Goal: Task Accomplishment & Management: Use online tool/utility

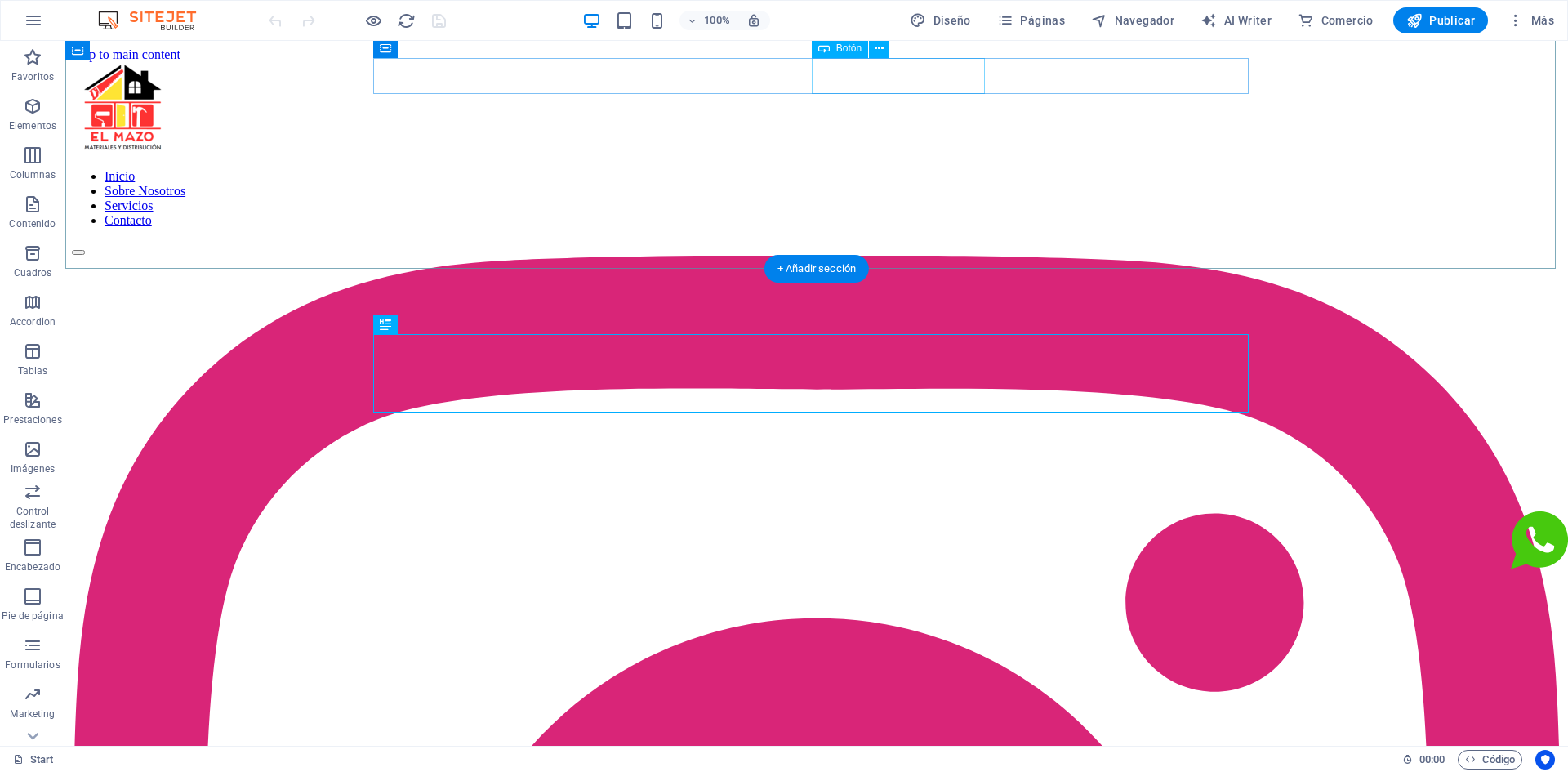
scroll to position [477, 0]
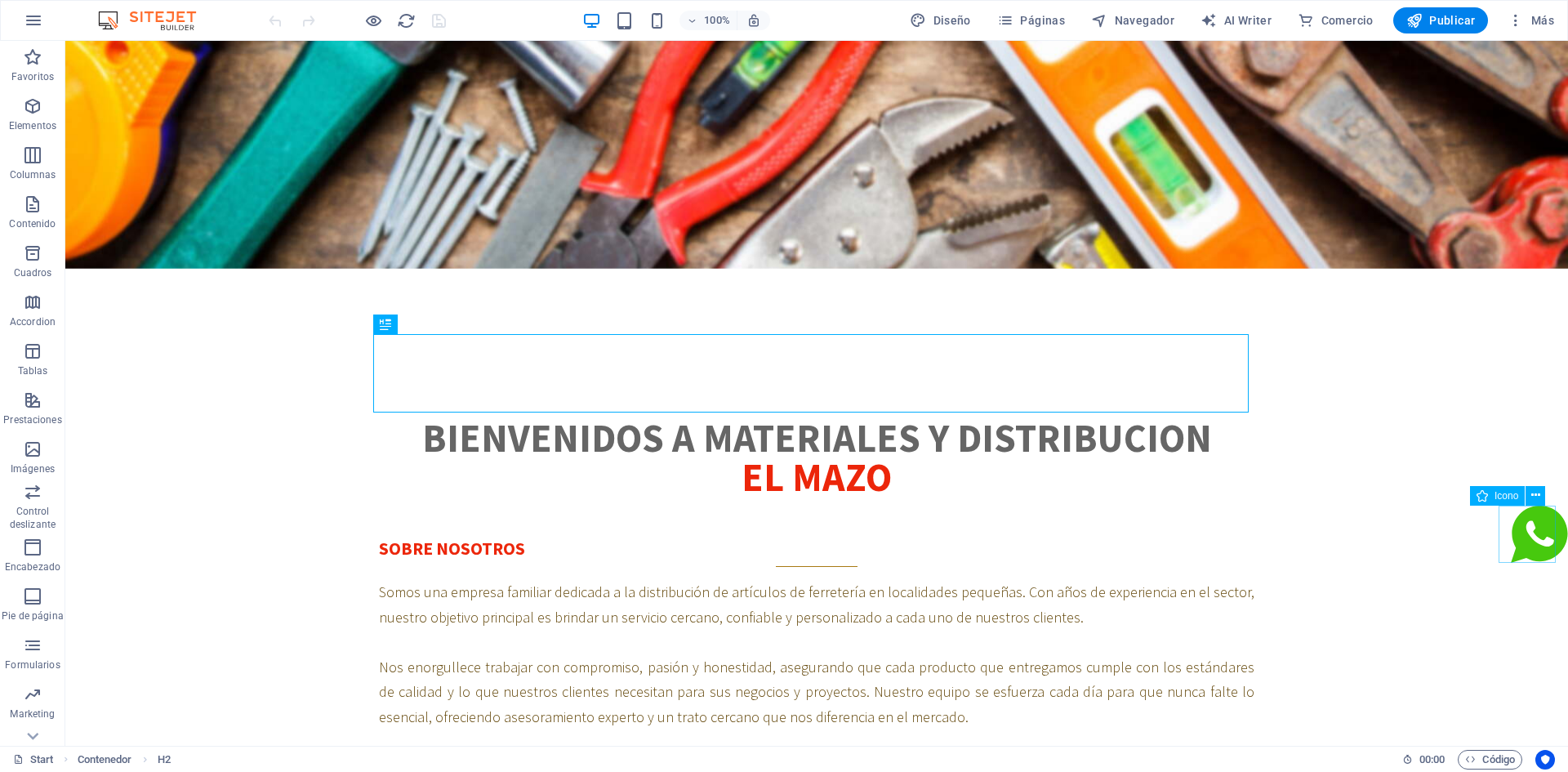
click at [1530, 527] on figure at bounding box center [1539, 537] width 57 height 64
select select "xMidYMid"
select select "px"
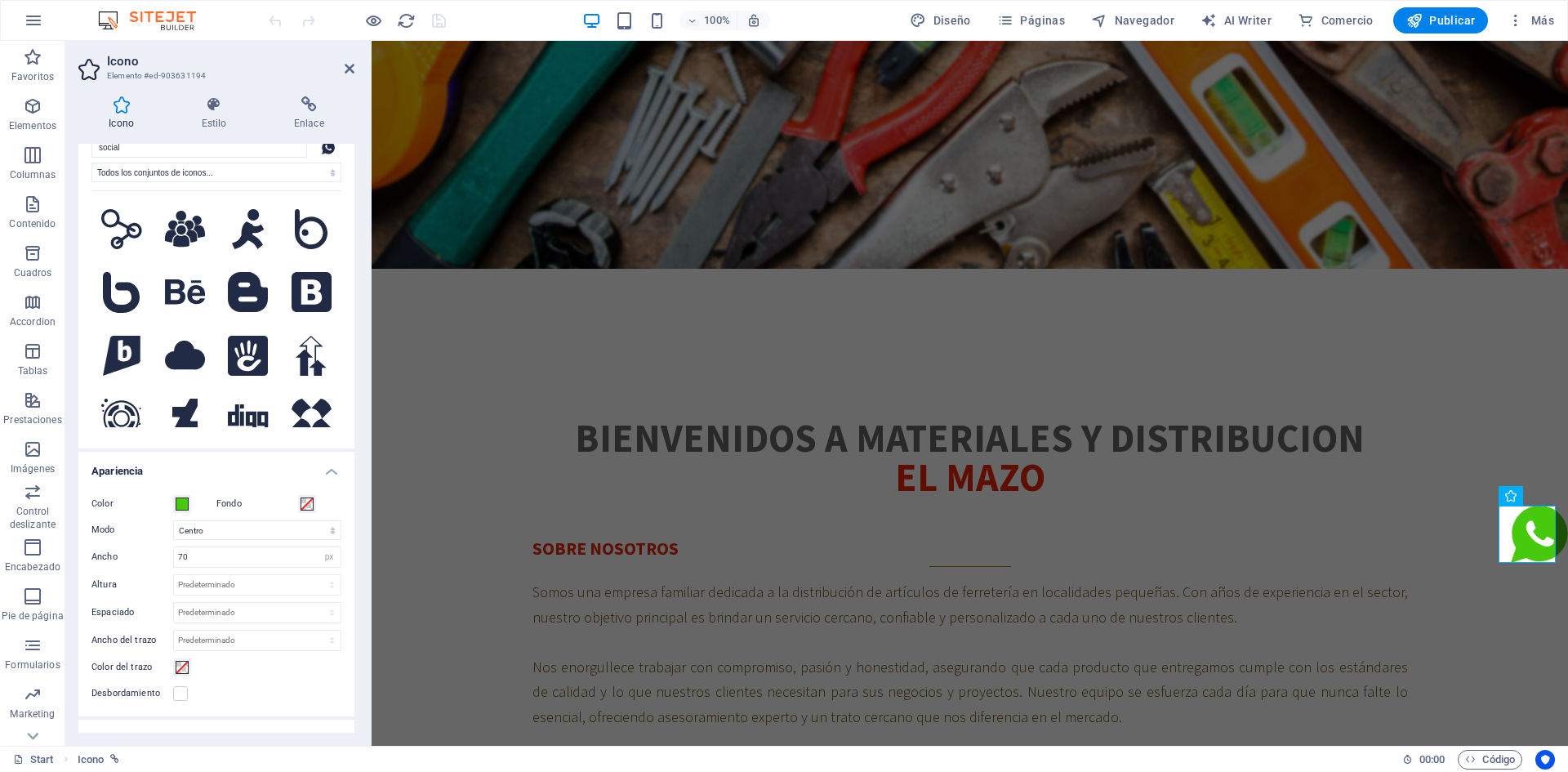
scroll to position [24, 0]
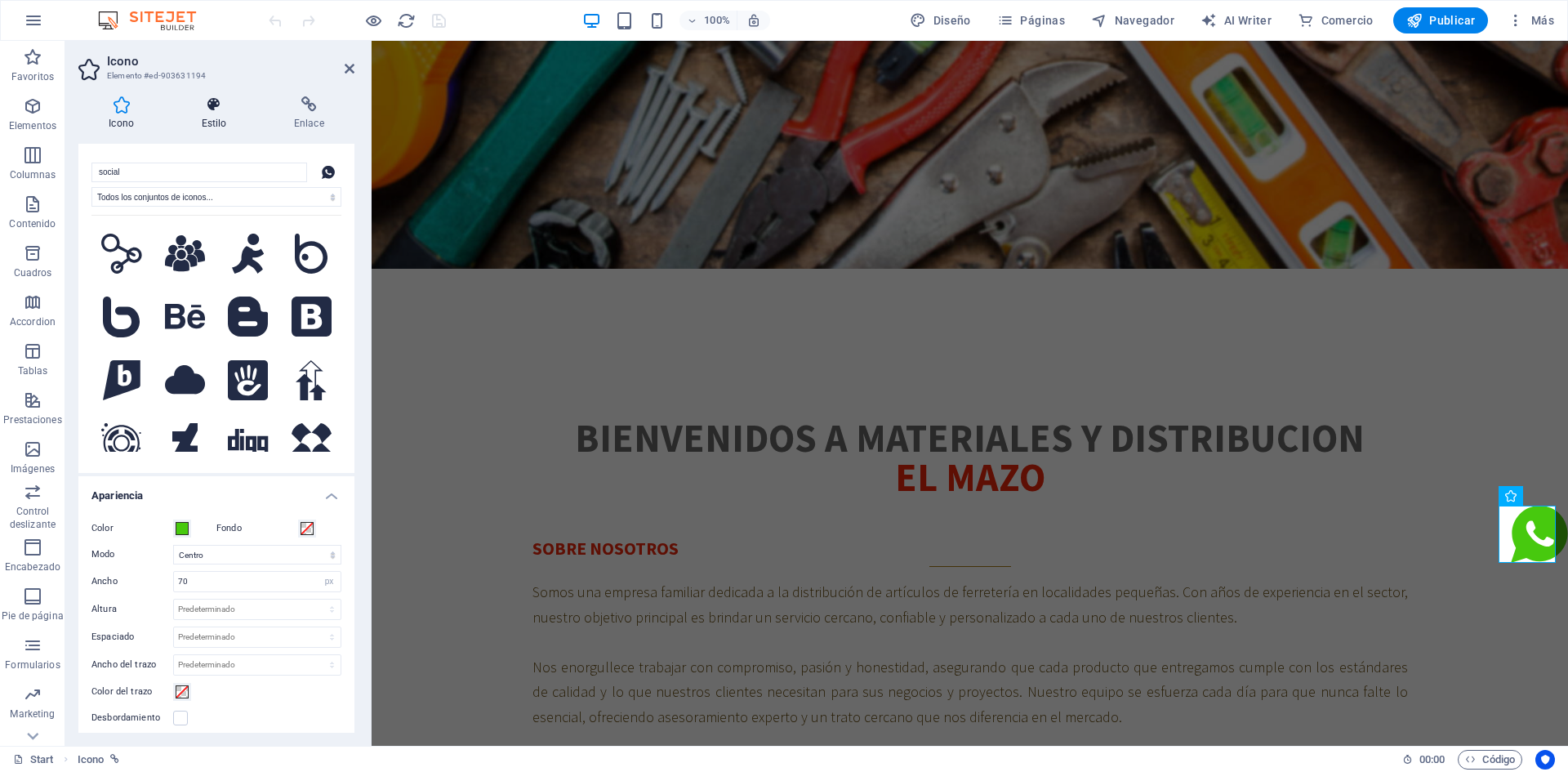
click at [217, 110] on icon at bounding box center [214, 104] width 86 height 16
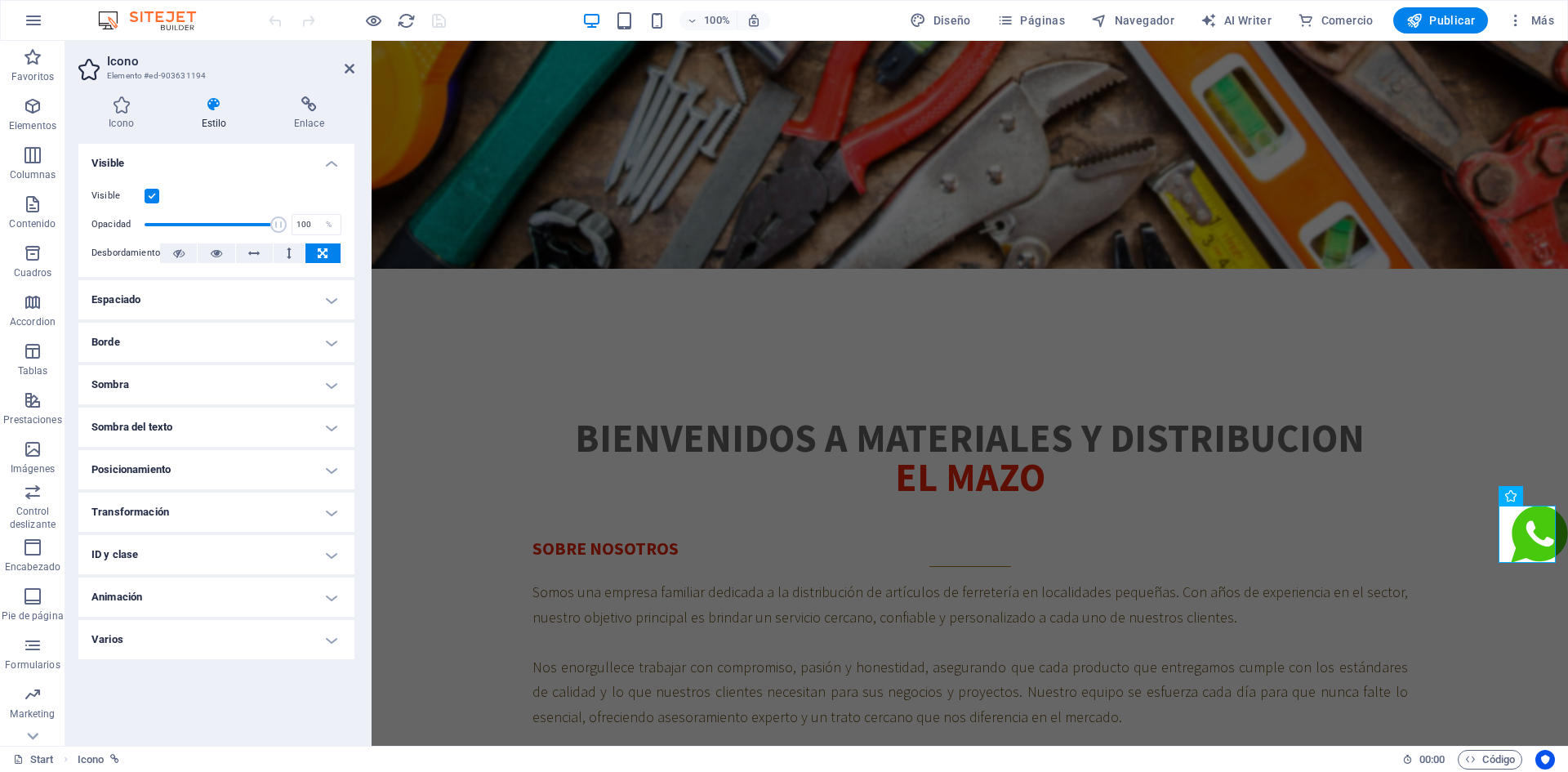
click at [173, 467] on h4 "Posicionamiento" at bounding box center [216, 470] width 276 height 40
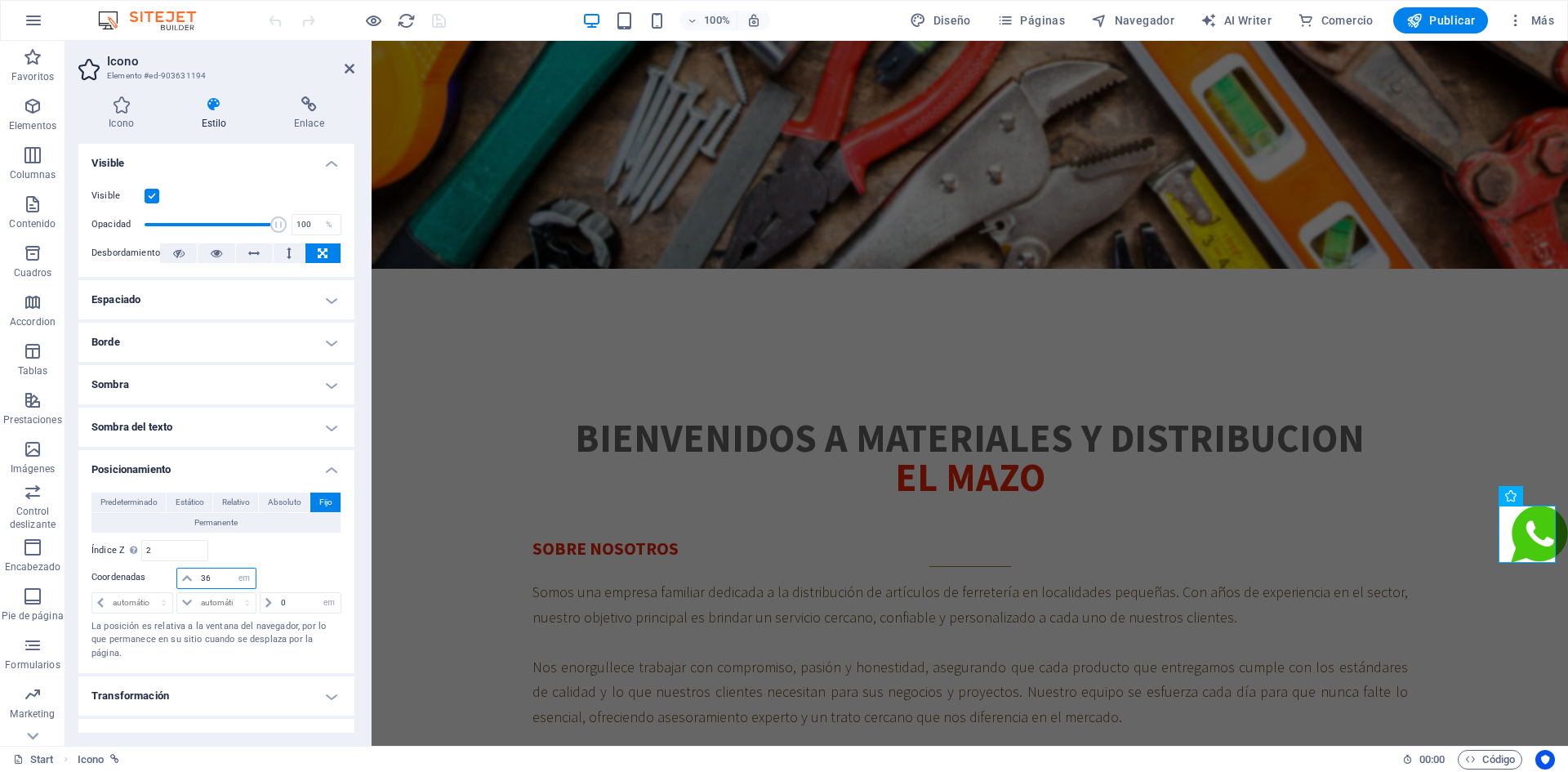
click at [214, 581] on input "36" at bounding box center [226, 578] width 59 height 19
type input "3"
type input "4"
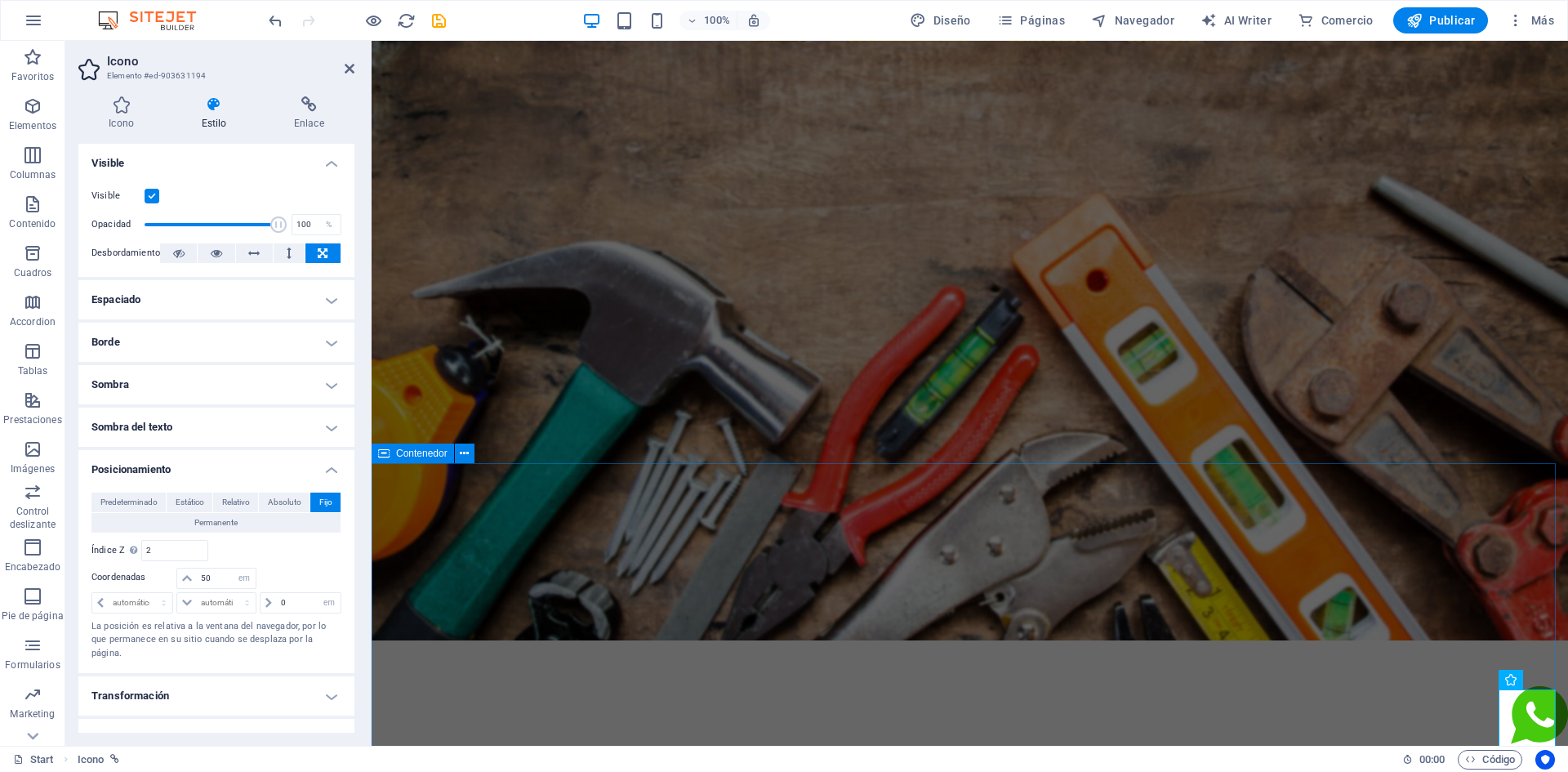
scroll to position [0, 0]
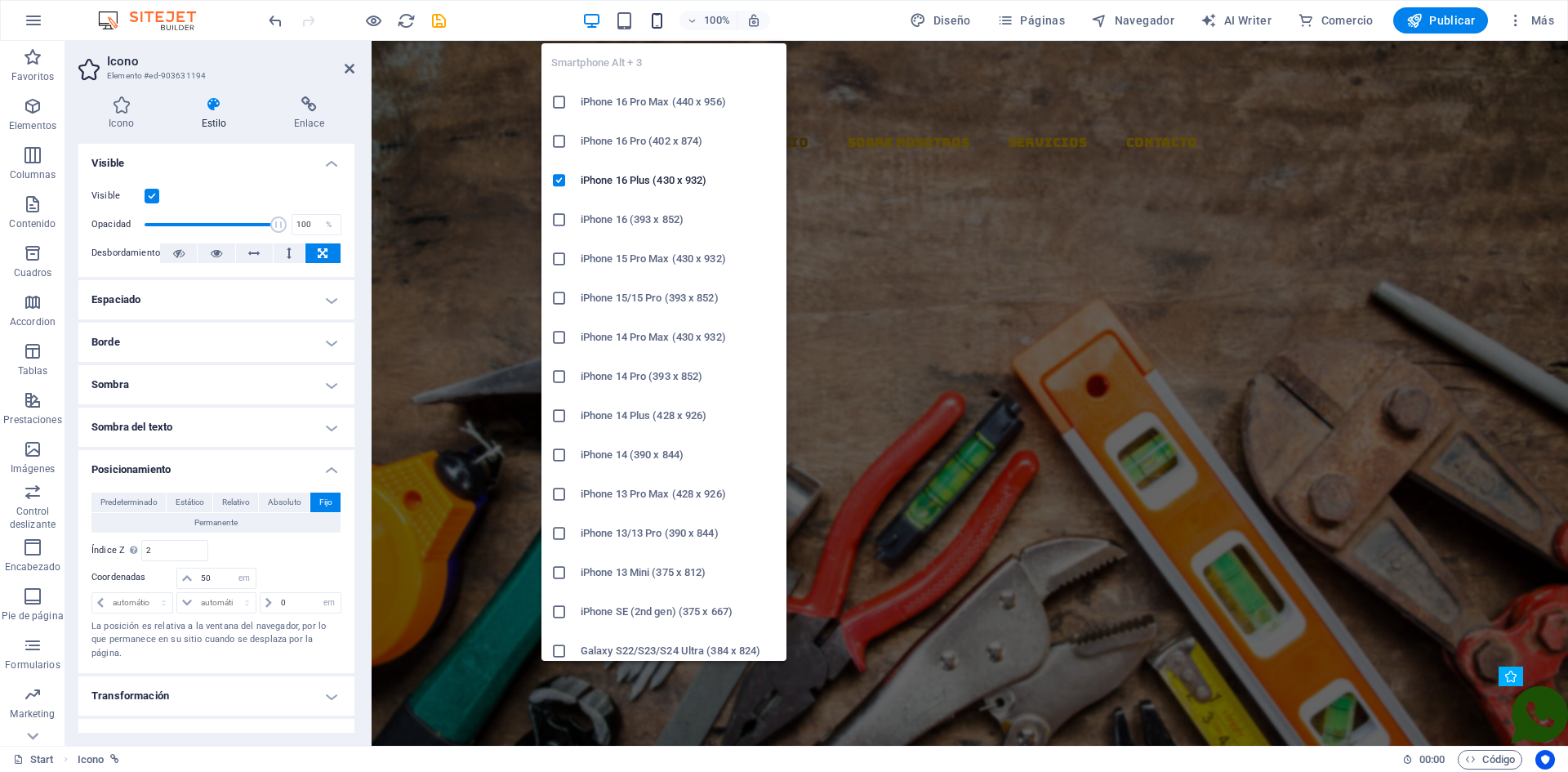
click at [656, 24] on icon "button" at bounding box center [656, 20] width 18 height 18
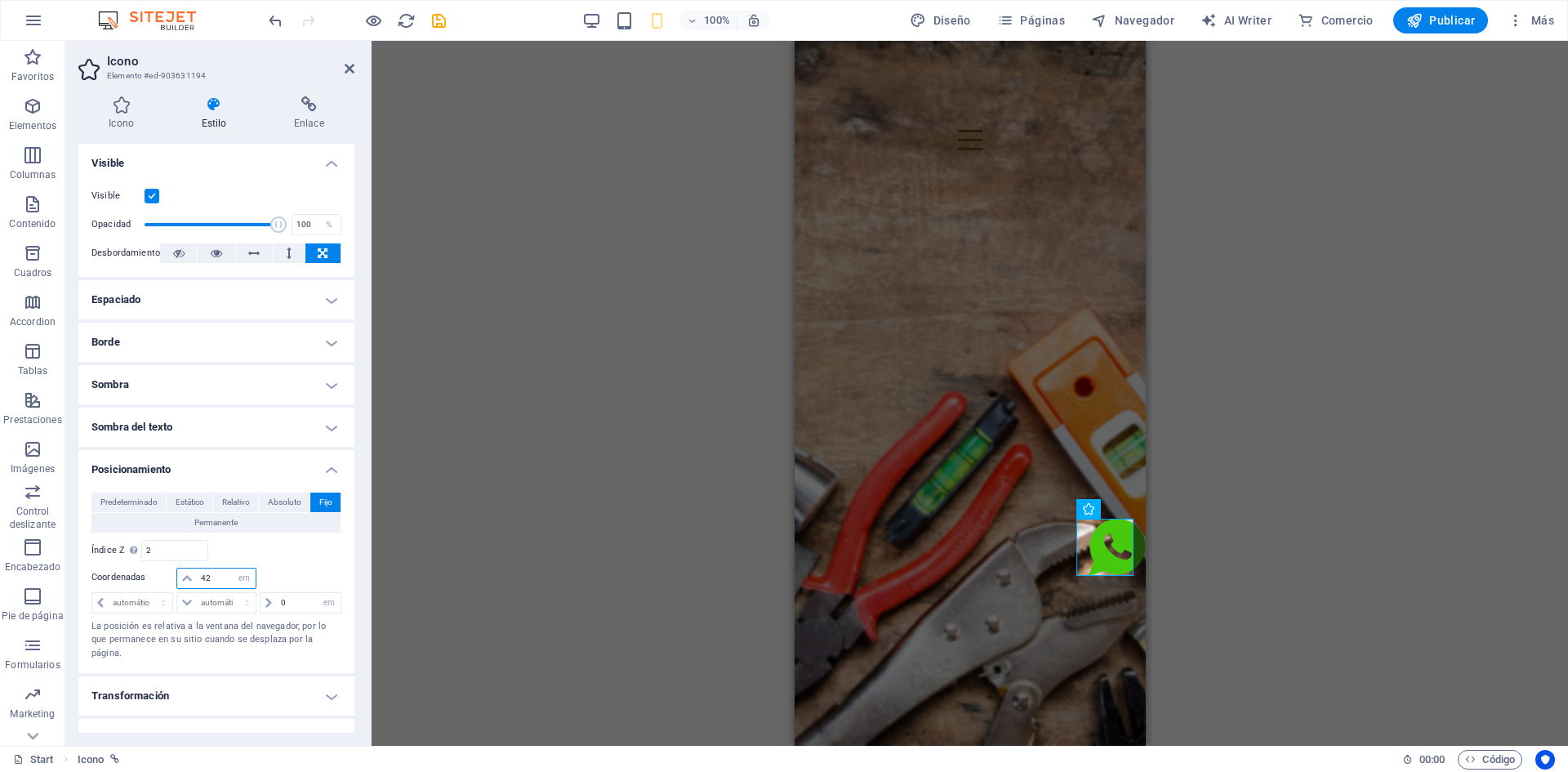
click at [214, 578] on input "42" at bounding box center [226, 578] width 59 height 19
type input "4"
click at [214, 573] on input "50" at bounding box center [226, 578] width 59 height 19
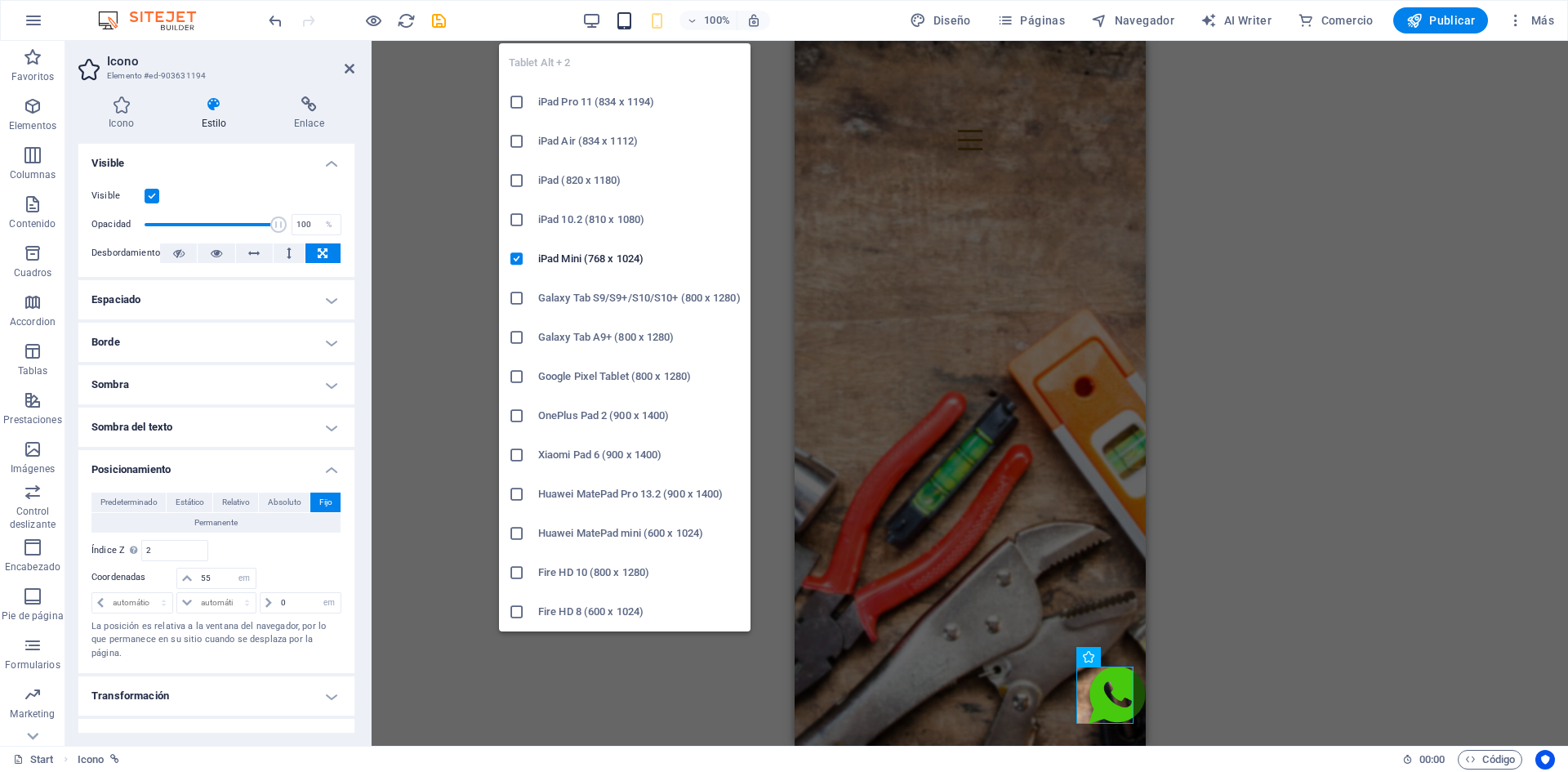
click at [627, 22] on icon "button" at bounding box center [624, 20] width 18 height 18
type input "50"
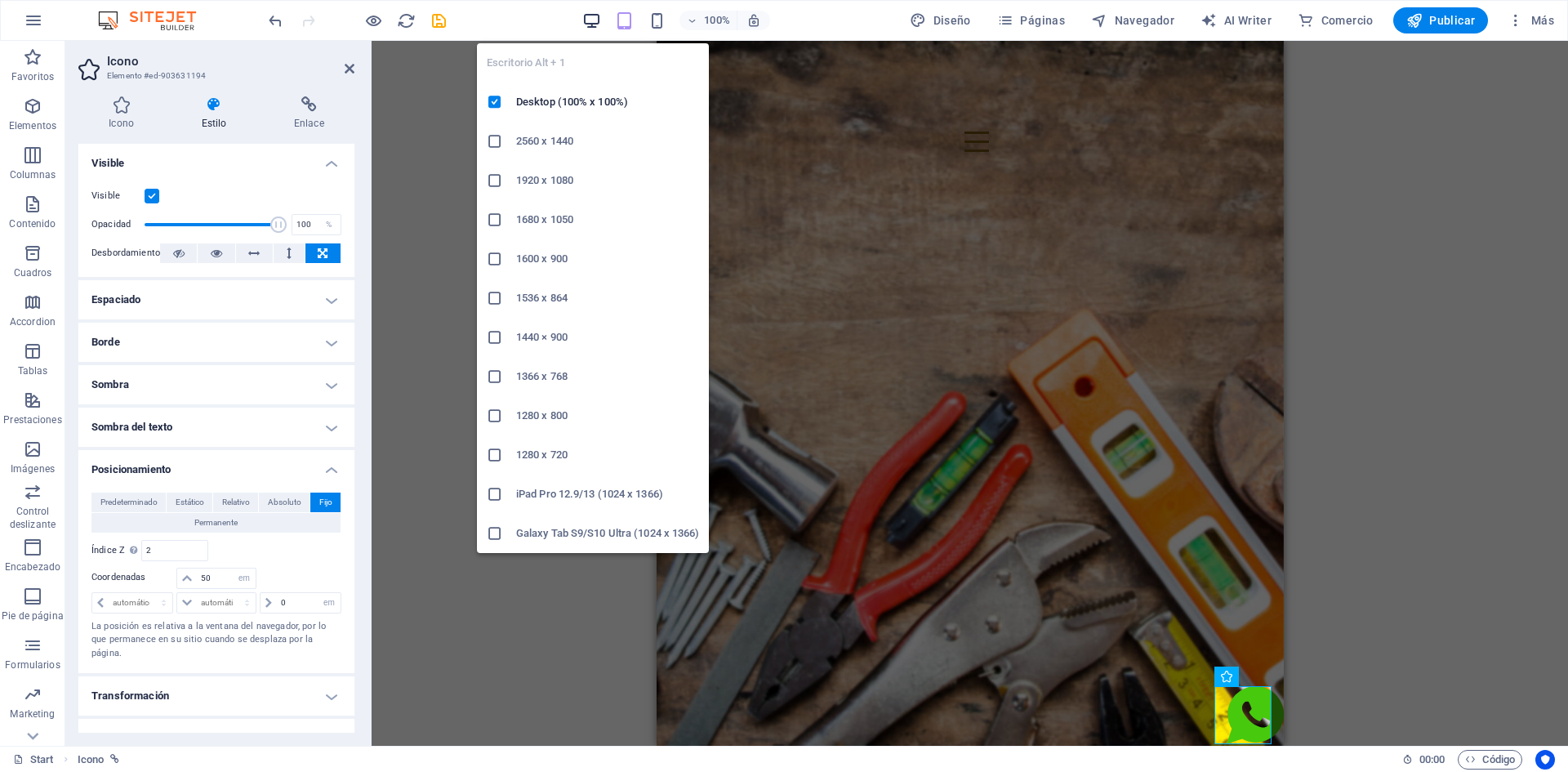
click at [601, 22] on icon "button" at bounding box center [591, 20] width 18 height 18
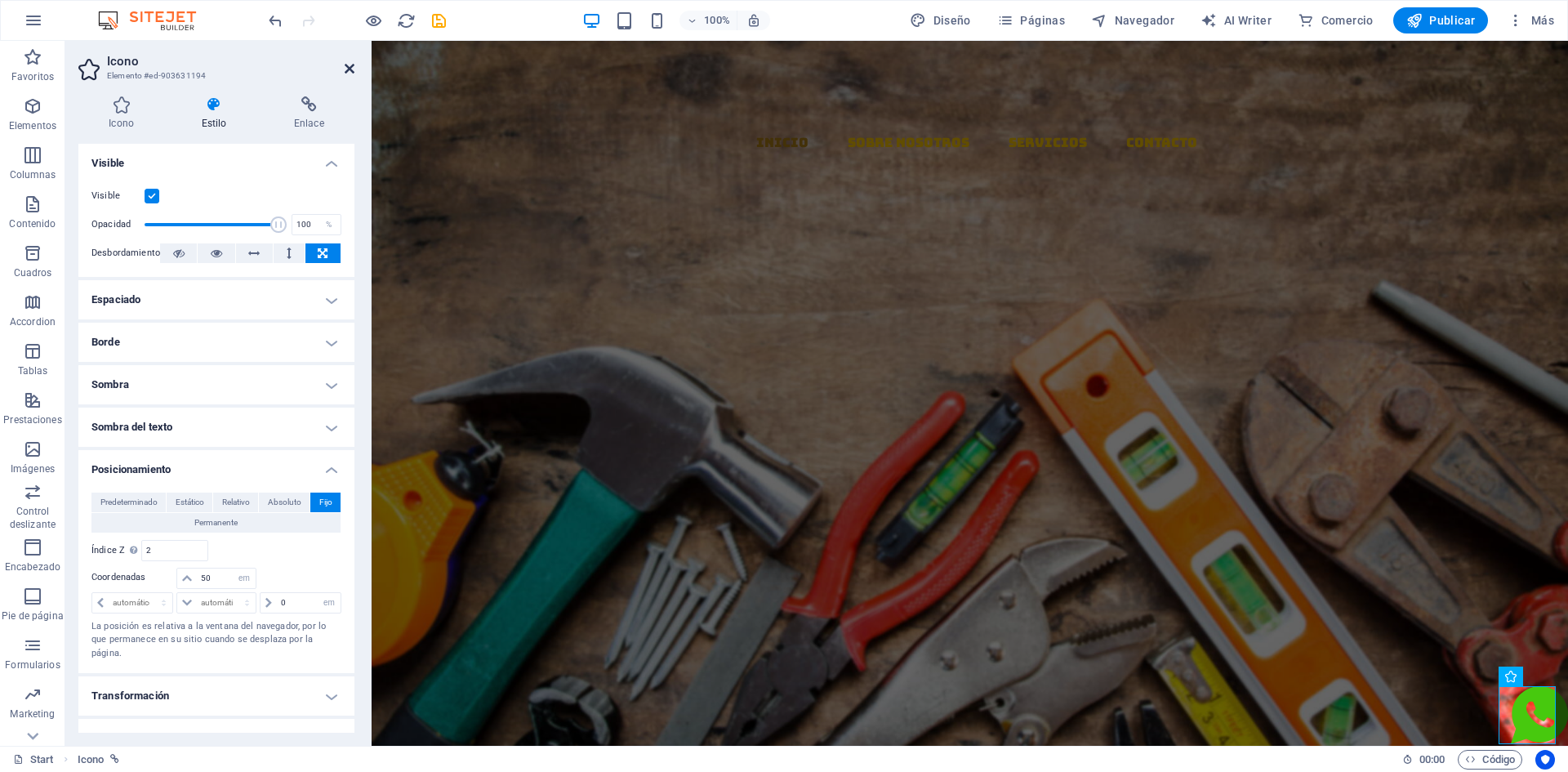
click at [352, 64] on icon at bounding box center [350, 69] width 10 height 14
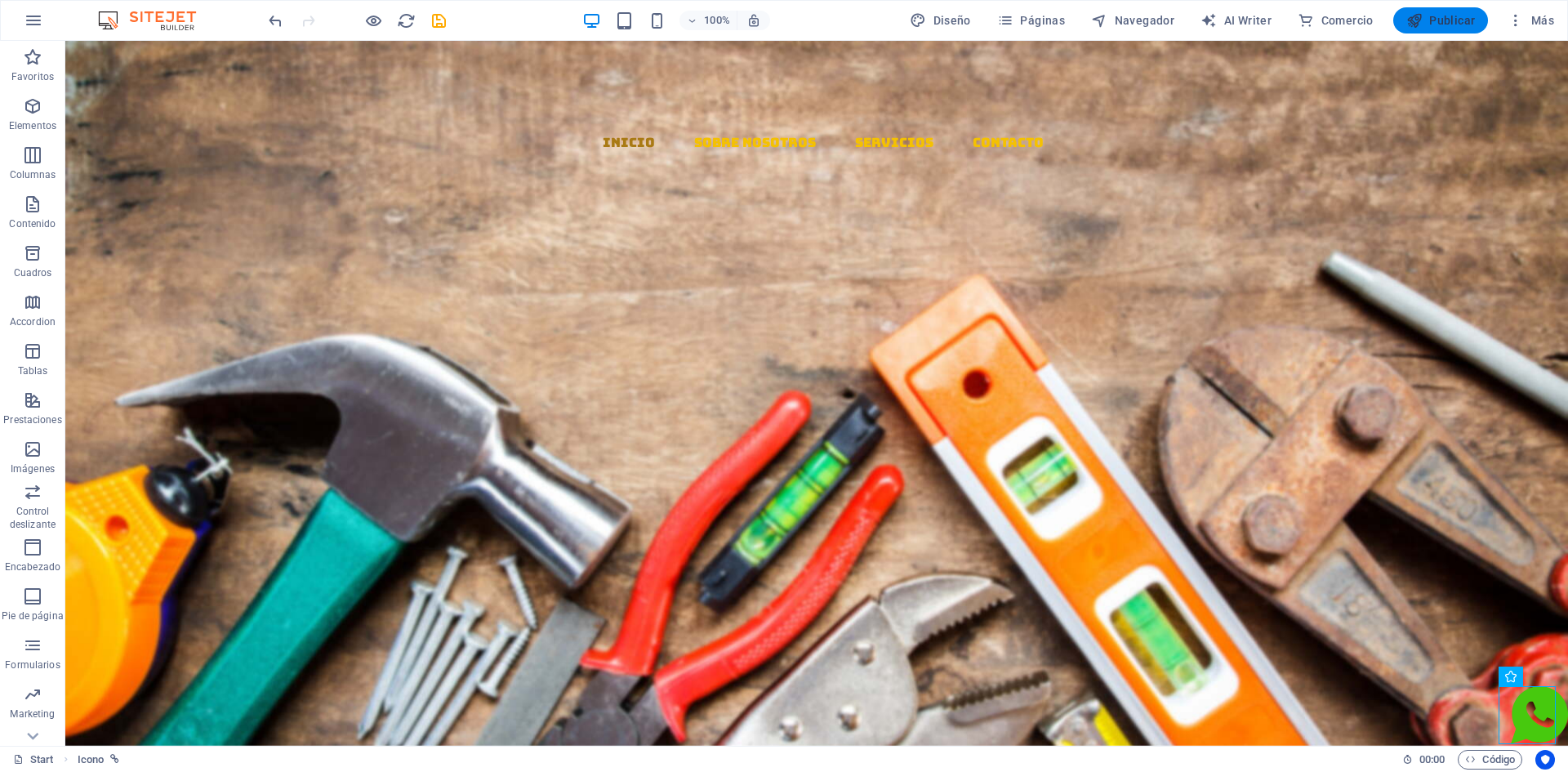
click at [1440, 16] on span "Publicar" at bounding box center [1441, 20] width 70 height 16
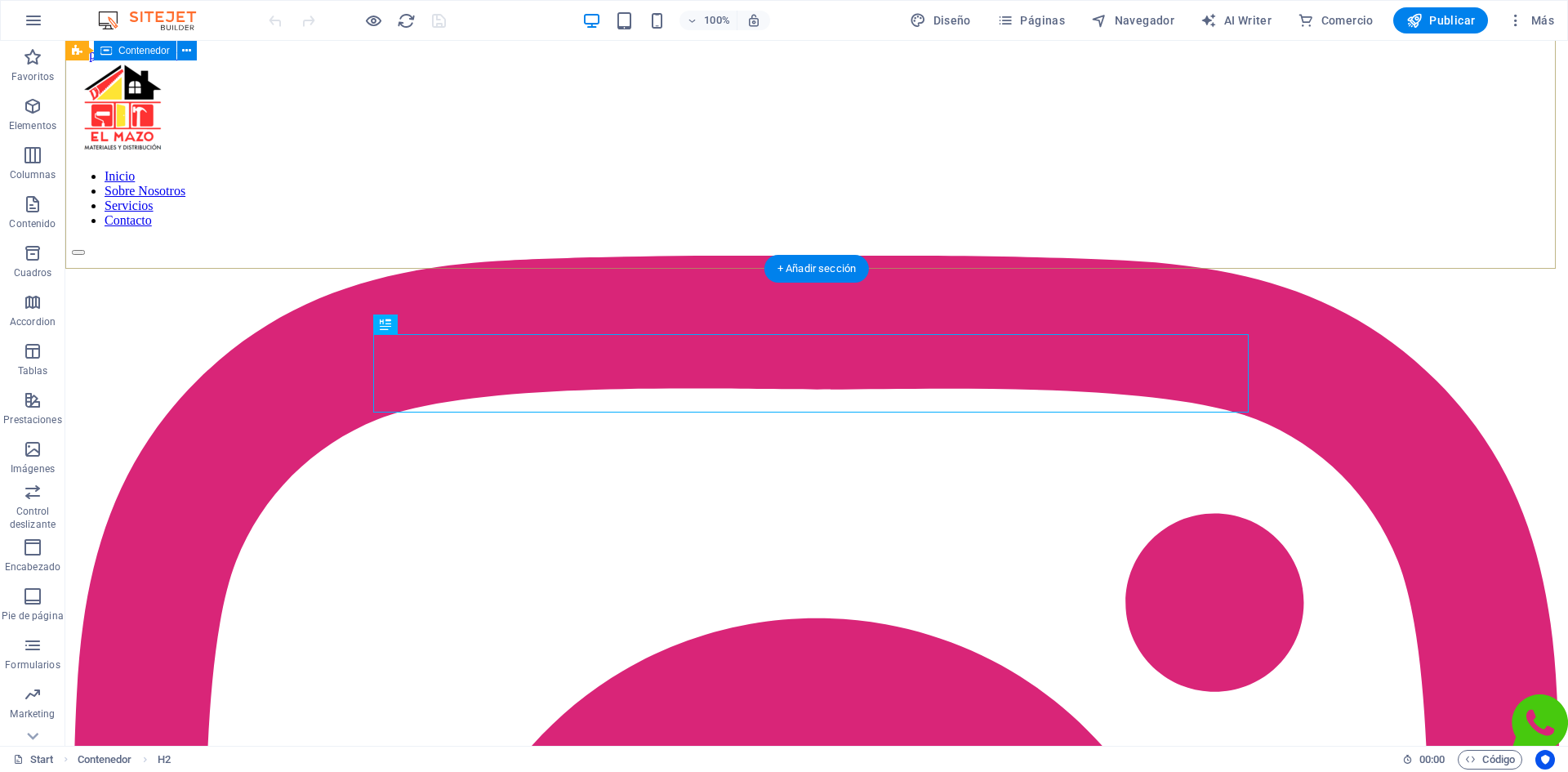
scroll to position [477, 0]
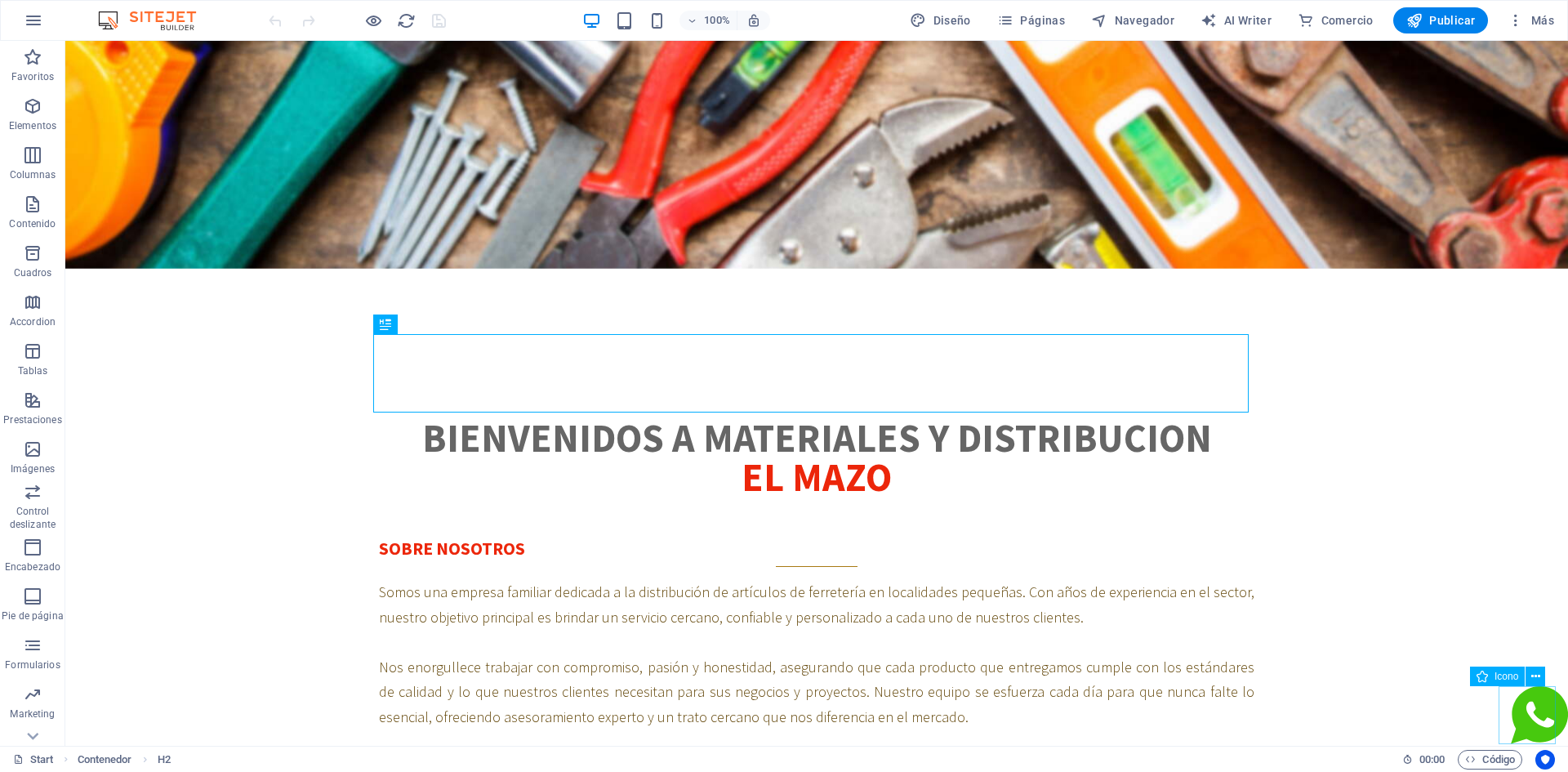
click at [1532, 718] on figure at bounding box center [1539, 718] width 57 height 64
select select "xMidYMid"
select select "px"
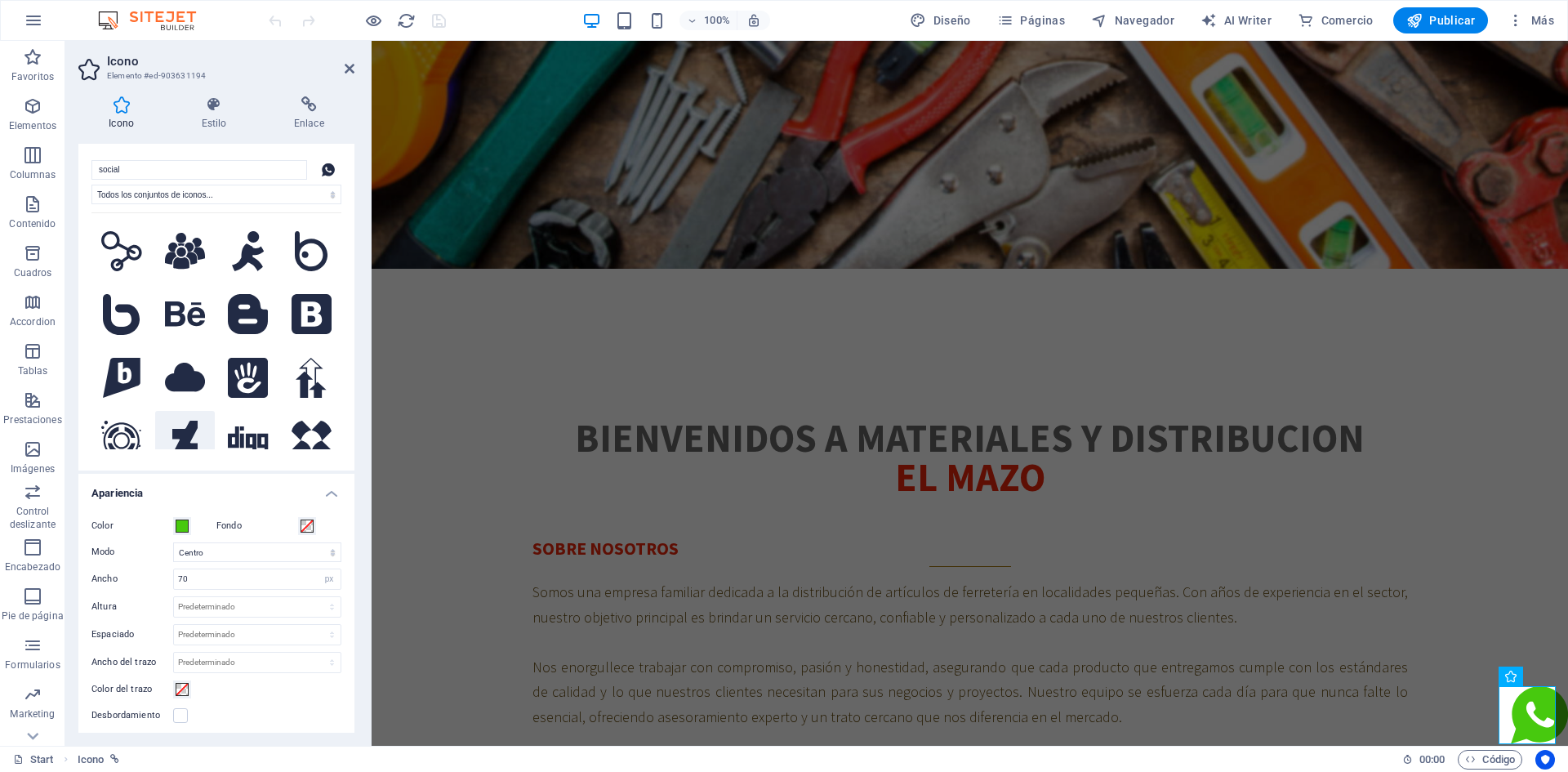
scroll to position [0, 0]
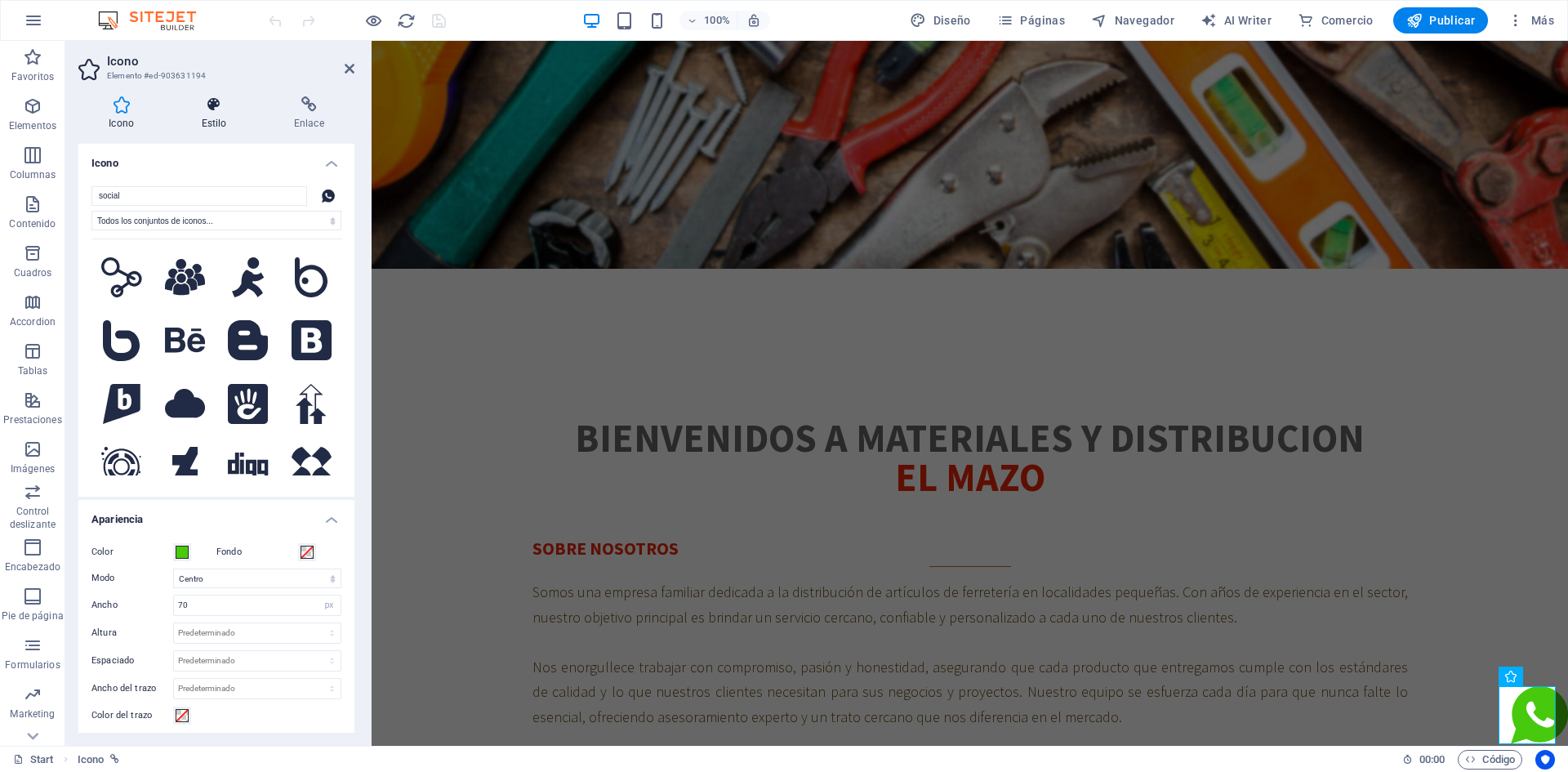
click at [215, 102] on icon at bounding box center [214, 104] width 86 height 16
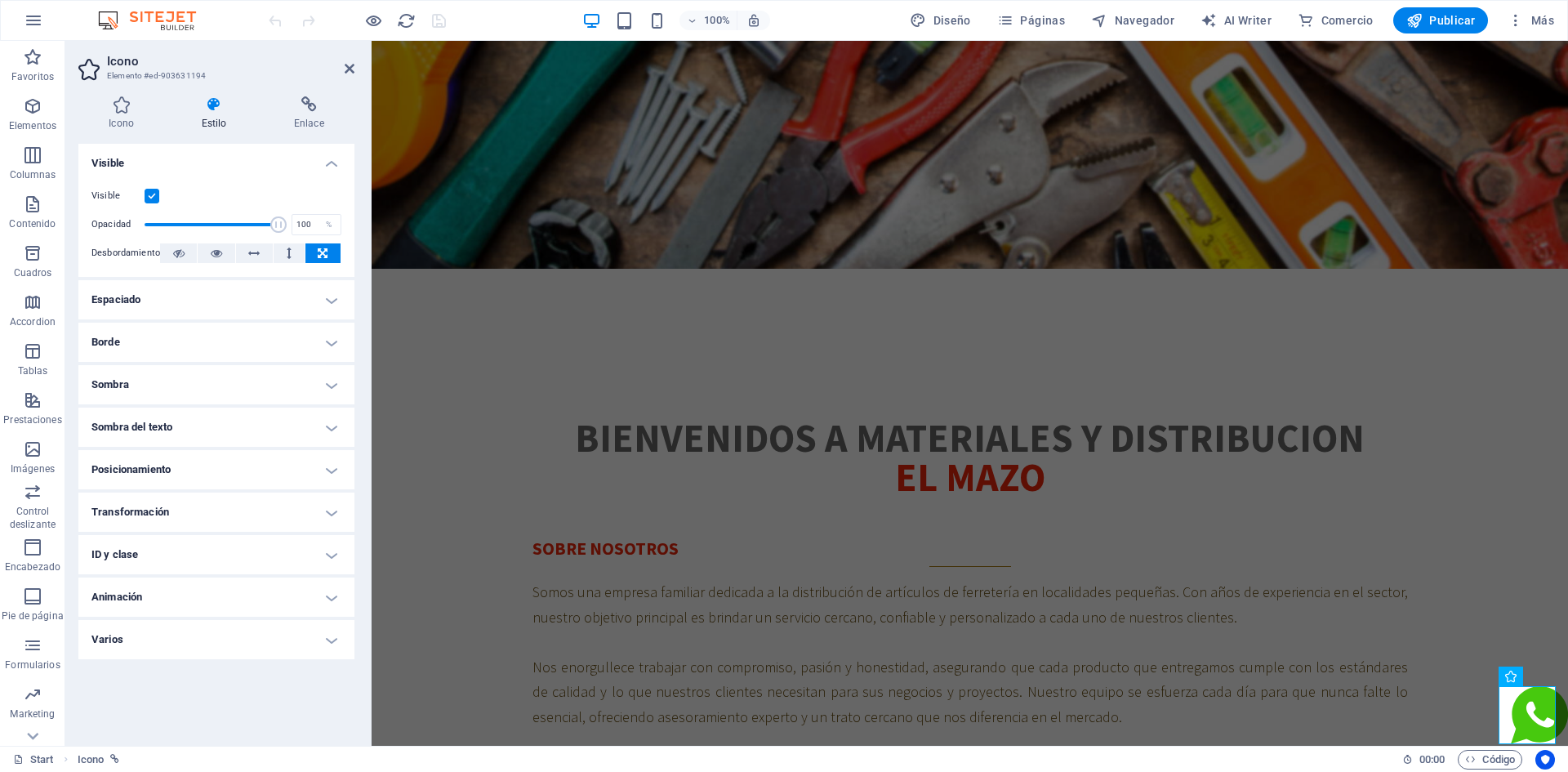
click at [201, 465] on h4 "Posicionamiento" at bounding box center [216, 470] width 276 height 40
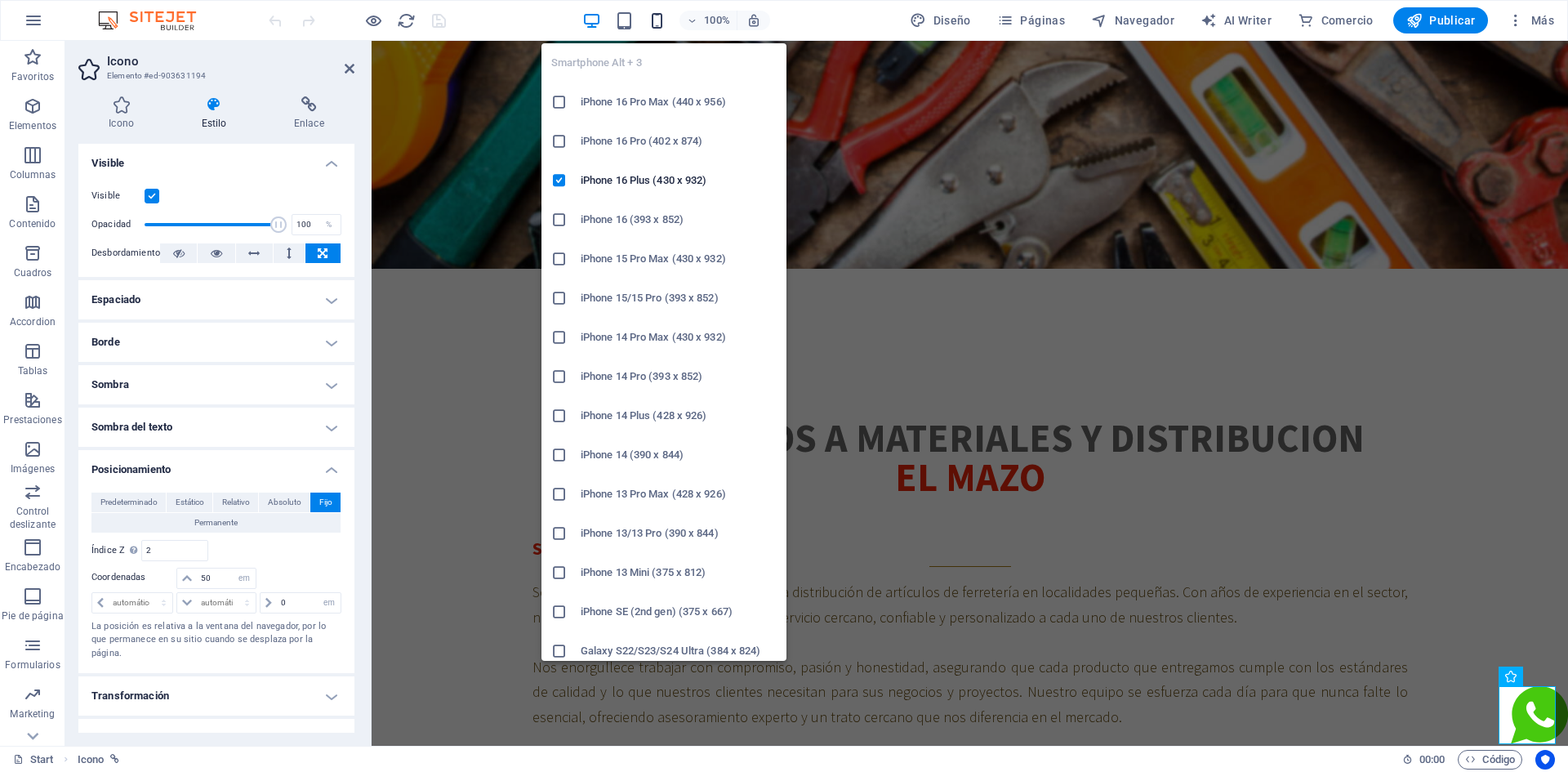
click at [659, 23] on icon "button" at bounding box center [656, 20] width 18 height 18
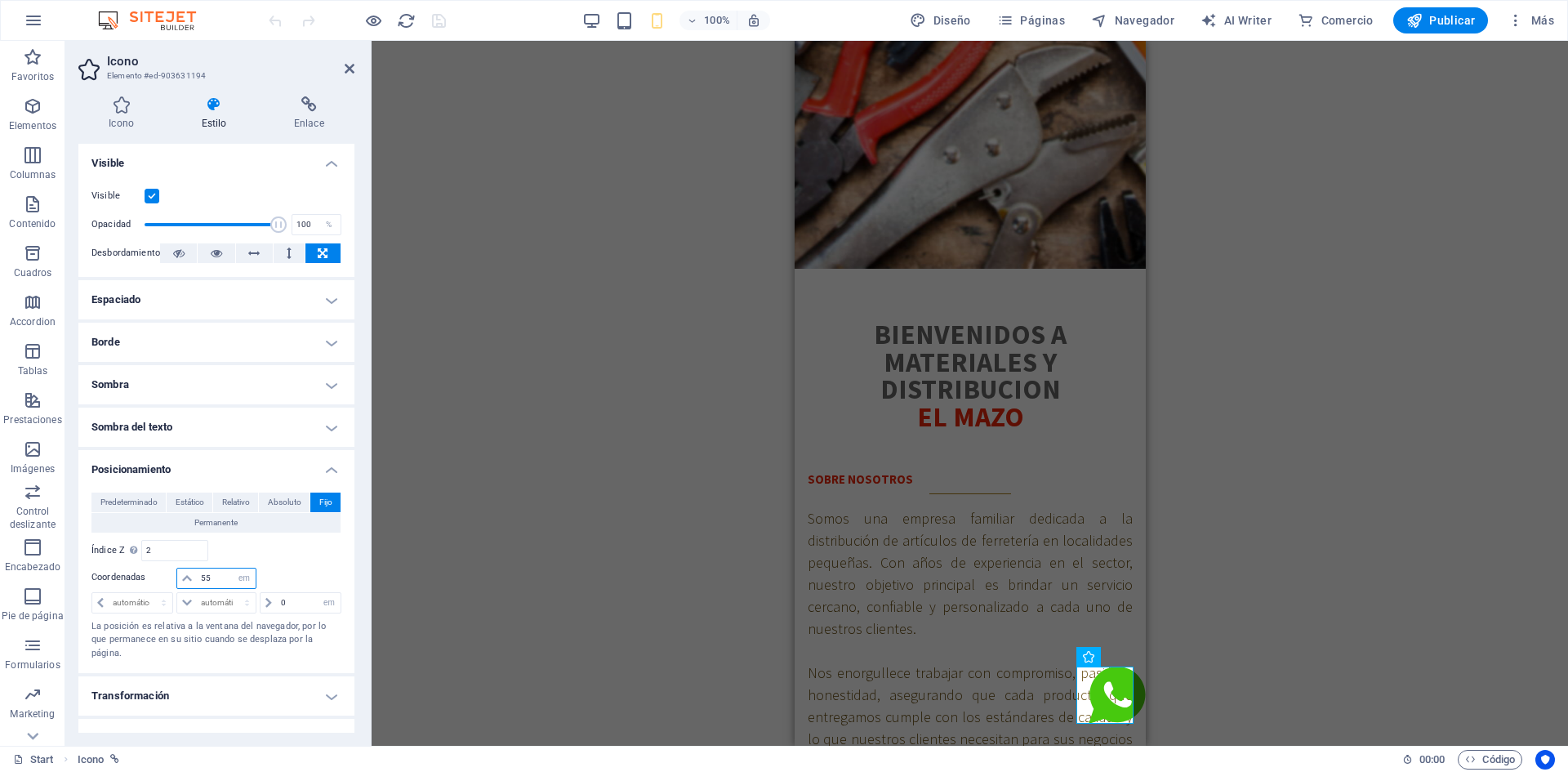
click at [224, 575] on input "55" at bounding box center [226, 578] width 59 height 19
type input "52"
click at [414, 79] on div "H2 Contenedor Banner Contenedor Banner Icono Contenedor Predeterminado Imagen P…" at bounding box center [970, 393] width 1197 height 705
click at [356, 73] on aside "Icono Elemento #ed-903631194 Icono Estilo Enlace Icono social Todos los conjunt…" at bounding box center [218, 393] width 306 height 705
click at [346, 69] on icon at bounding box center [350, 69] width 10 height 14
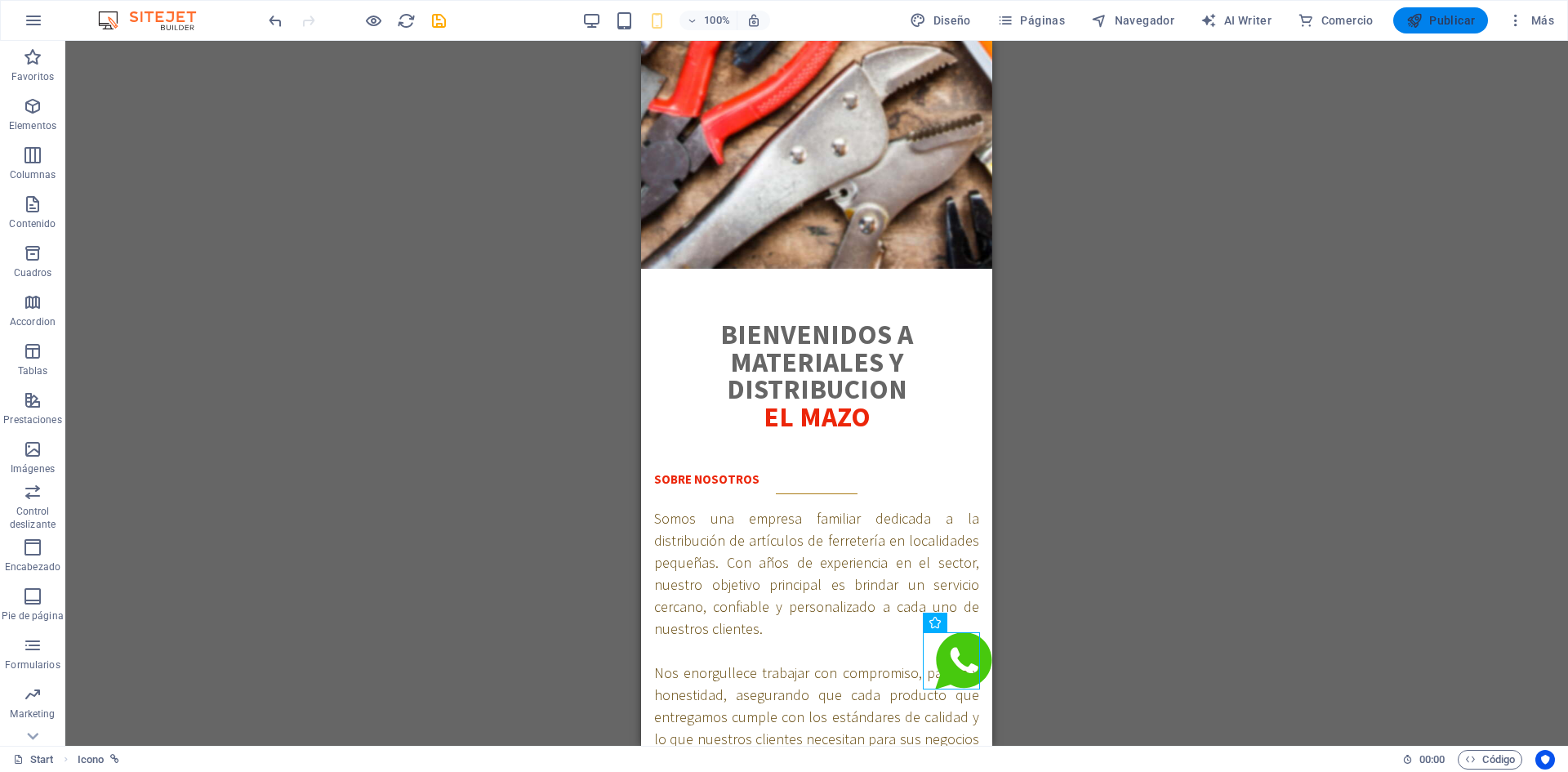
click at [1441, 18] on span "Publicar" at bounding box center [1441, 20] width 70 height 16
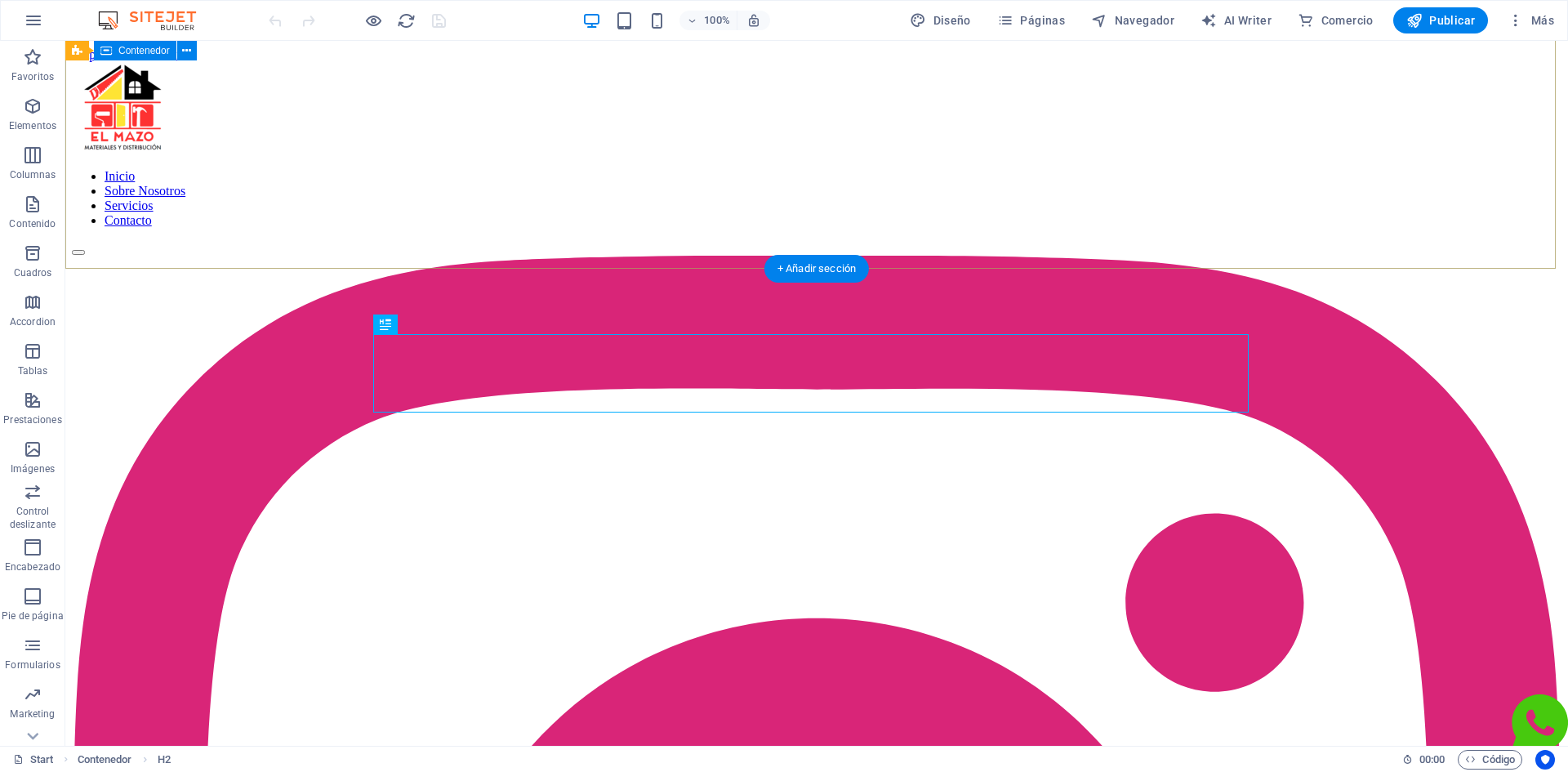
scroll to position [477, 0]
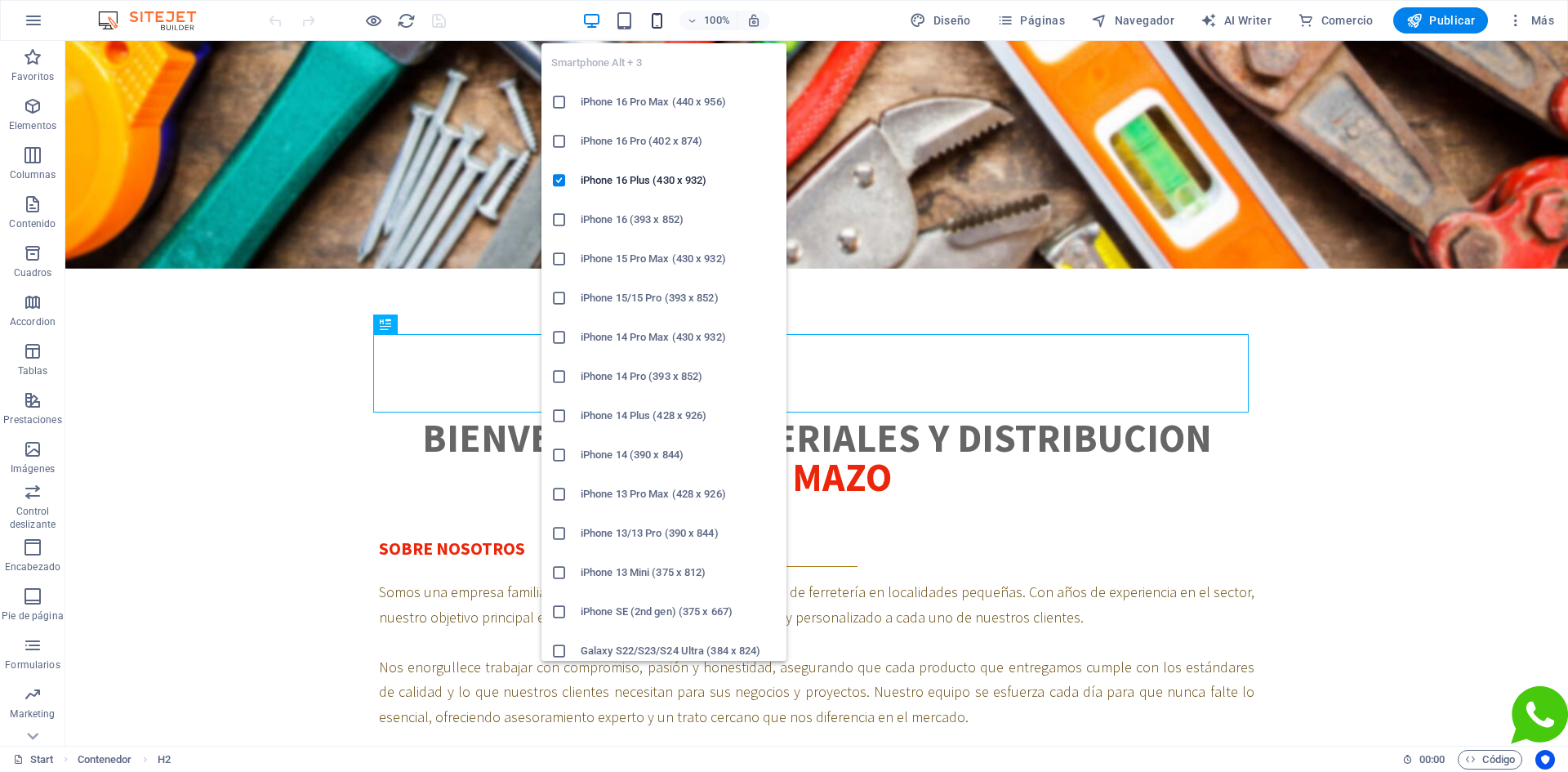
click at [654, 19] on icon "button" at bounding box center [656, 20] width 18 height 18
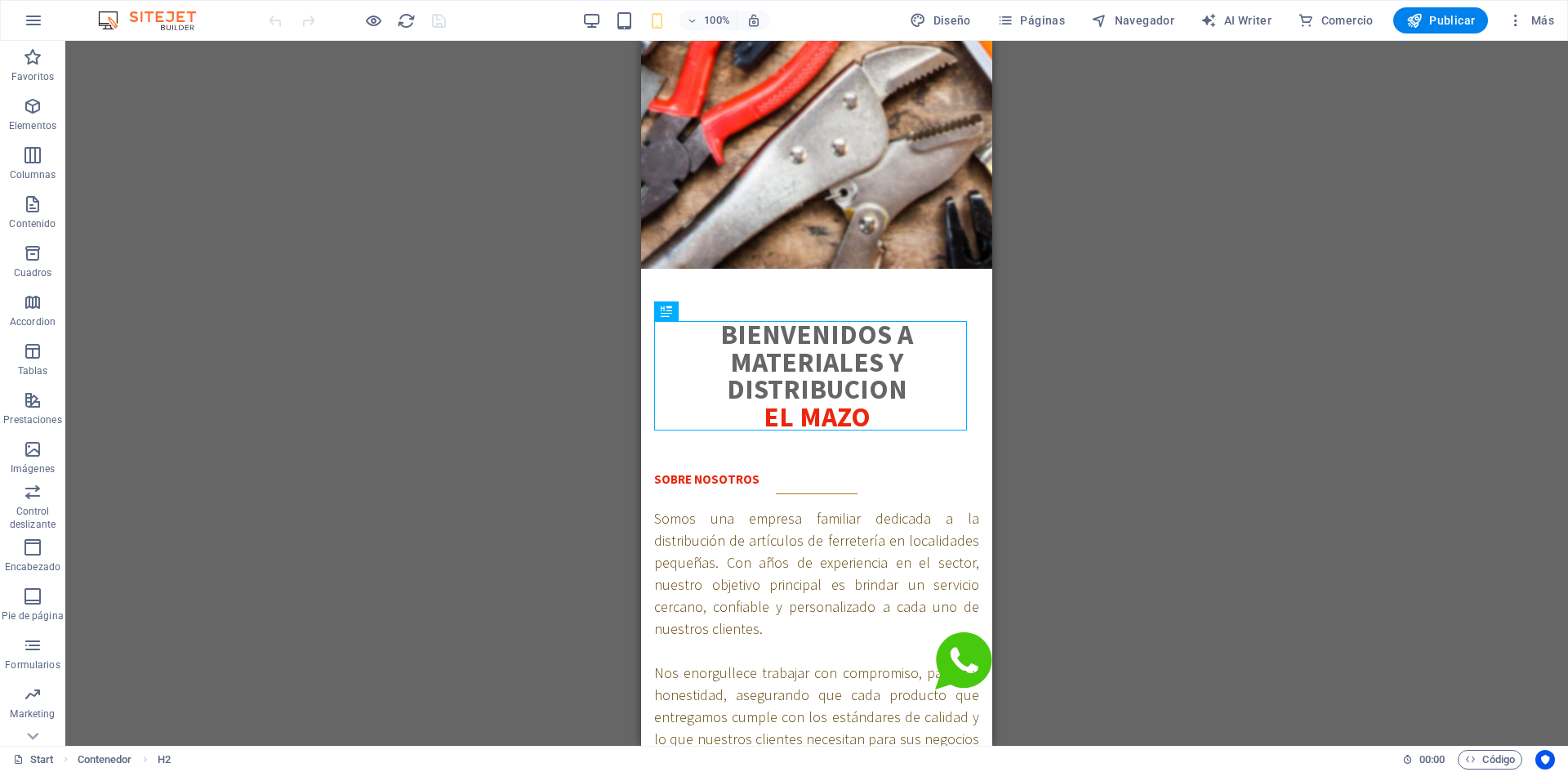
click at [637, 26] on div "100%" at bounding box center [675, 20] width 188 height 26
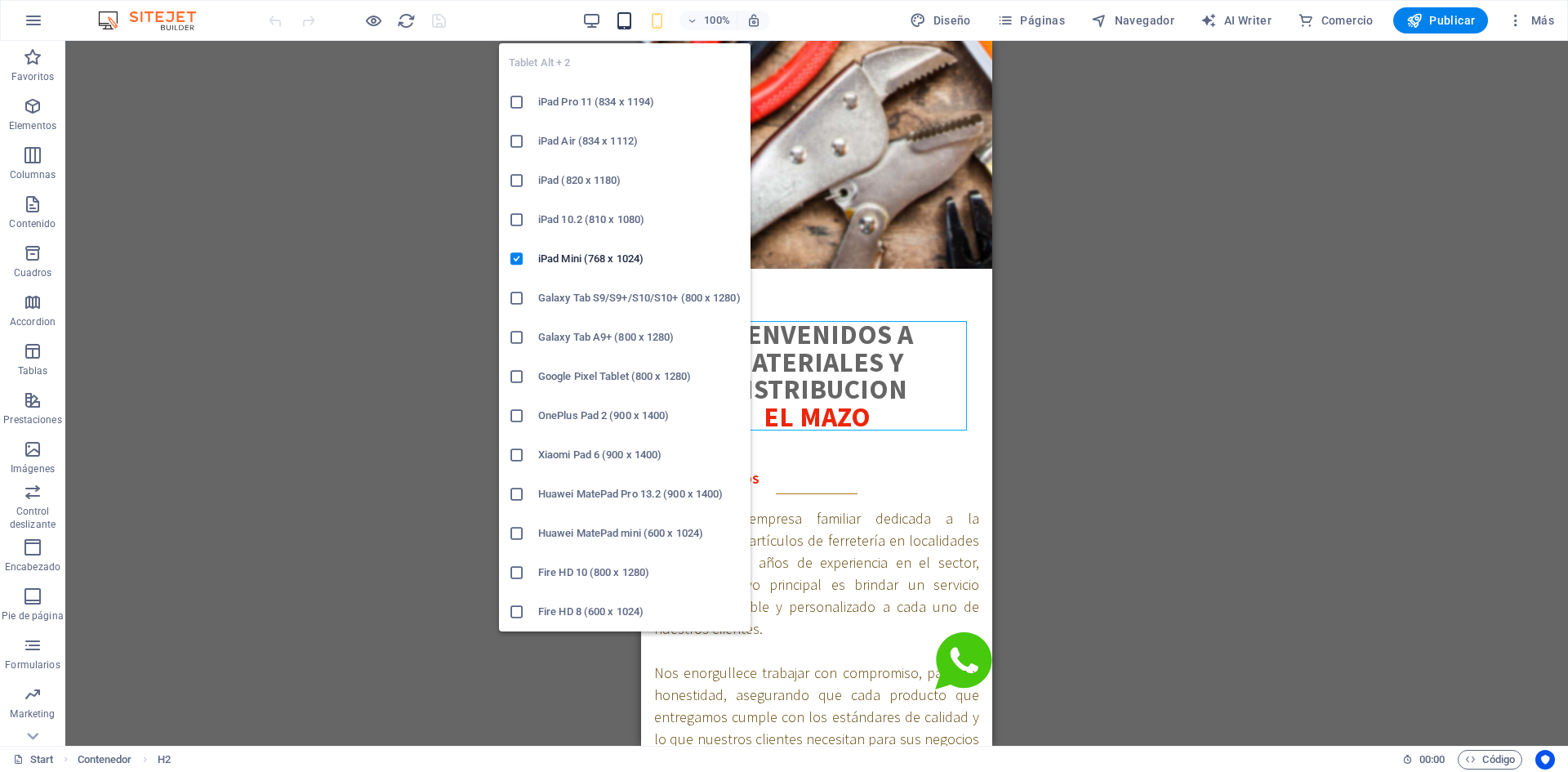
click at [631, 18] on icon "button" at bounding box center [624, 20] width 18 height 18
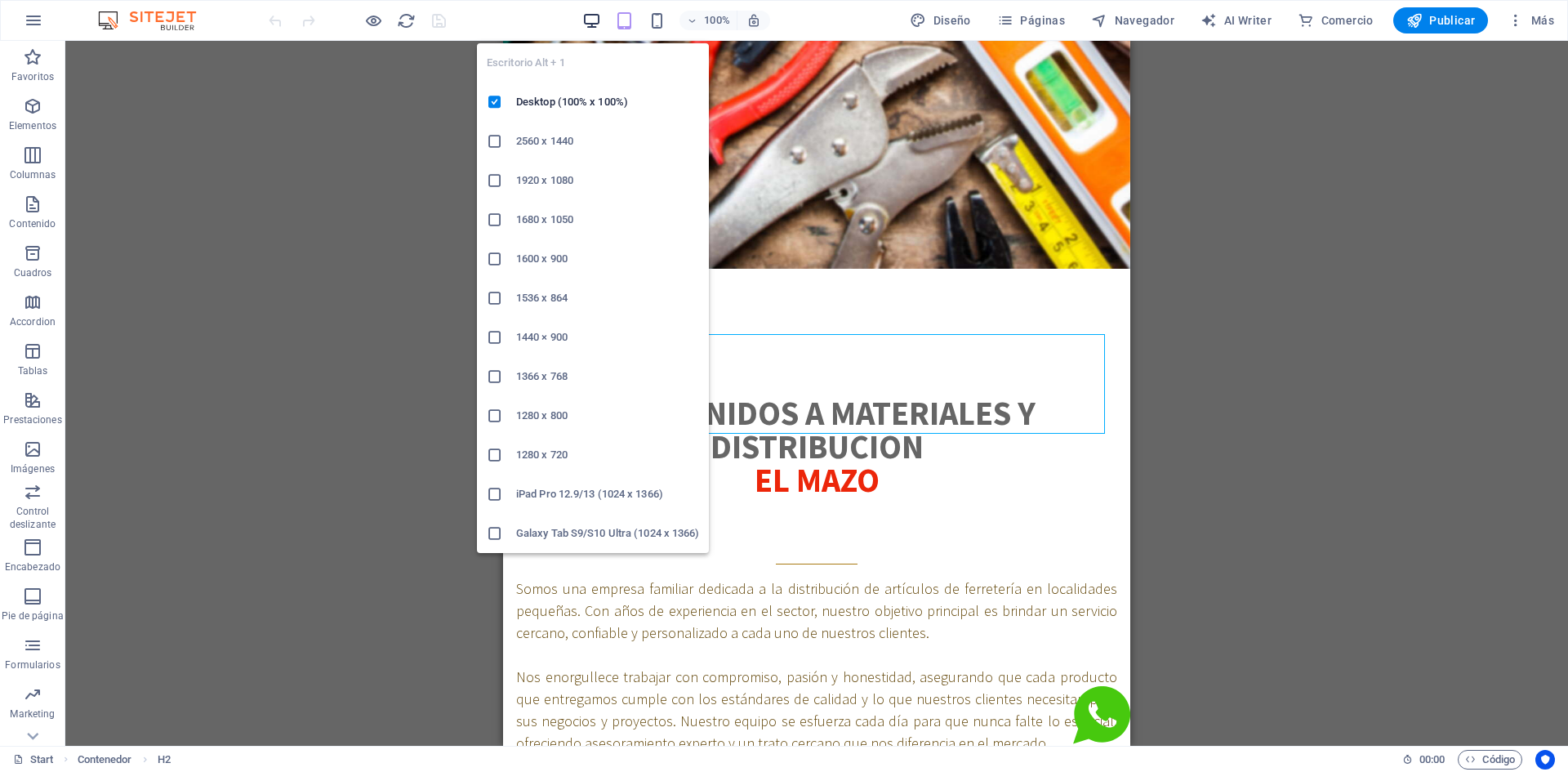
click at [601, 19] on icon "button" at bounding box center [591, 20] width 18 height 18
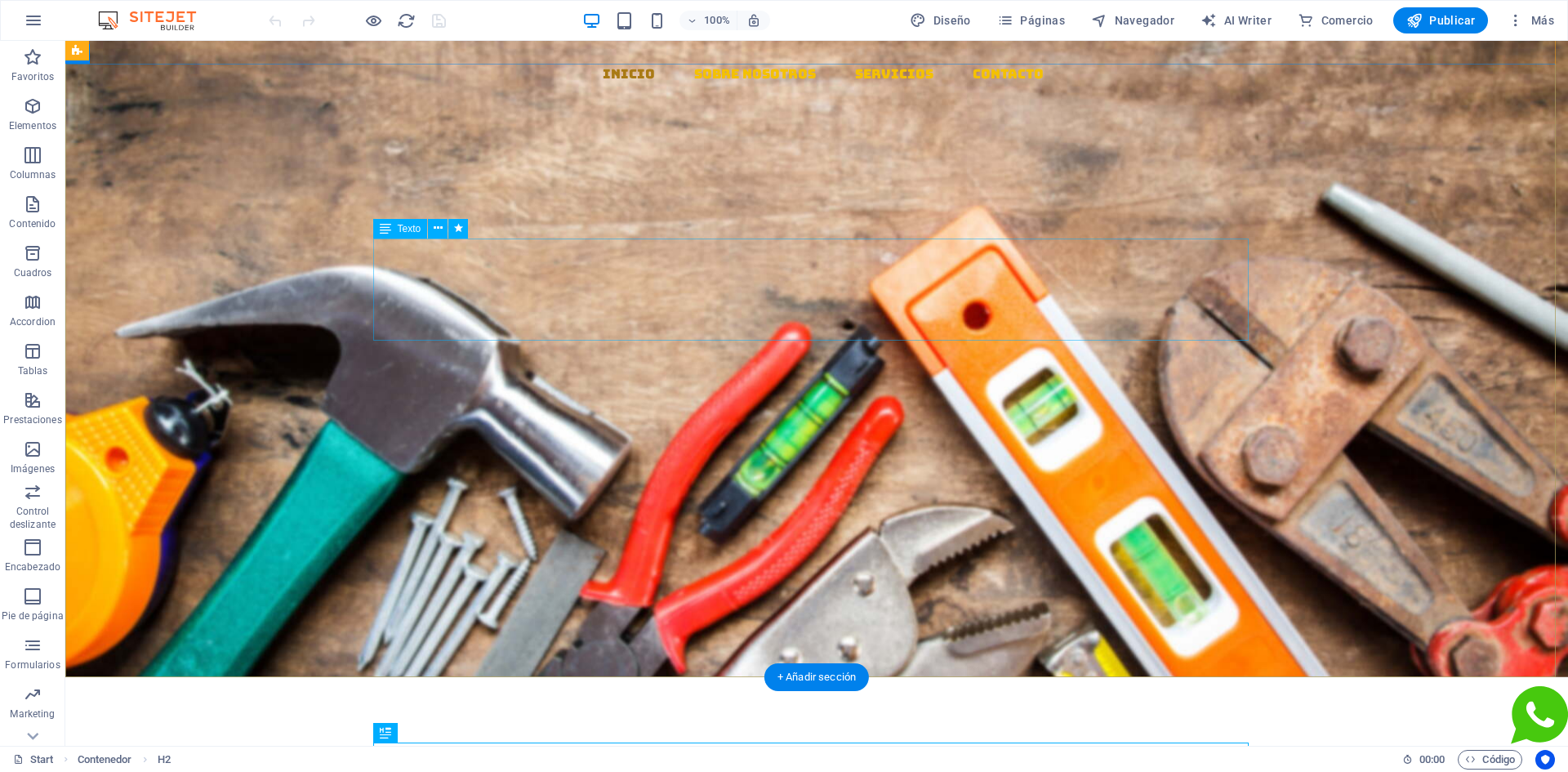
scroll to position [0, 0]
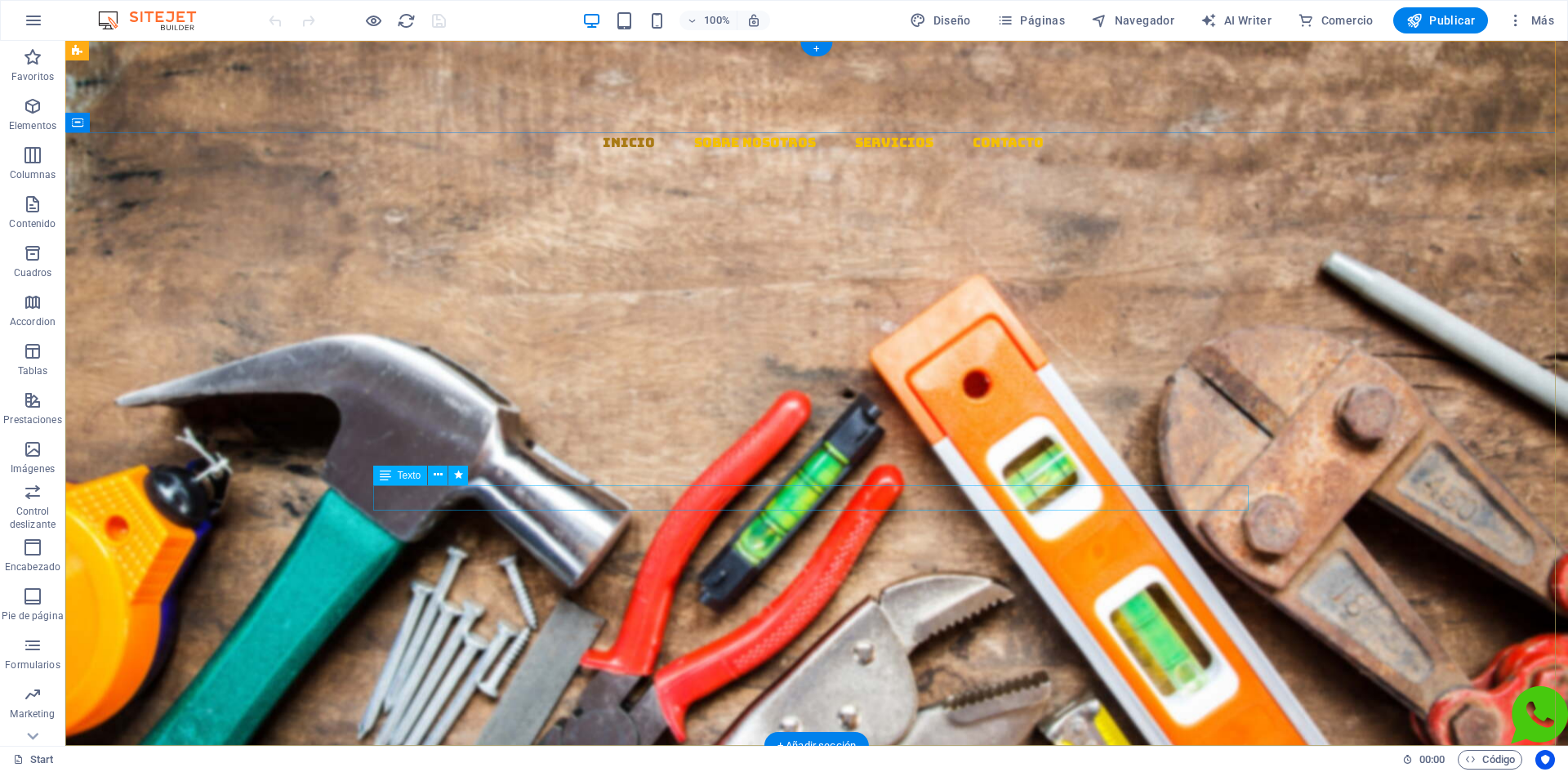
click at [793, 633] on div "Llevamos los materiales a tu ferretería, con confianza y cercanía" at bounding box center [816, 645] width 875 height 25
click at [645, 633] on div "Llevamos los materiales a tu ferretería, con confianza y cercanía" at bounding box center [816, 645] width 875 height 25
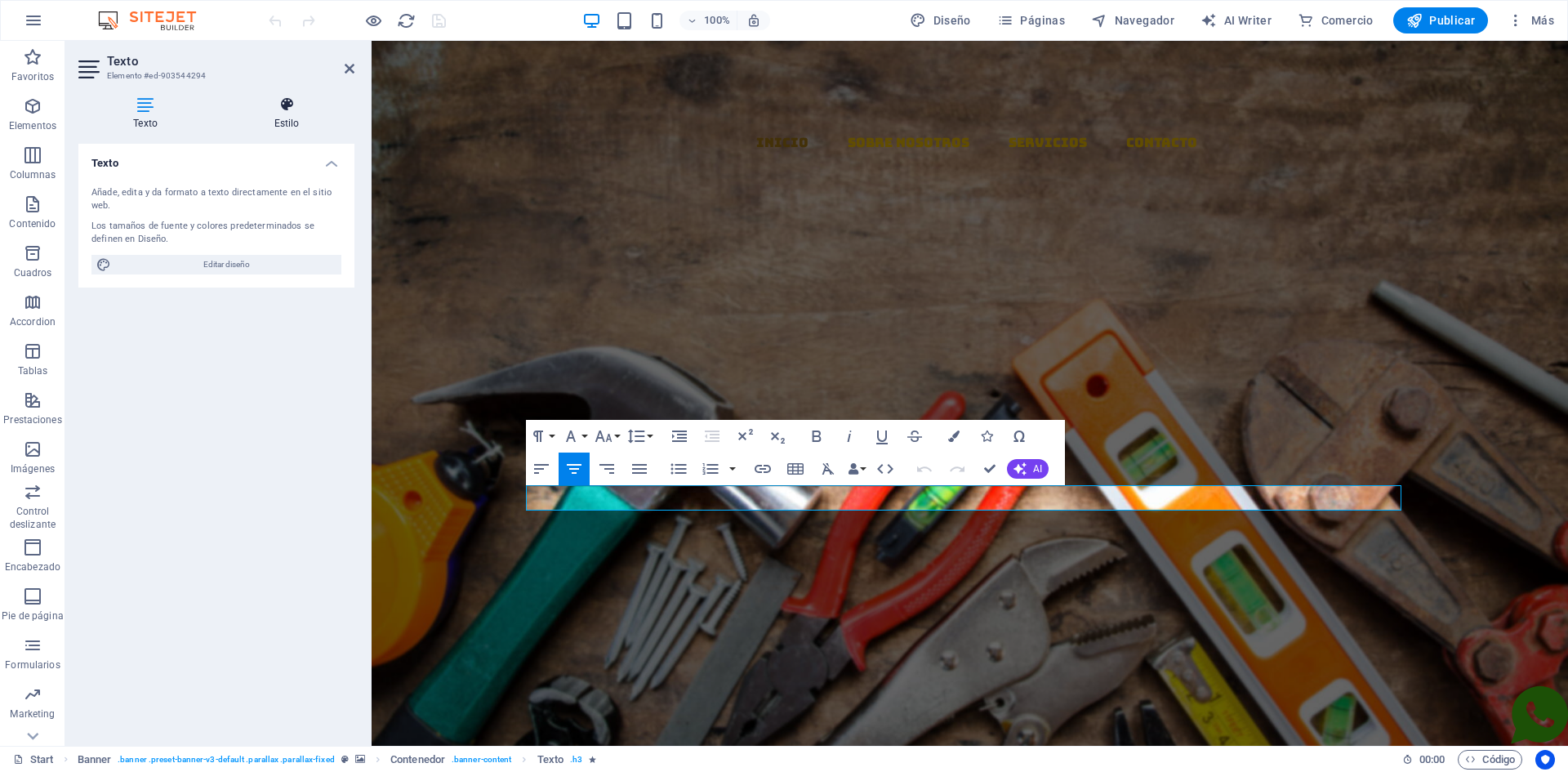
click at [283, 117] on h4 "Estilo" at bounding box center [287, 114] width 135 height 35
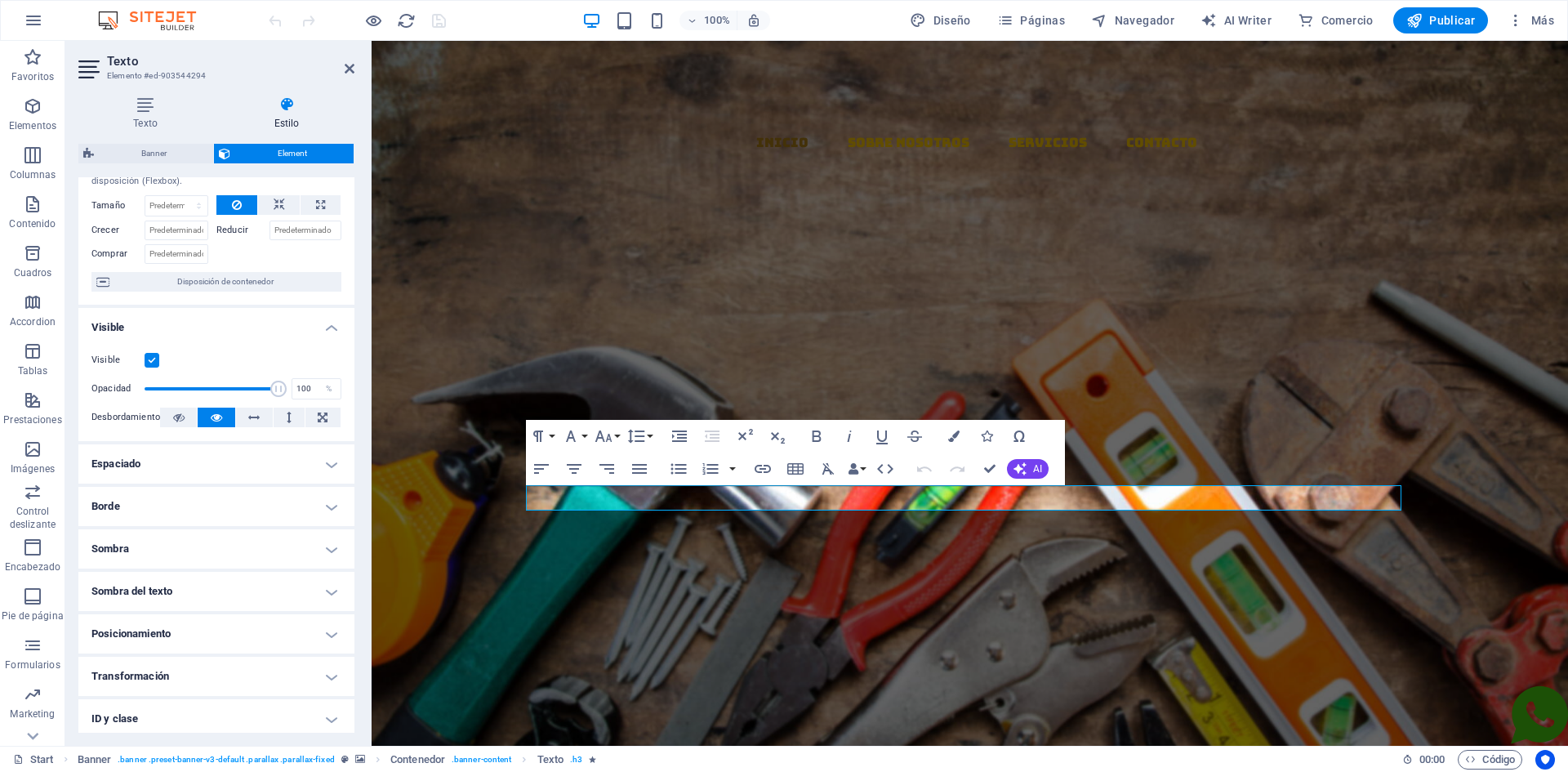
scroll to position [149, 0]
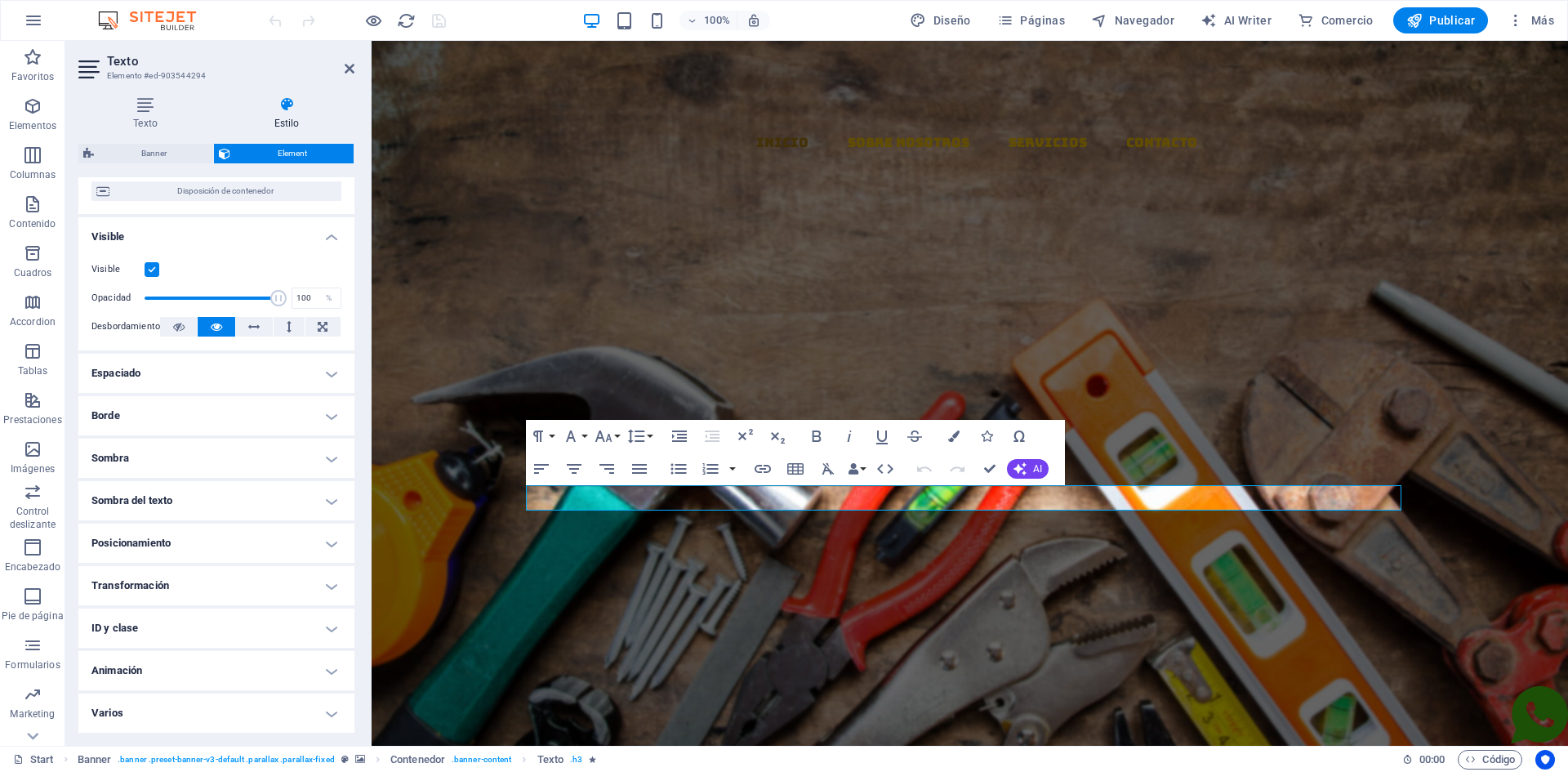
click at [173, 666] on h4 "Animación" at bounding box center [216, 671] width 276 height 40
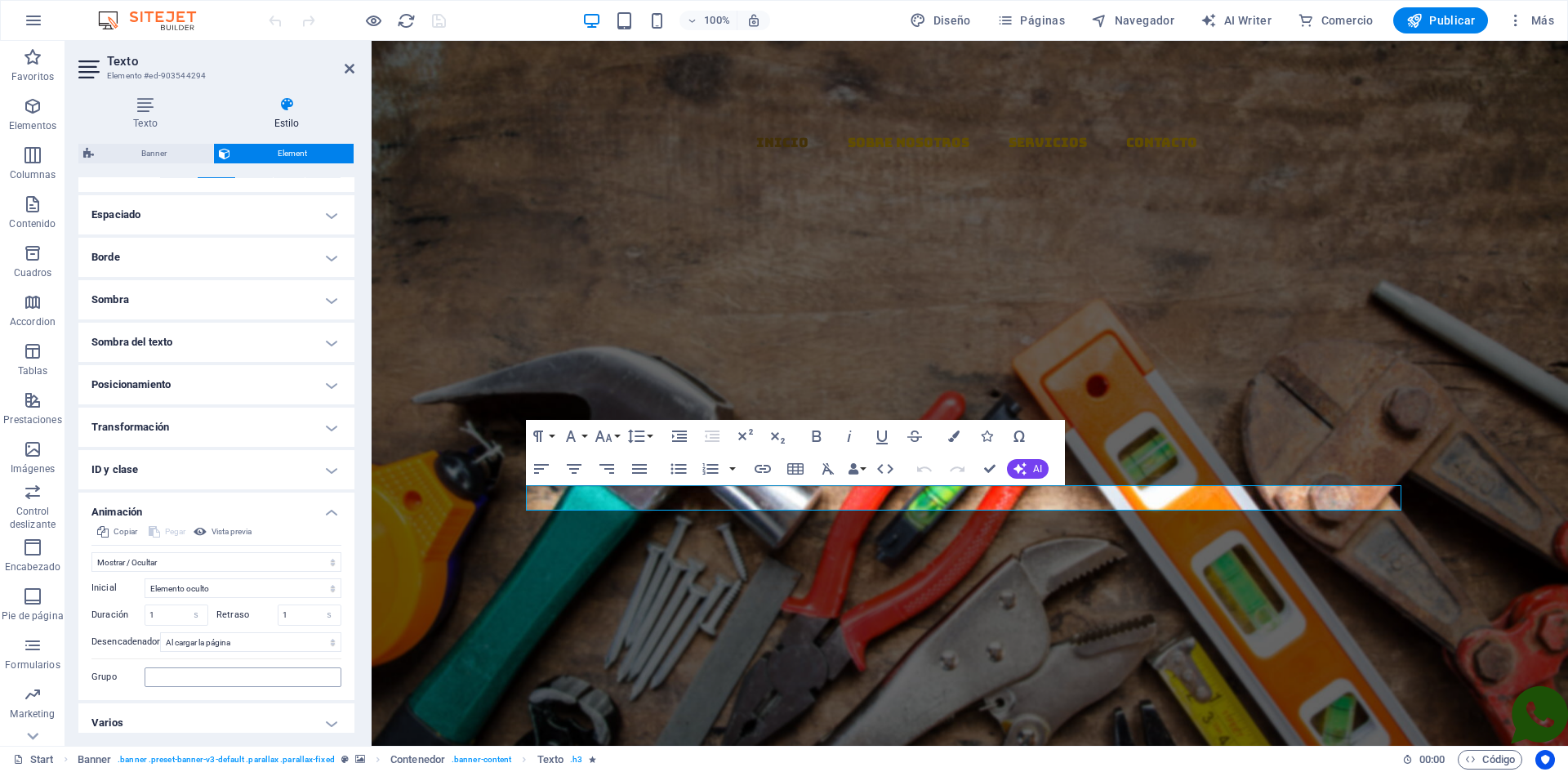
scroll to position [317, 0]
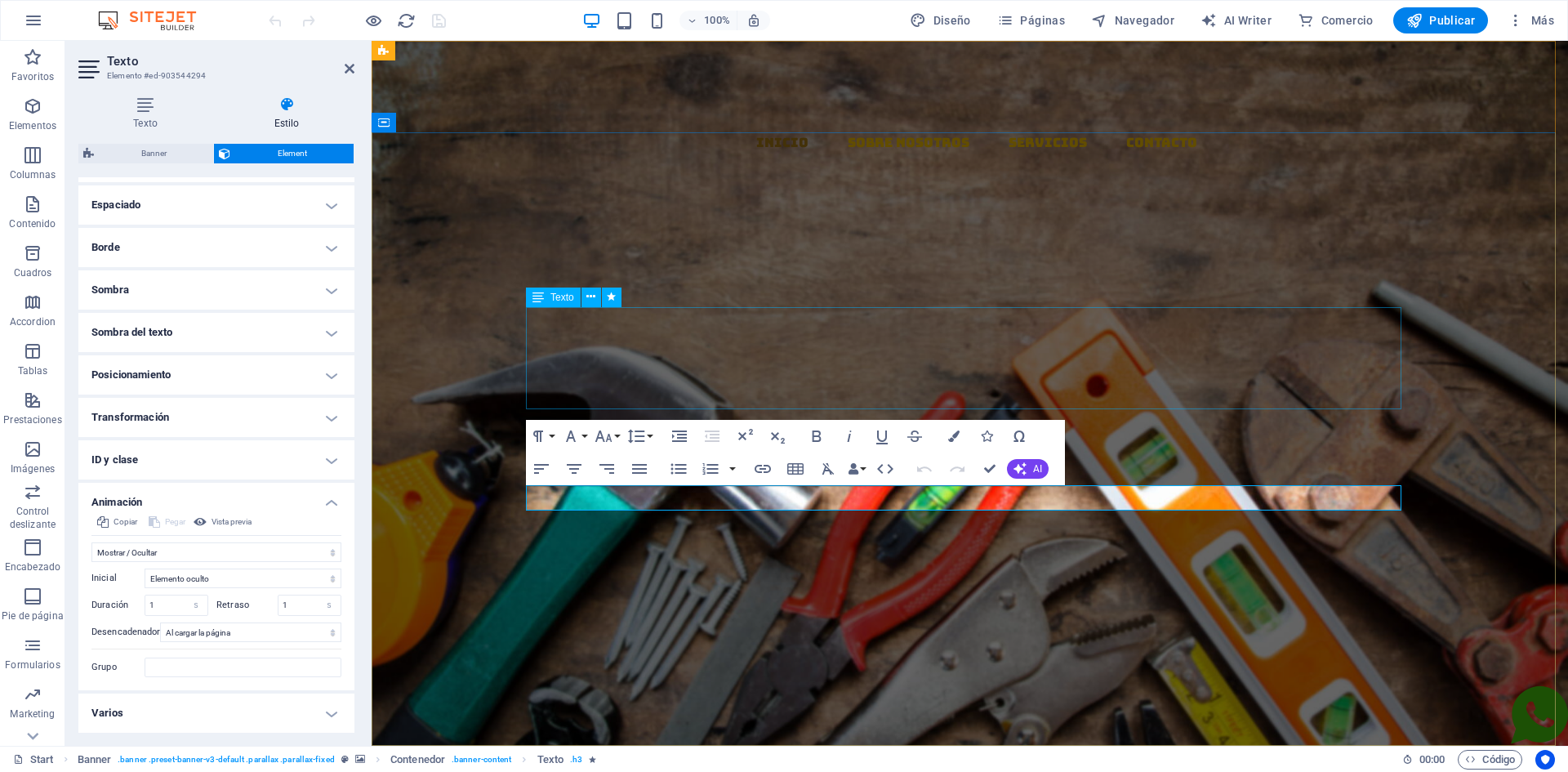
click at [856, 455] on div "EL MAZO" at bounding box center [970, 506] width 875 height 102
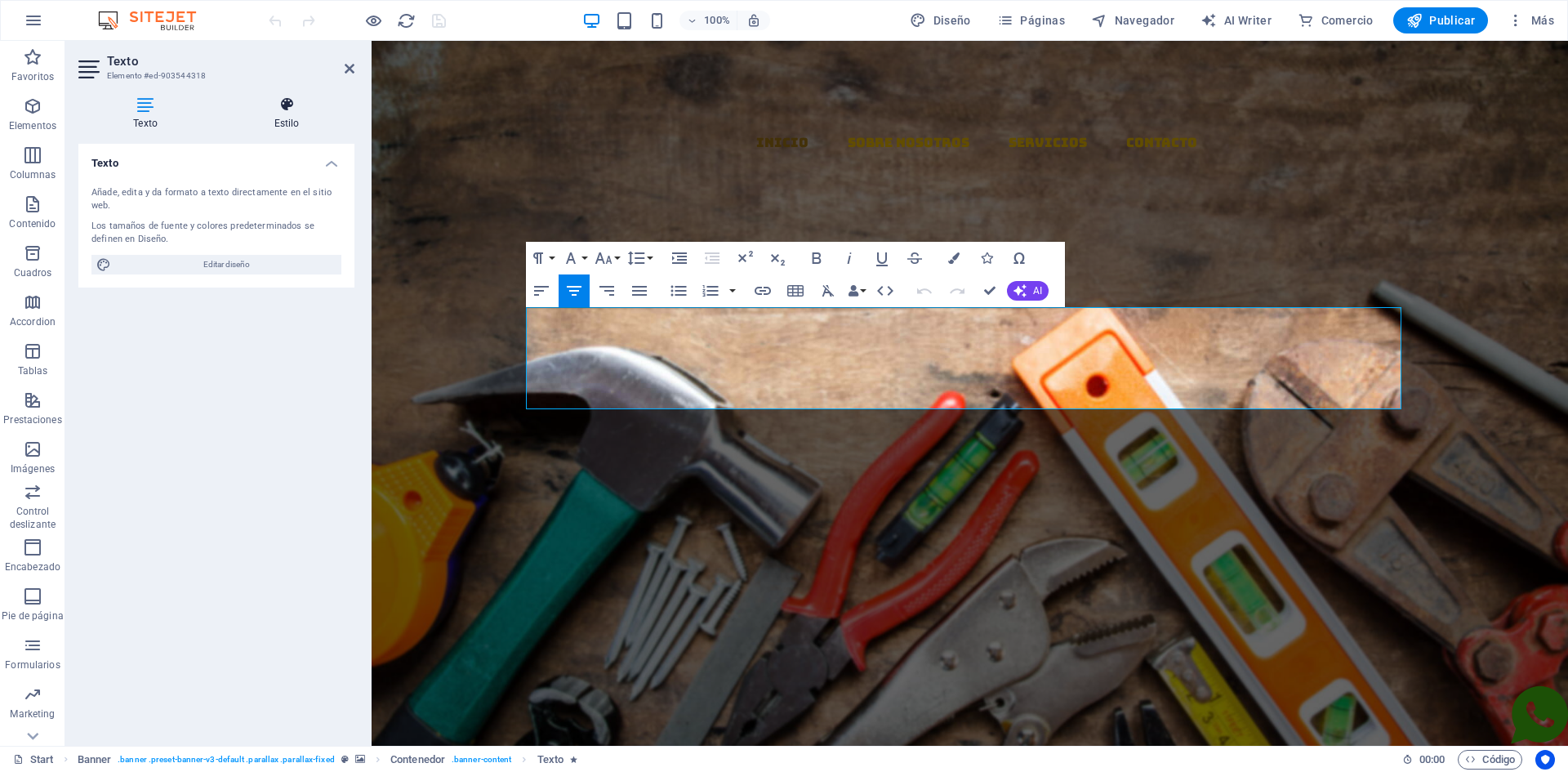
click at [277, 111] on icon at bounding box center [287, 104] width 135 height 16
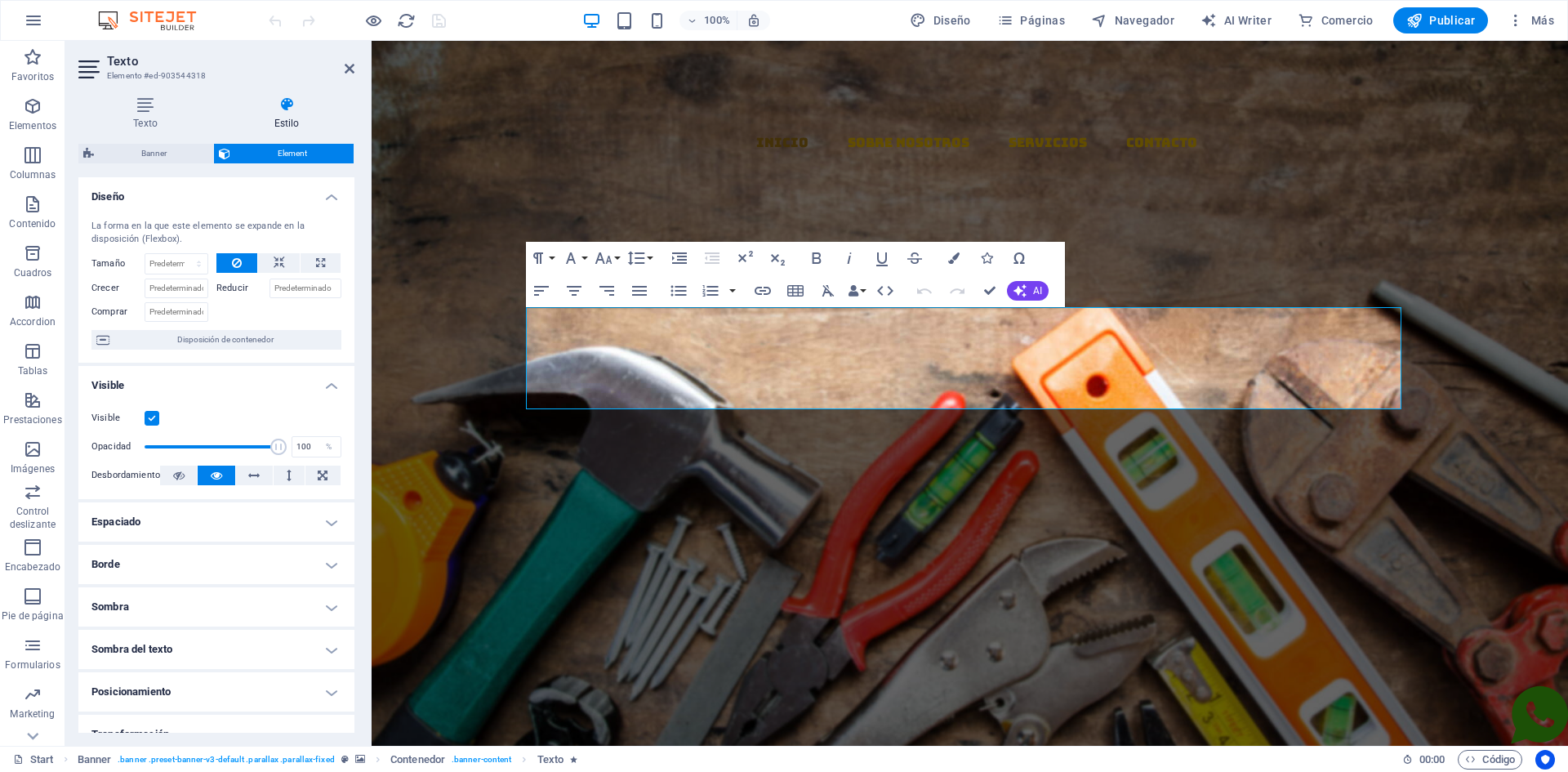
scroll to position [149, 0]
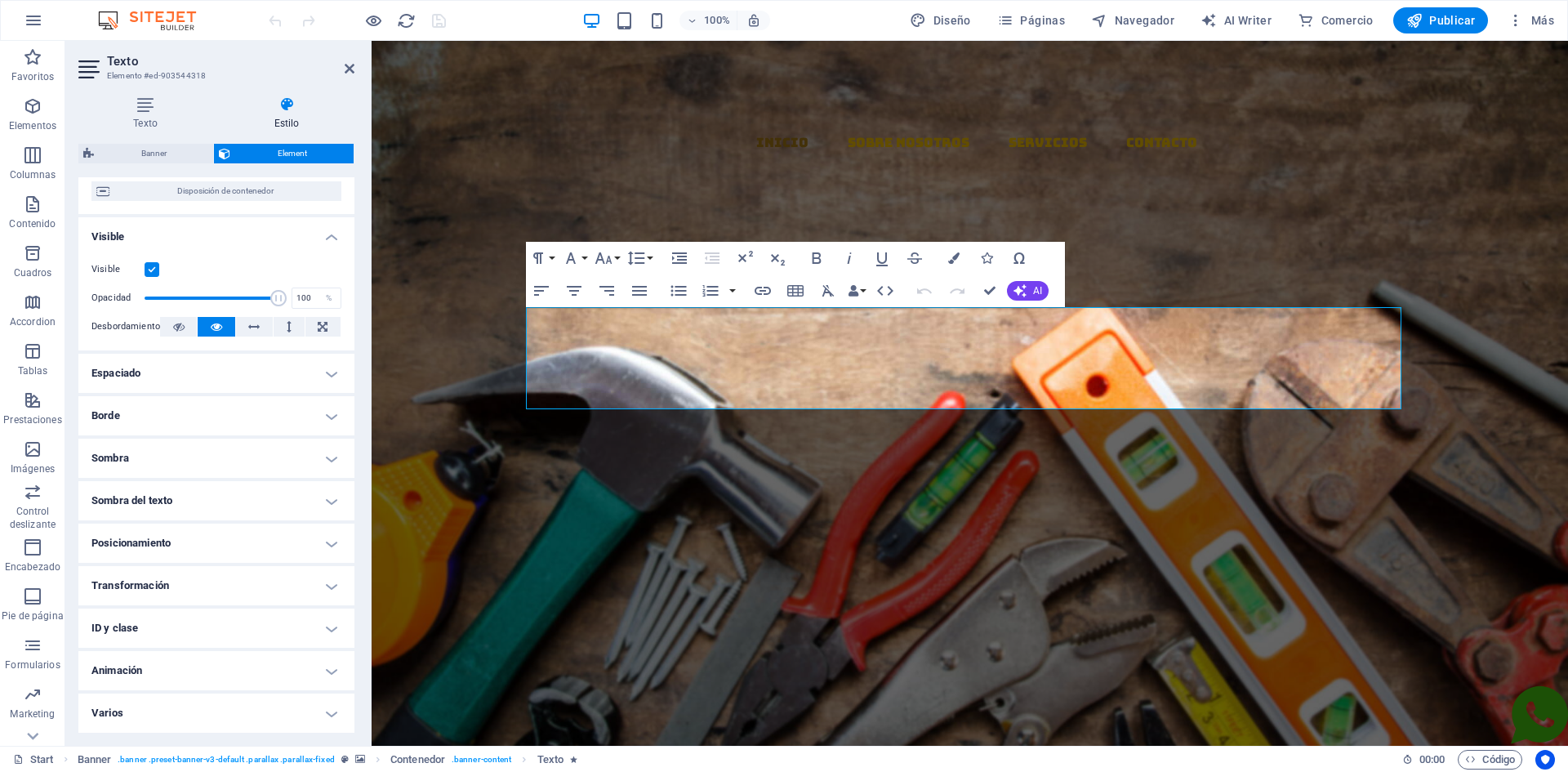
click at [153, 672] on h4 "Animación" at bounding box center [216, 671] width 276 height 40
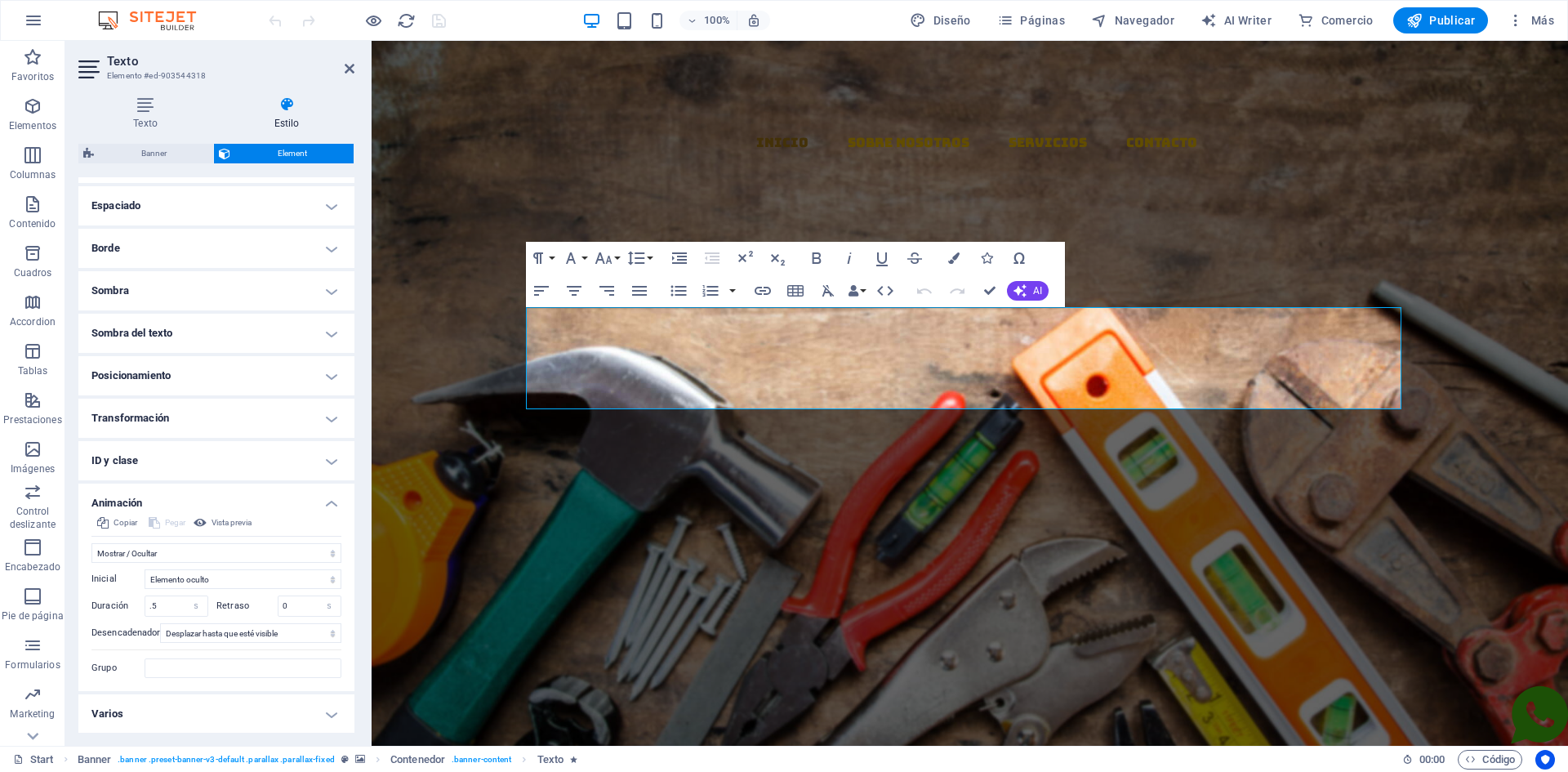
scroll to position [317, 0]
click at [160, 605] on input ".5" at bounding box center [176, 605] width 62 height 19
type input ".1"
type input "1"
click at [292, 608] on input "0" at bounding box center [309, 605] width 62 height 19
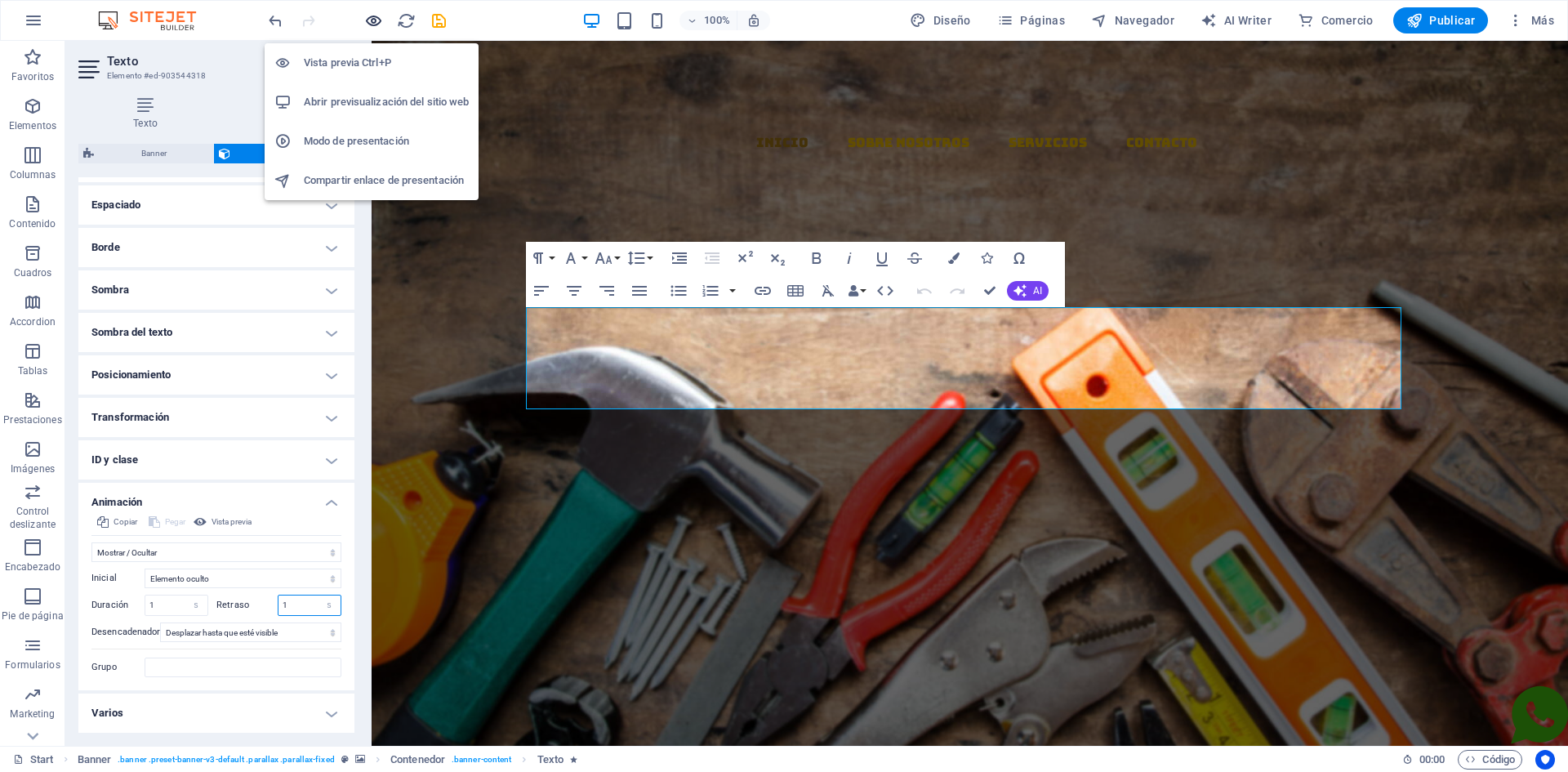
type input "1"
click at [376, 23] on icon "button" at bounding box center [373, 20] width 18 height 18
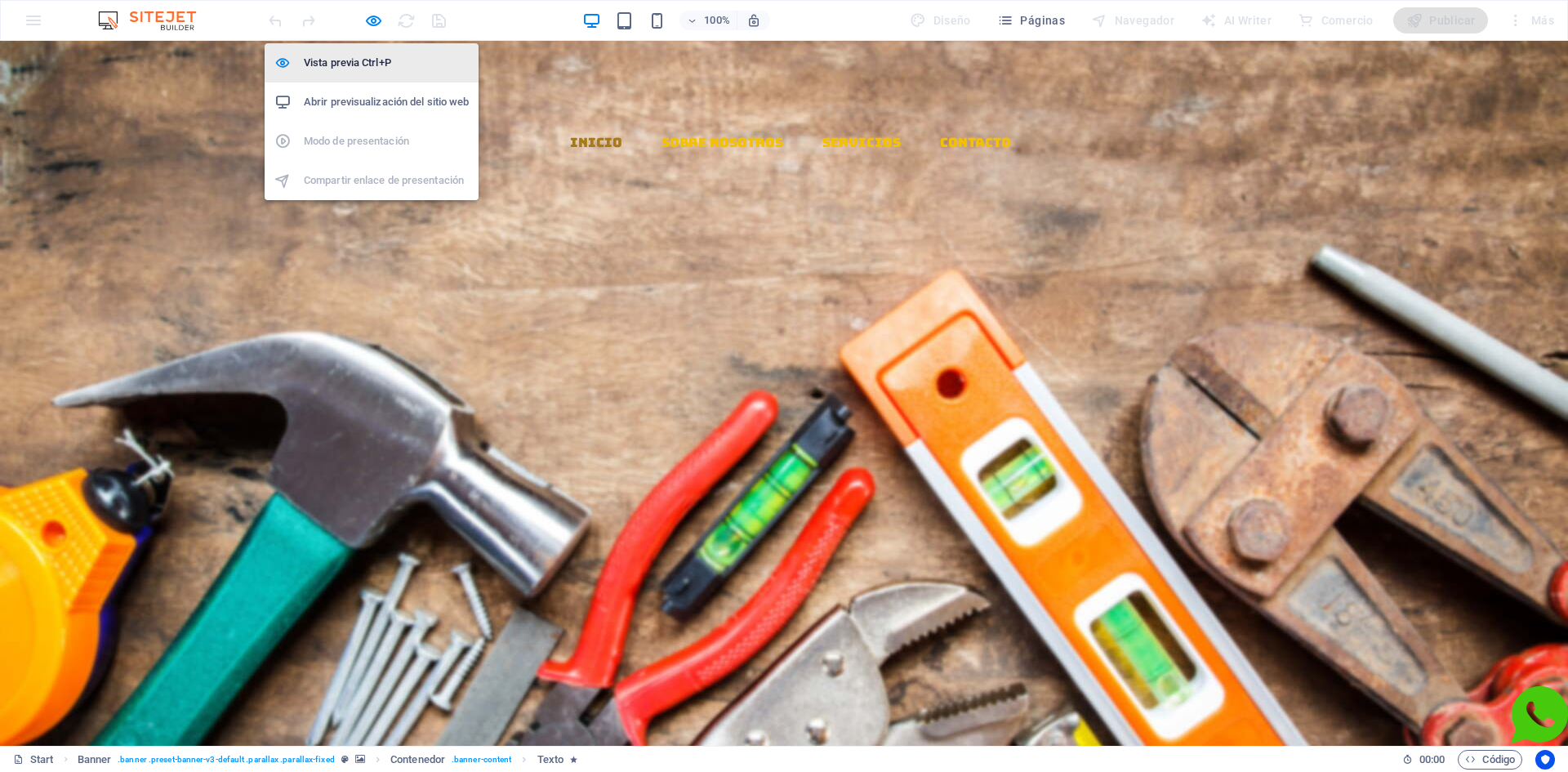
click at [369, 56] on h6 "Vista previa Ctrl+P" at bounding box center [385, 63] width 165 height 19
select select "fade"
select select "s"
select select "scroll"
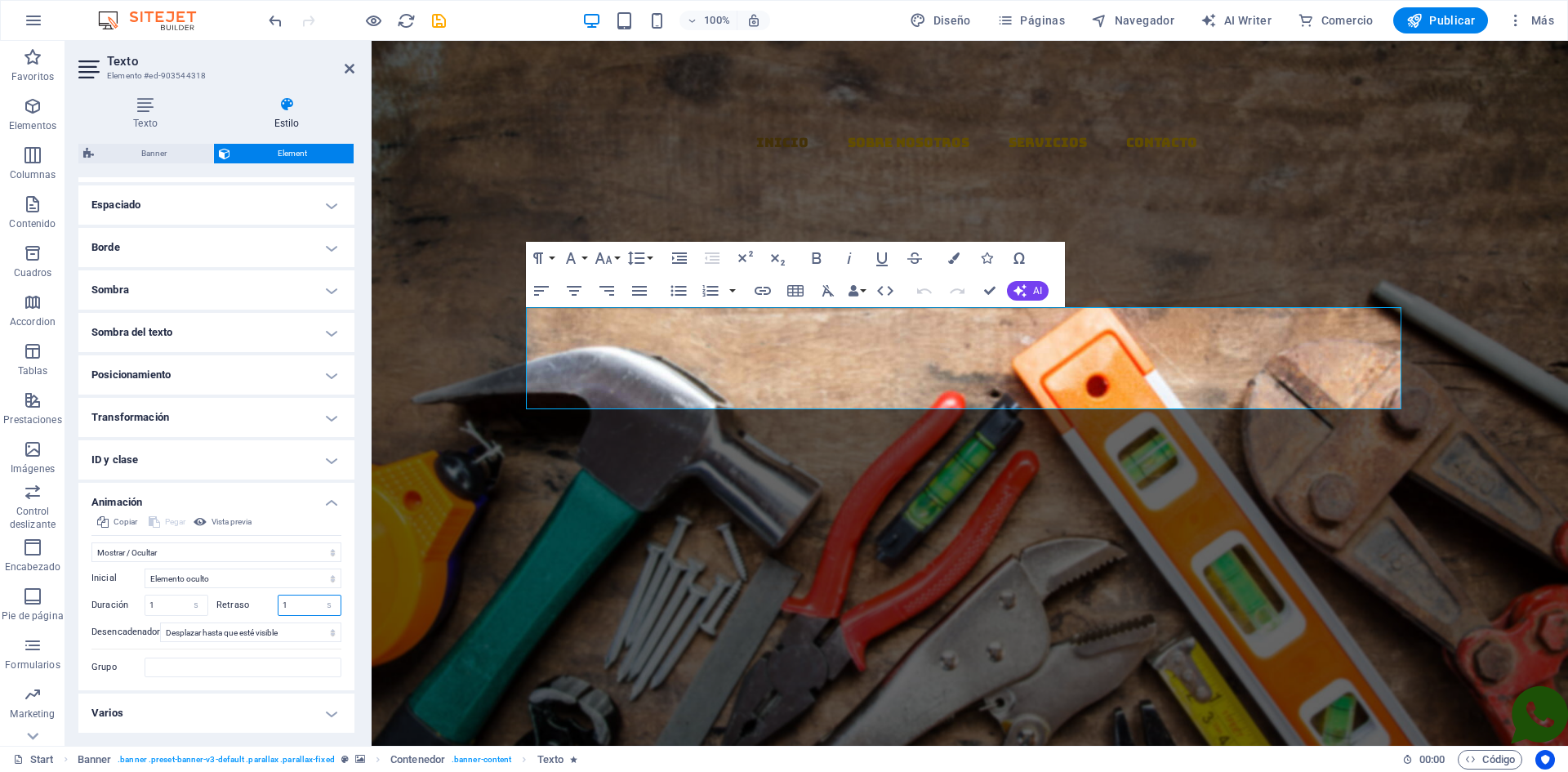
click at [288, 603] on input "1" at bounding box center [309, 605] width 62 height 19
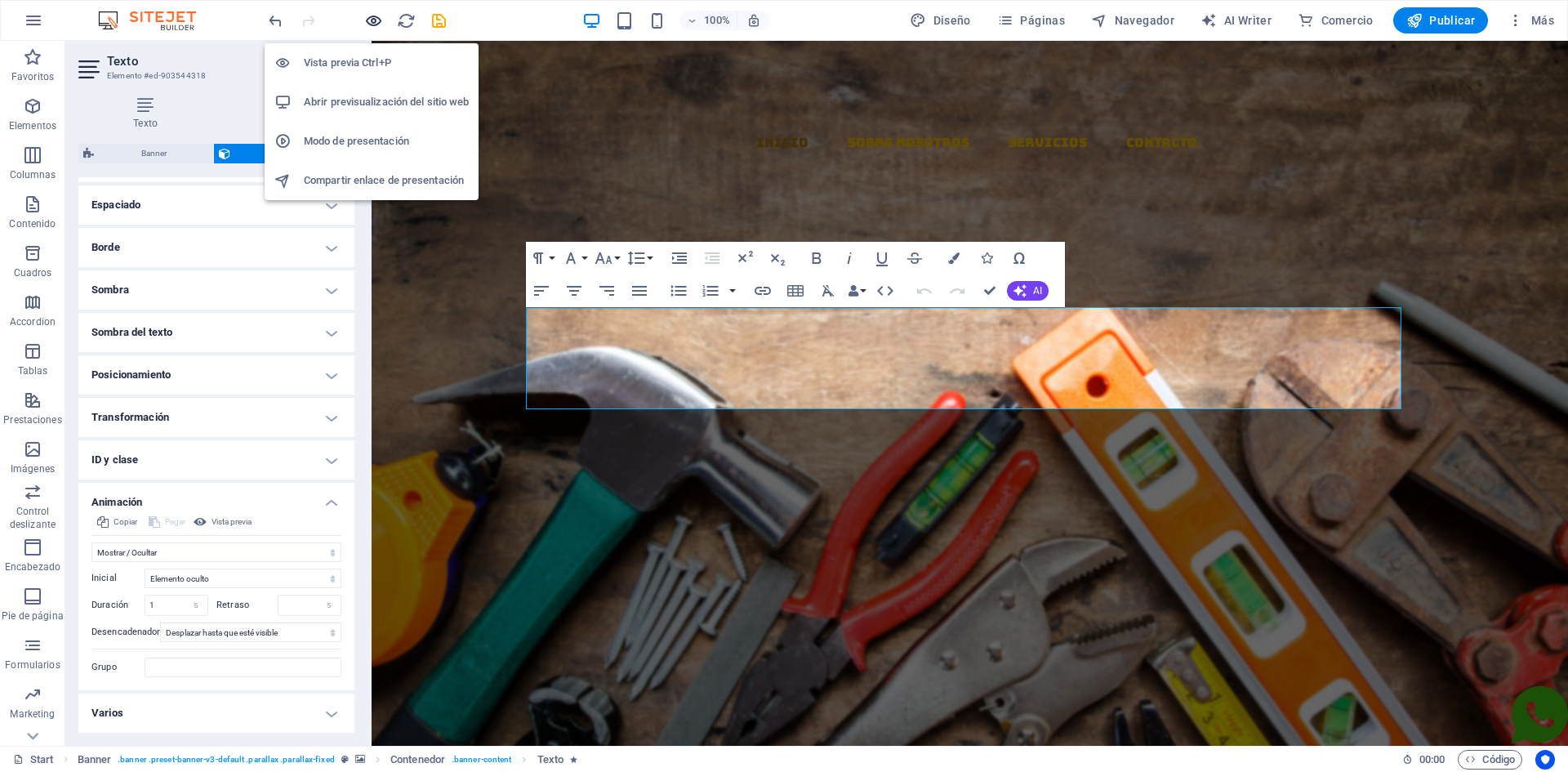
click at [369, 21] on icon "button" at bounding box center [373, 20] width 18 height 18
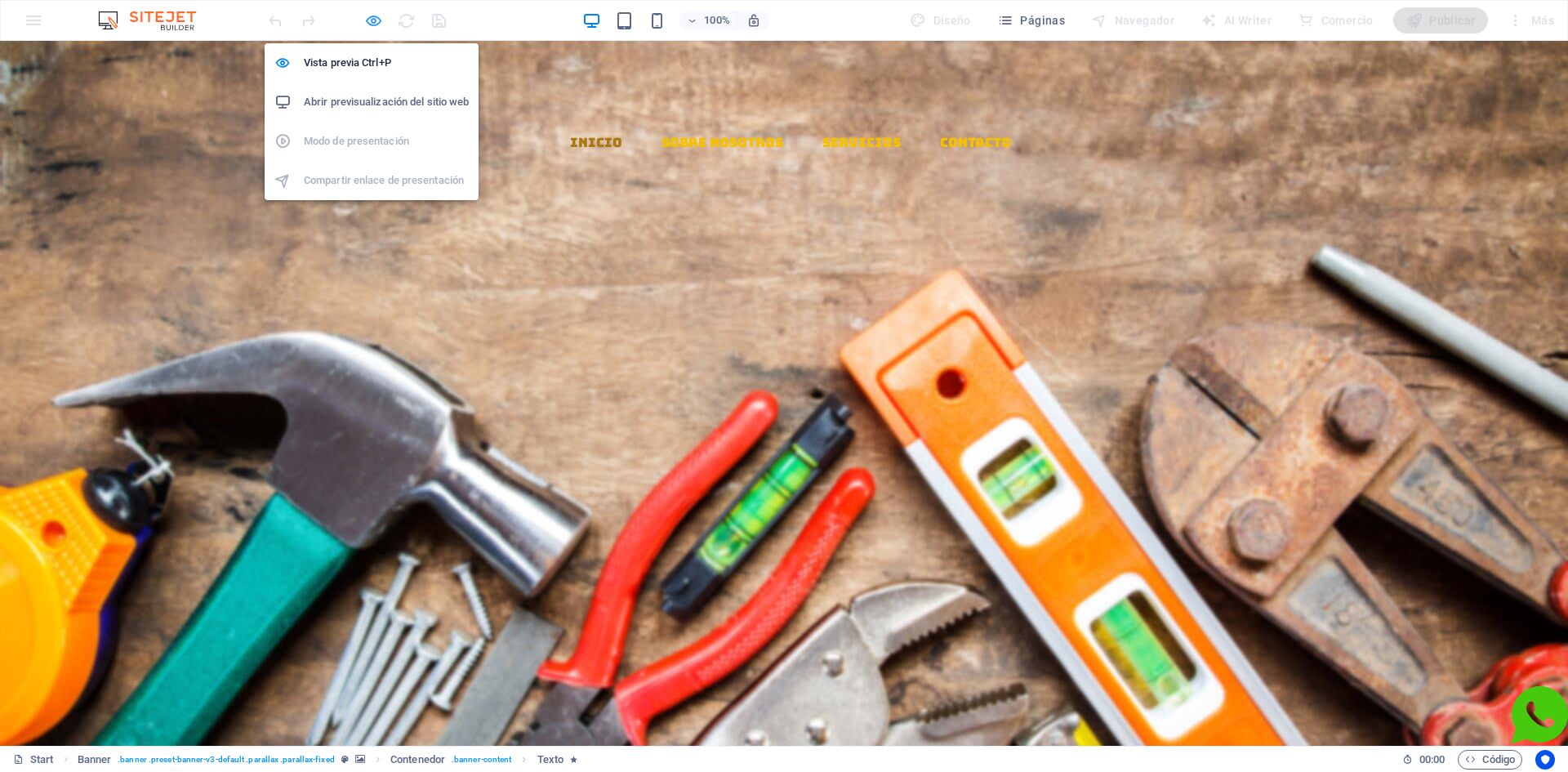
click at [367, 18] on icon "button" at bounding box center [373, 20] width 18 height 18
select select "fade"
select select "s"
select select "scroll"
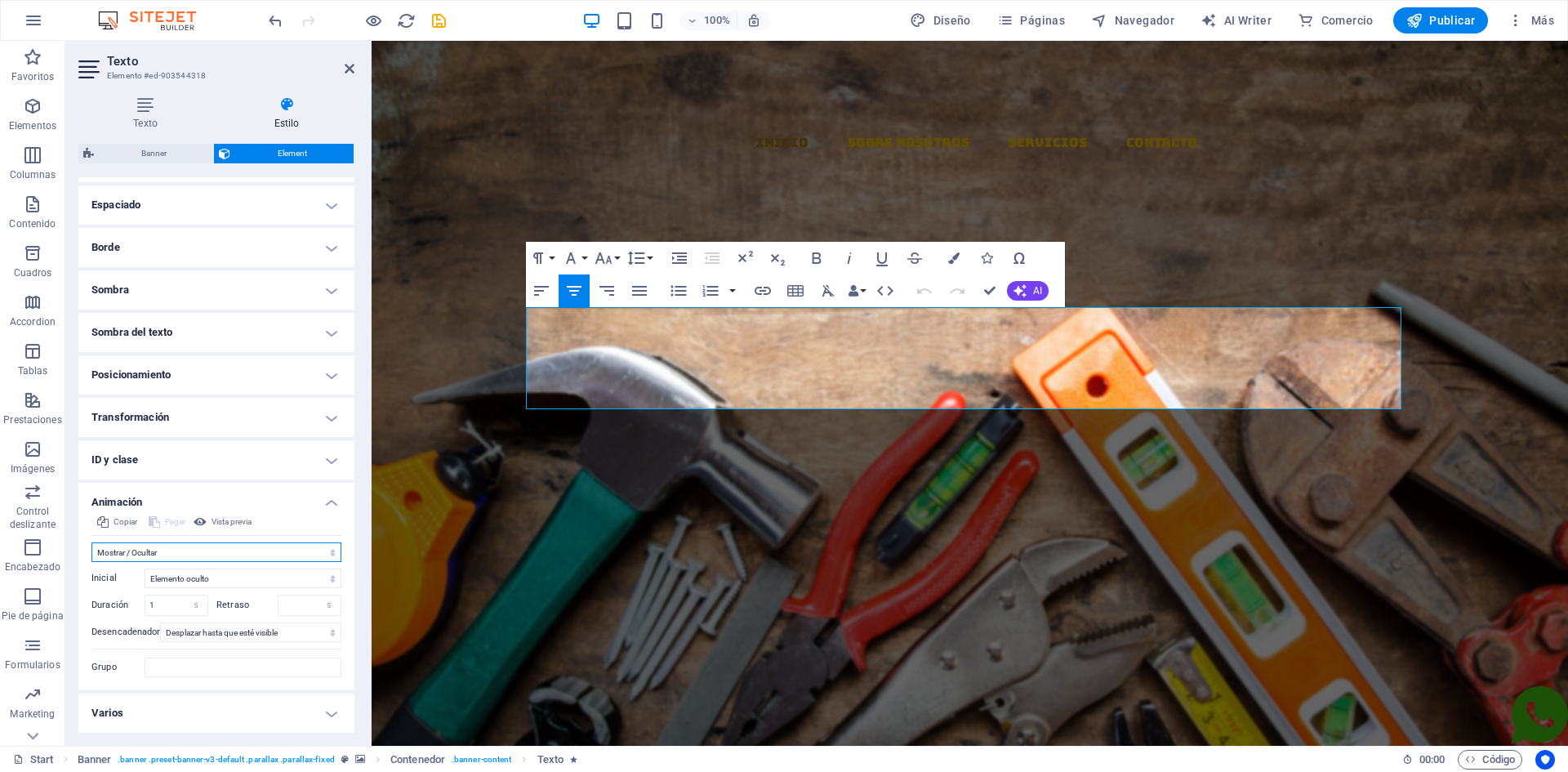
click at [222, 549] on select "No animar Mostrar / Ocultar Subir/bajar Acercar/alejar Deslizar de izquierda a …" at bounding box center [216, 552] width 250 height 19
select select "none"
click at [92, 562] on select "No animar Mostrar / Ocultar Subir/bajar Acercar/alejar Deslizar de izquierda a …" at bounding box center [216, 552] width 250 height 19
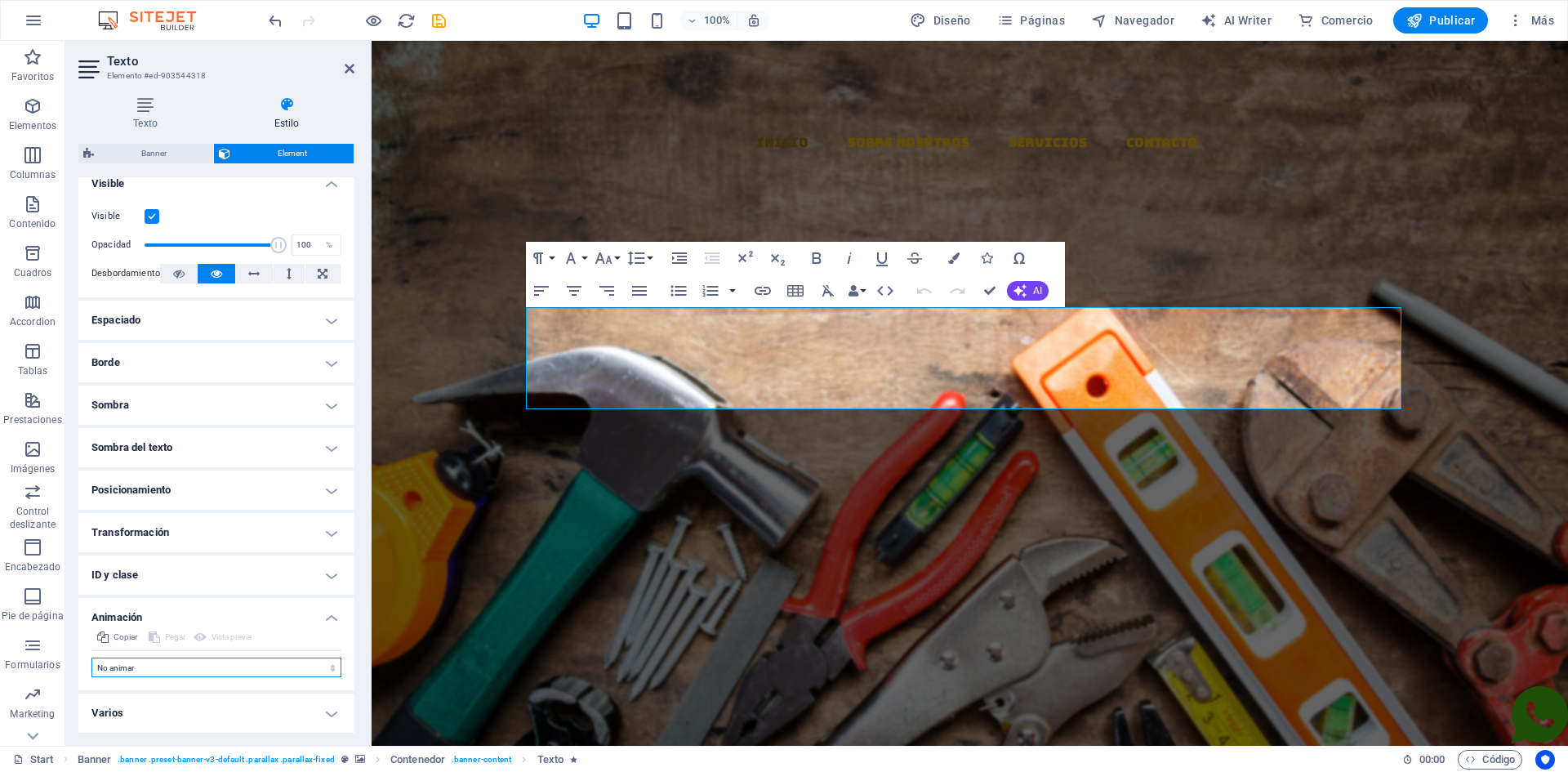
scroll to position [202, 0]
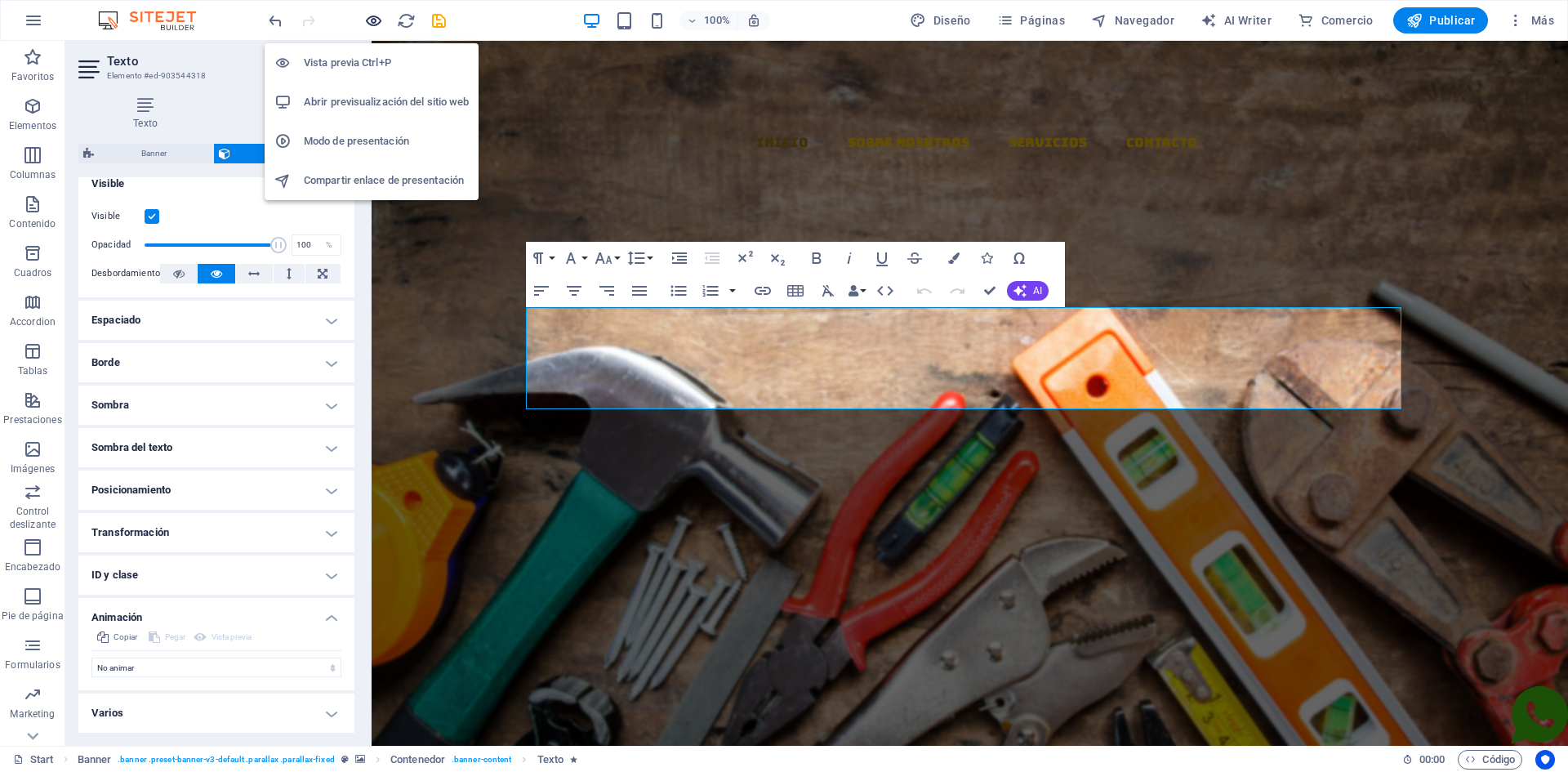
click at [370, 17] on icon "button" at bounding box center [373, 20] width 18 height 18
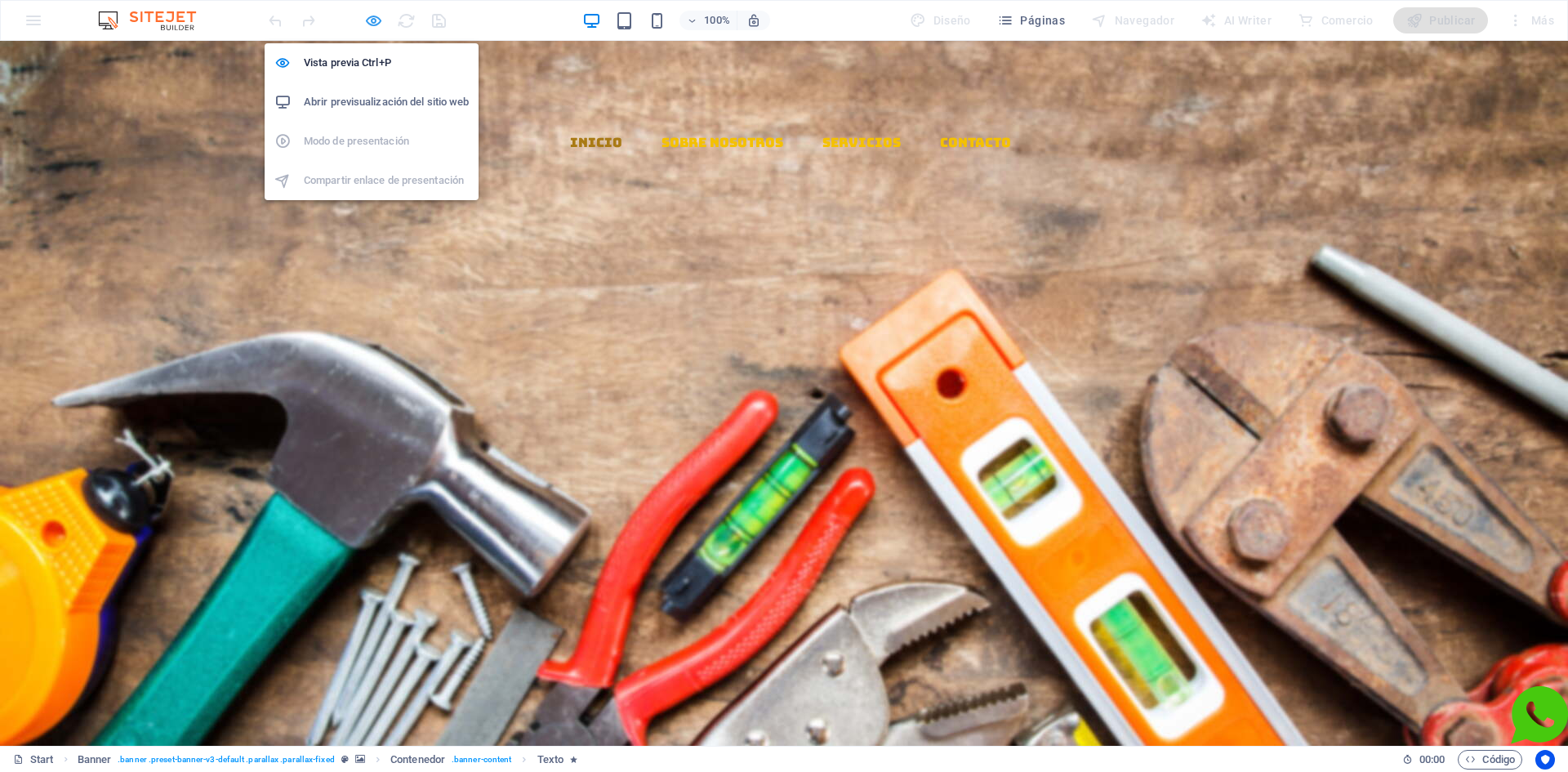
click at [370, 21] on icon "button" at bounding box center [373, 20] width 18 height 18
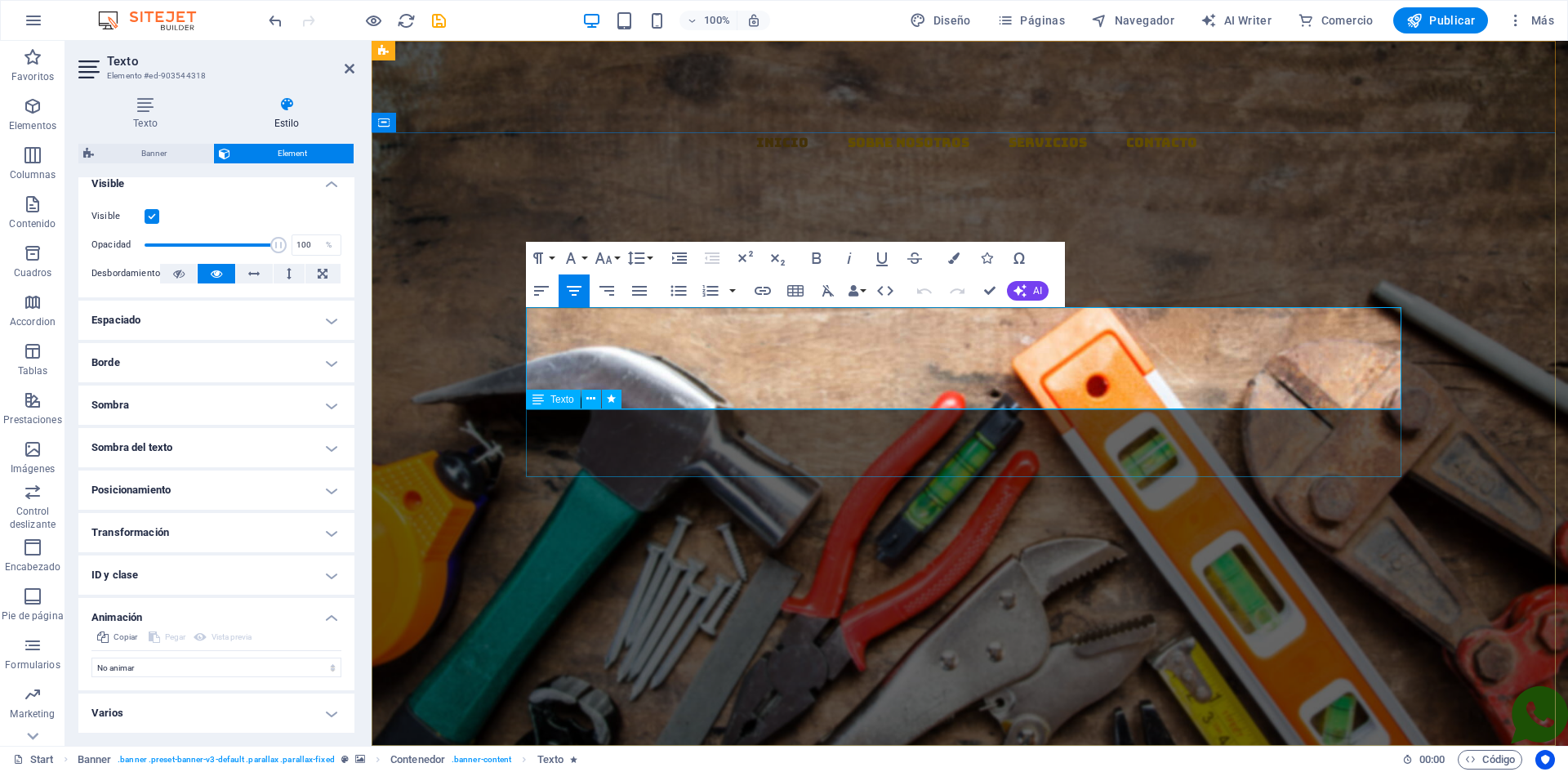
click at [871, 558] on div "MATERIALES Y DISTRIBUCION" at bounding box center [970, 591] width 875 height 68
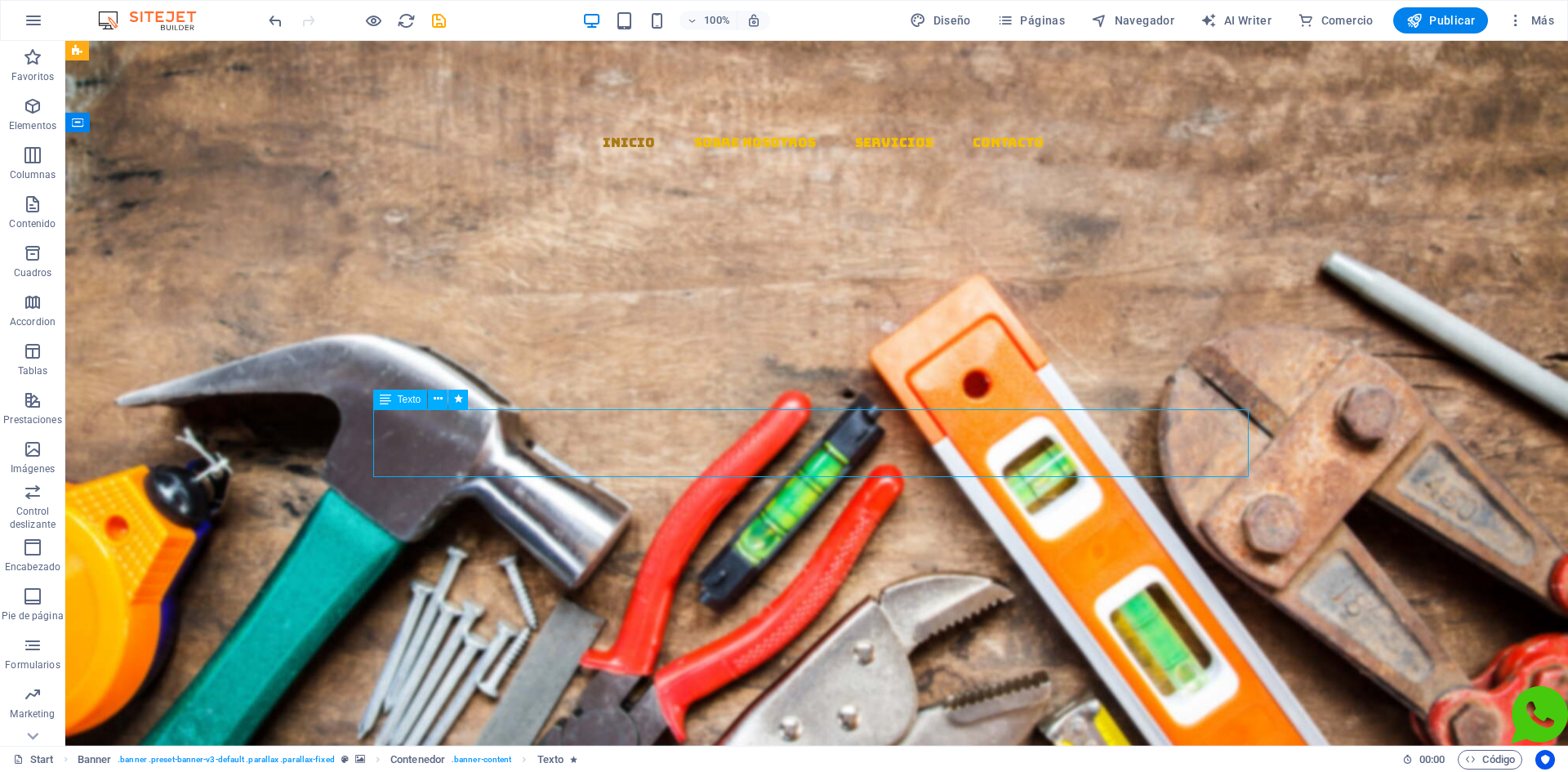
click at [836, 558] on div "MATERIALES Y DISTRIBUCION" at bounding box center [816, 591] width 875 height 68
click at [755, 558] on div "MATERIALES Y DISTRIBUCION" at bounding box center [816, 591] width 875 height 68
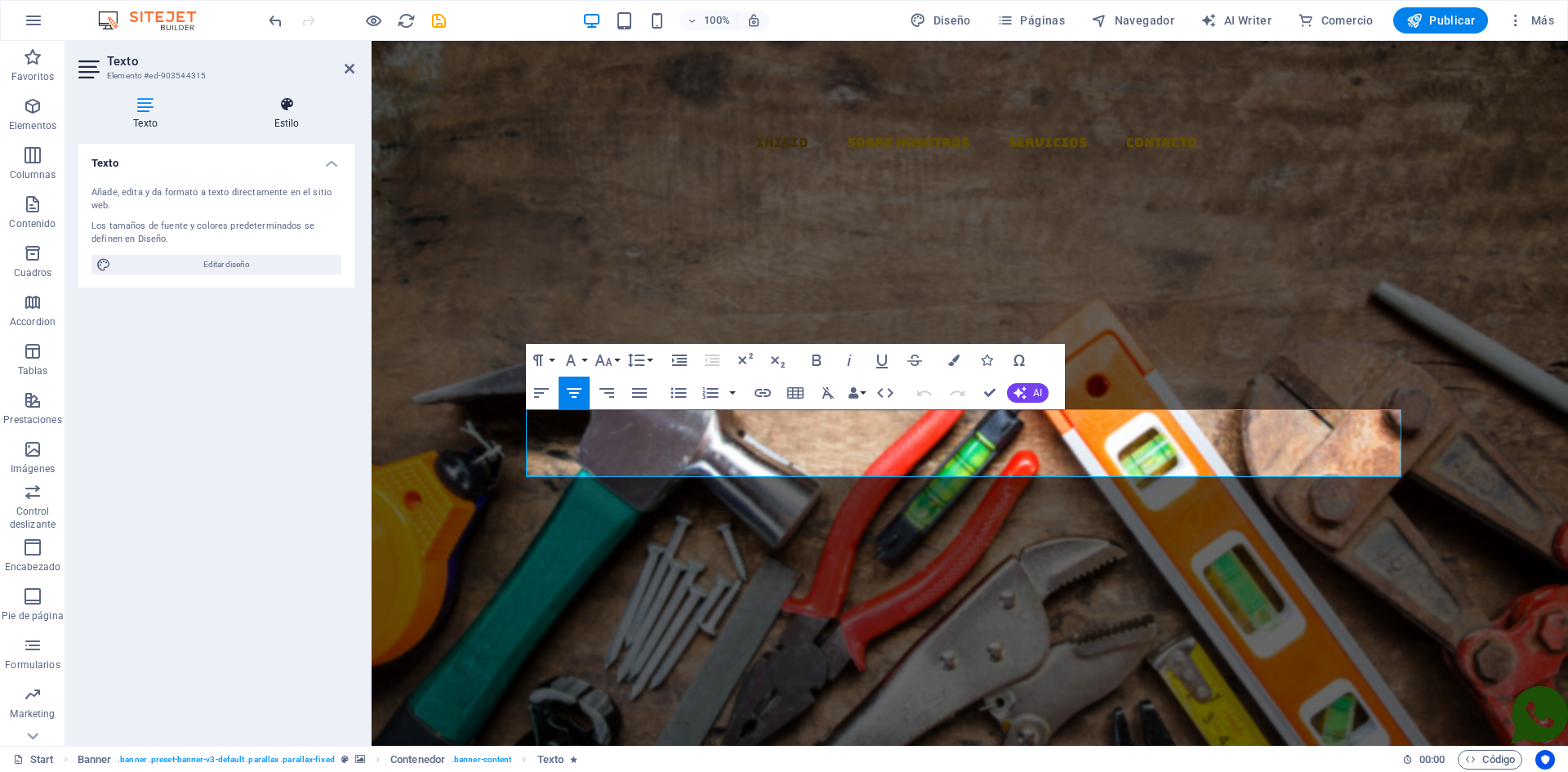
click at [272, 114] on h4 "Estilo" at bounding box center [287, 114] width 135 height 35
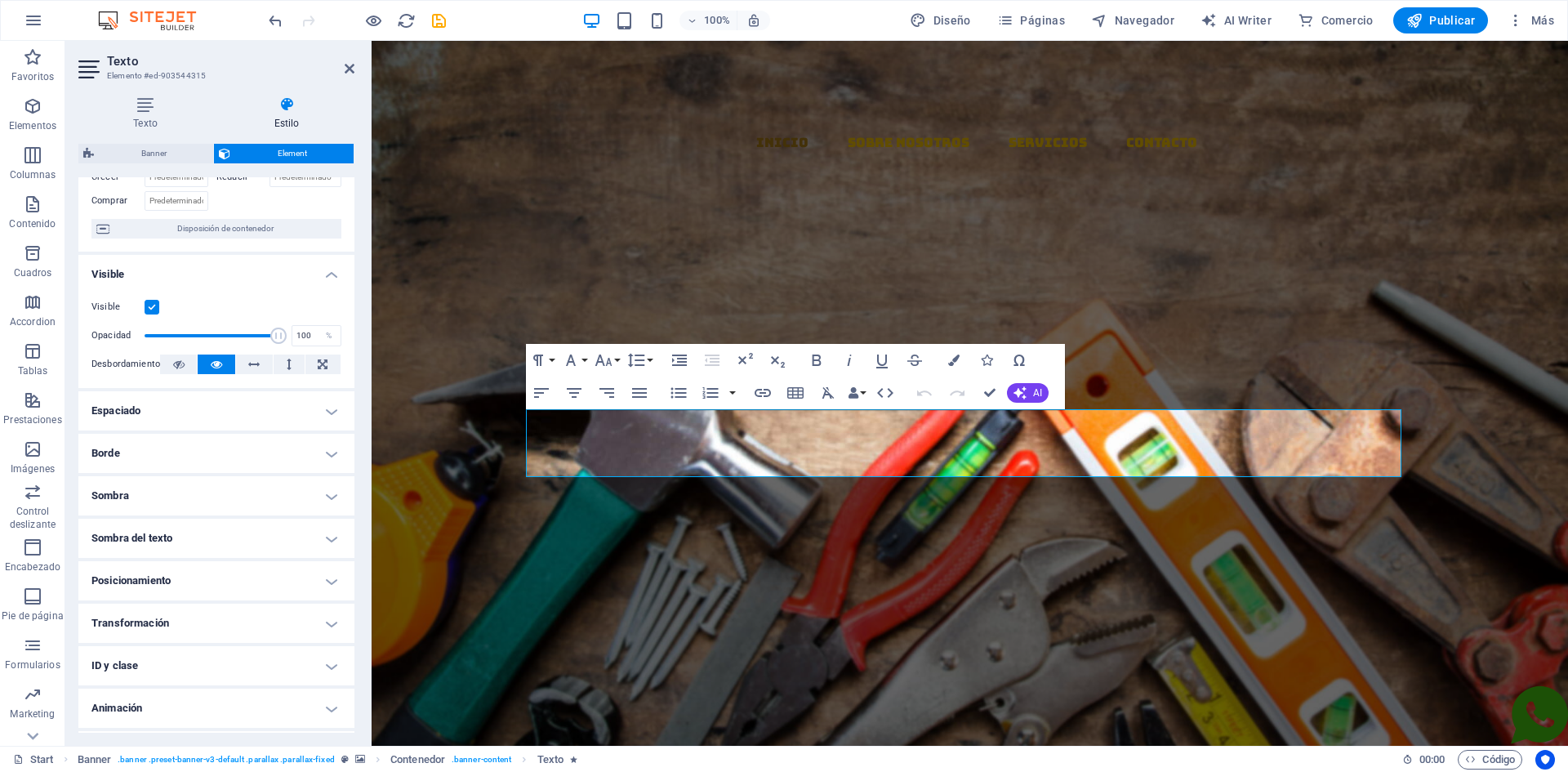
scroll to position [149, 0]
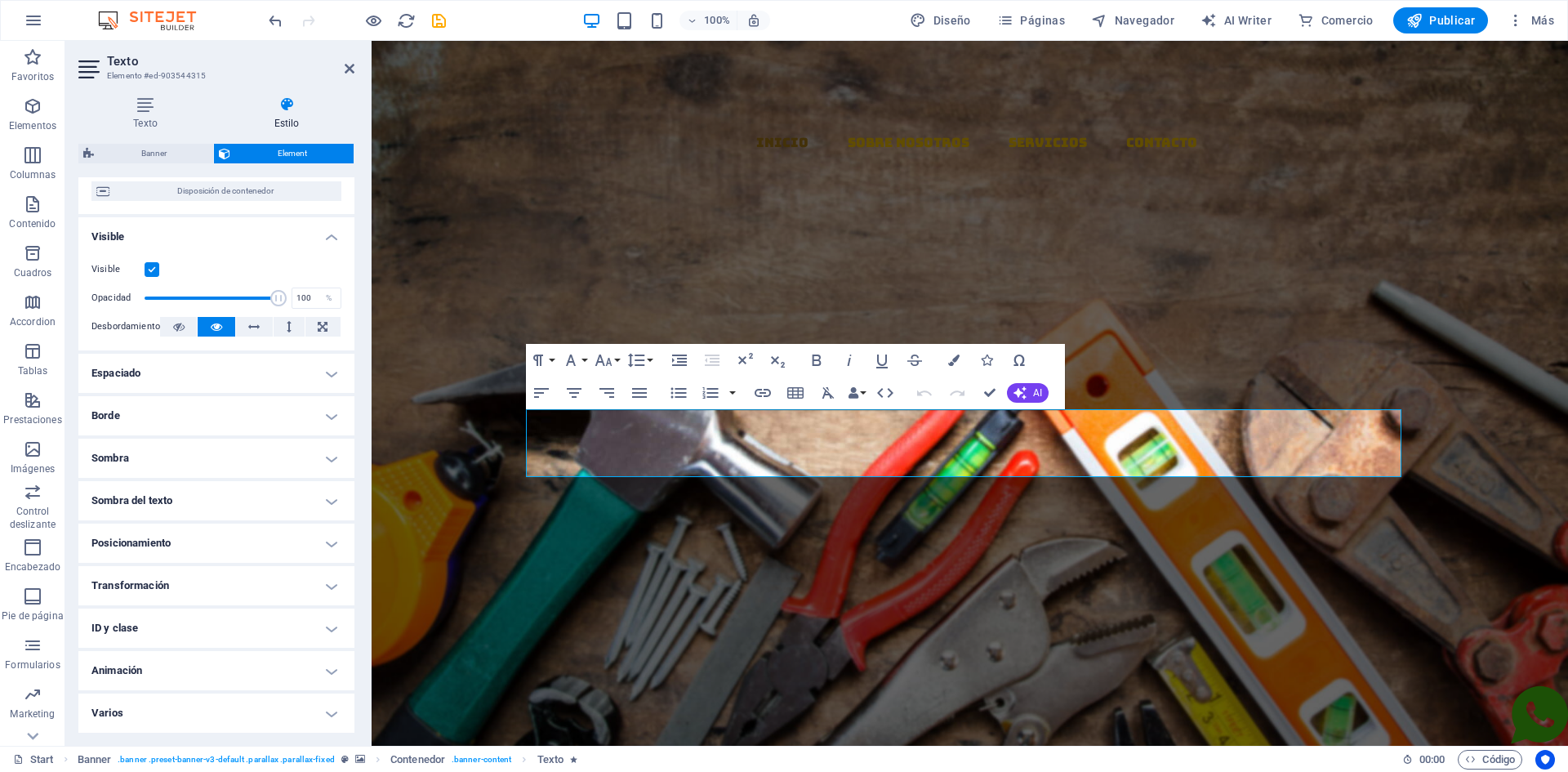
click at [145, 669] on h4 "Animación" at bounding box center [216, 671] width 276 height 40
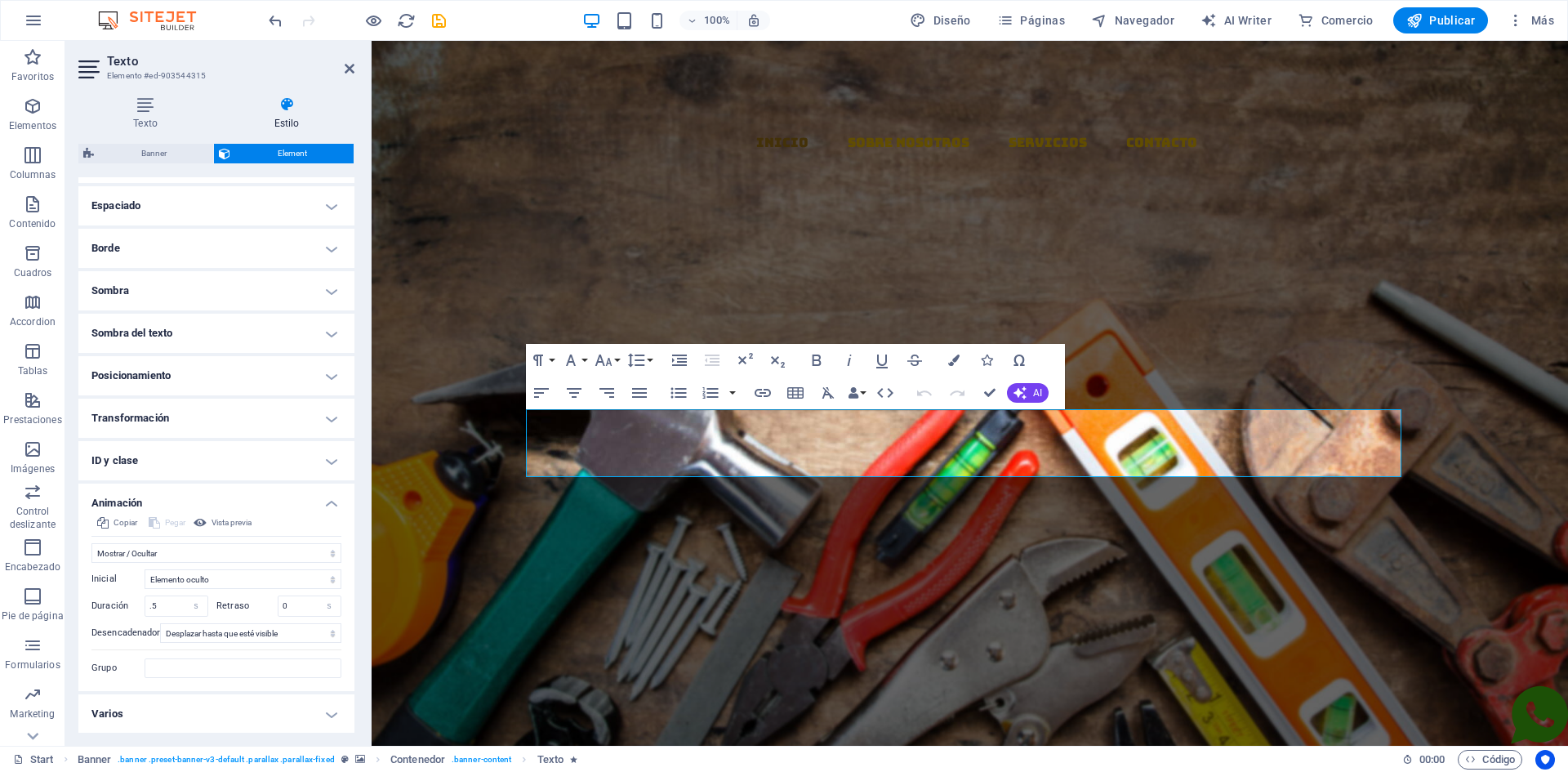
scroll to position [317, 0]
click at [171, 605] on input ".5" at bounding box center [176, 605] width 62 height 19
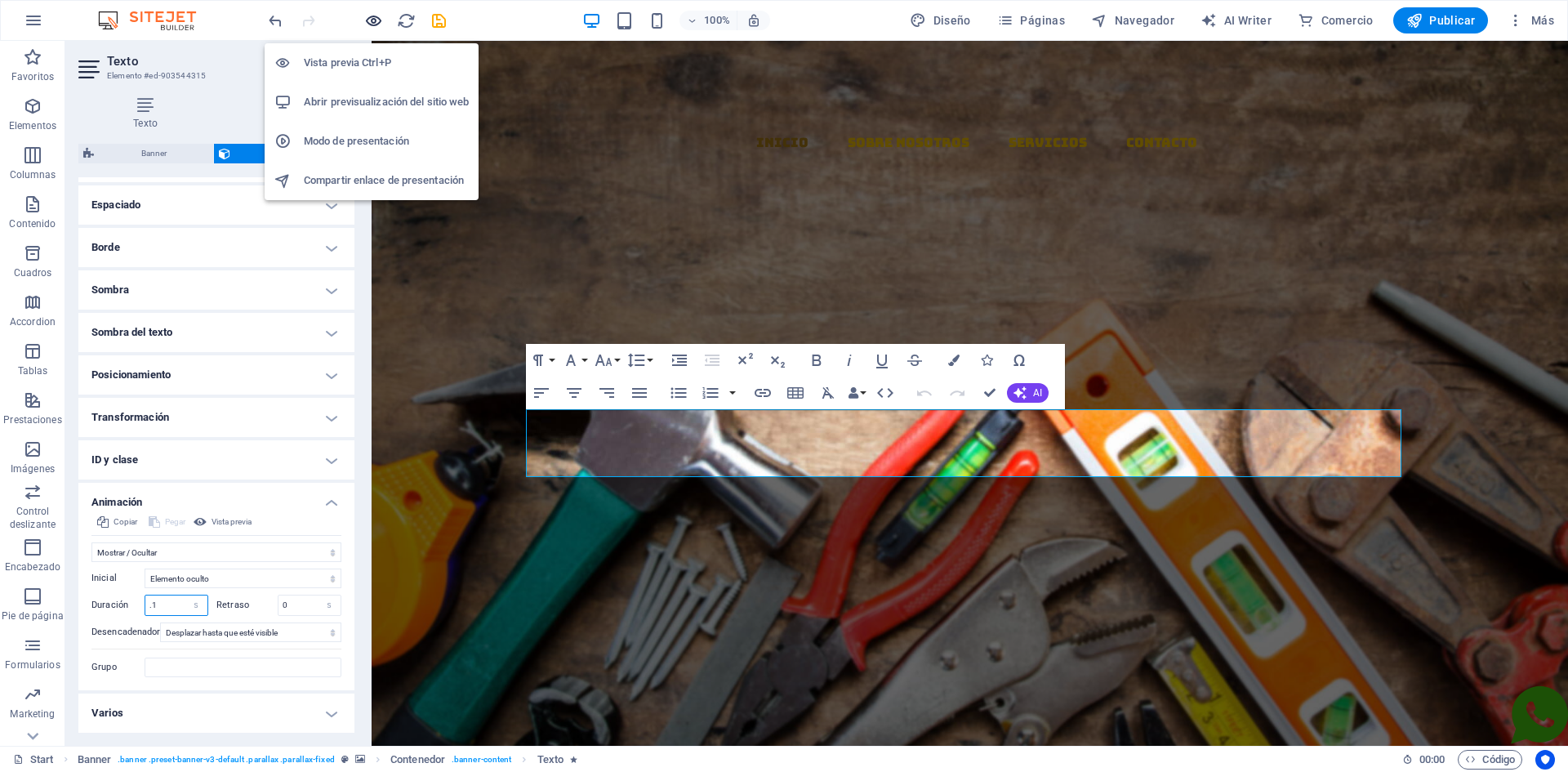
type input ".1"
click at [372, 17] on icon "button" at bounding box center [373, 20] width 18 height 18
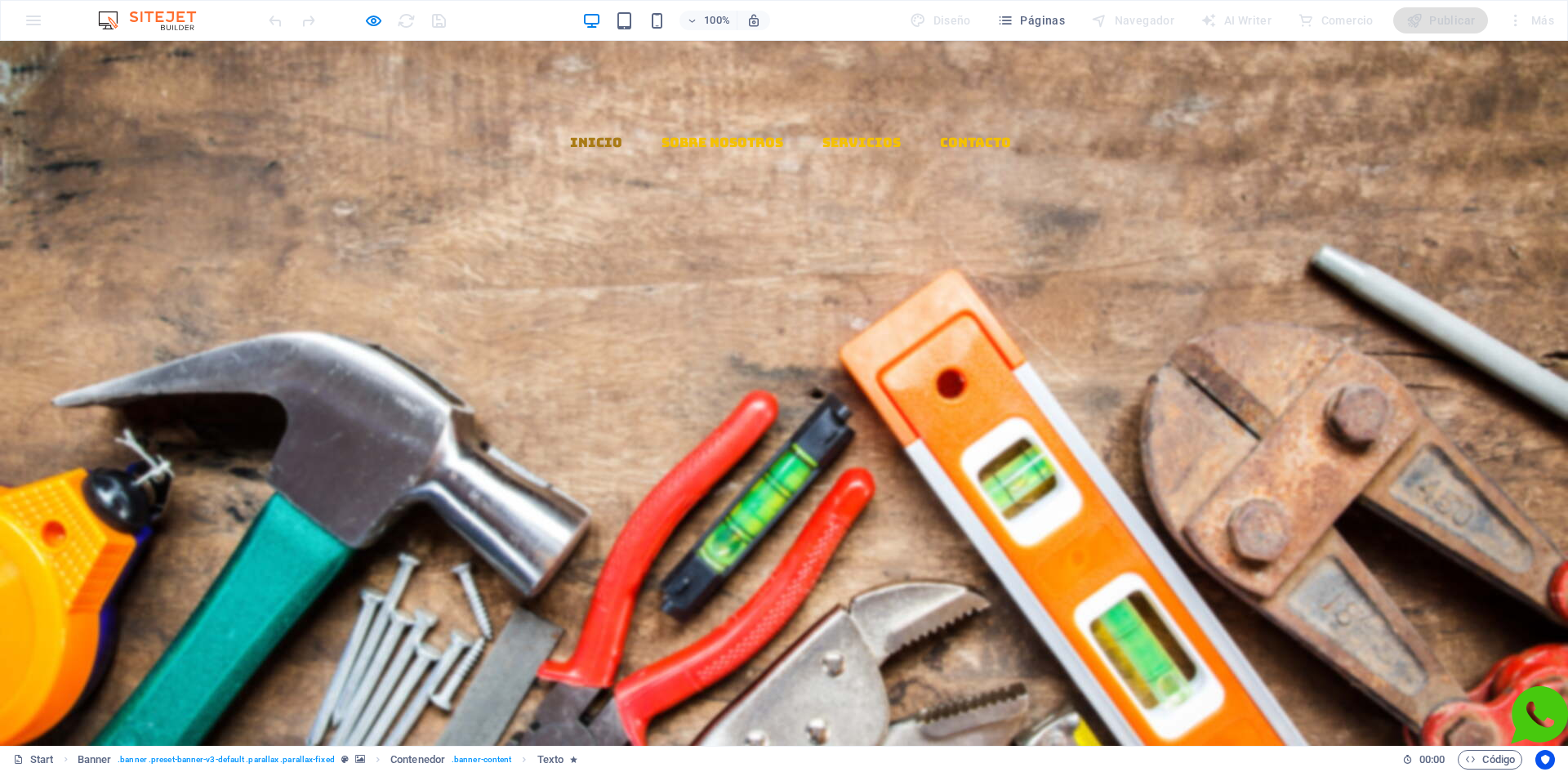
click at [351, 49] on div "Inicio Sobre Nosotros Servicios Contacto" at bounding box center [784, 214] width 1568 height 349
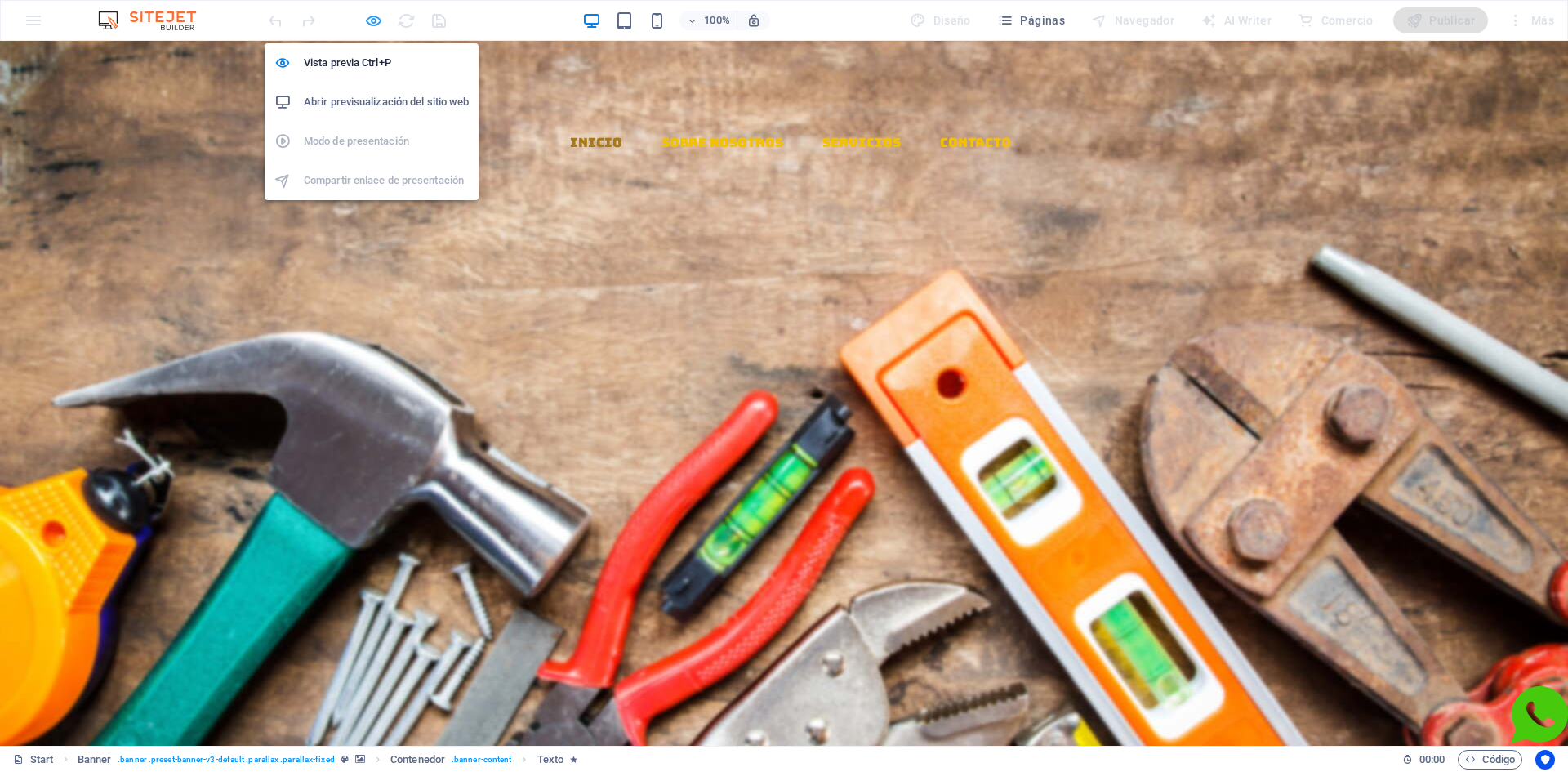
click at [382, 23] on icon "button" at bounding box center [373, 20] width 18 height 18
select select "fade"
select select "s"
select select "scroll"
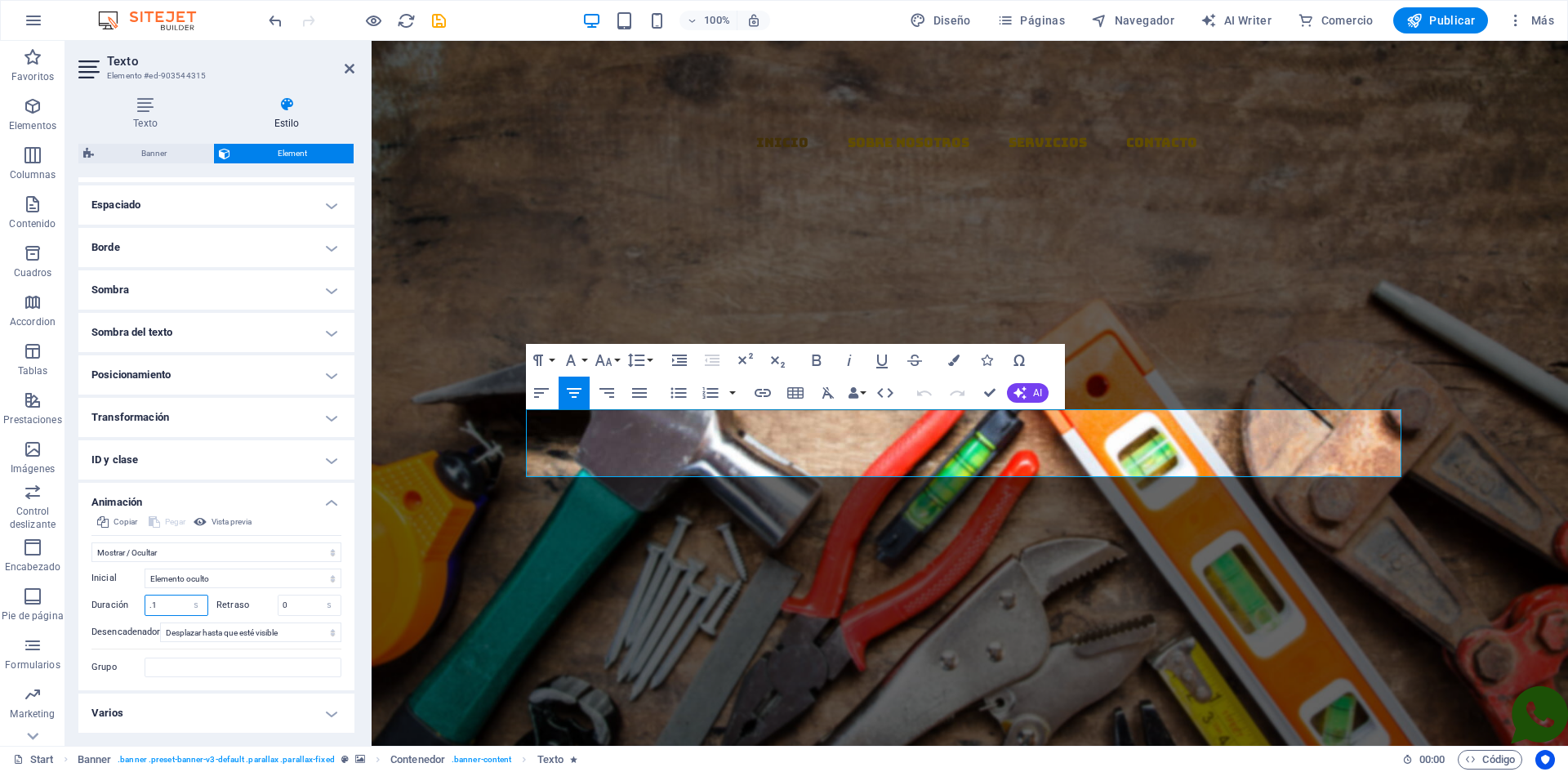
click at [185, 601] on select "s ms" at bounding box center [196, 605] width 23 height 19
click at [175, 602] on input ".1" at bounding box center [176, 605] width 62 height 19
click at [194, 602] on select "s ms" at bounding box center [196, 605] width 23 height 19
select select "ms"
click at [185, 595] on select "s ms" at bounding box center [196, 605] width 23 height 19
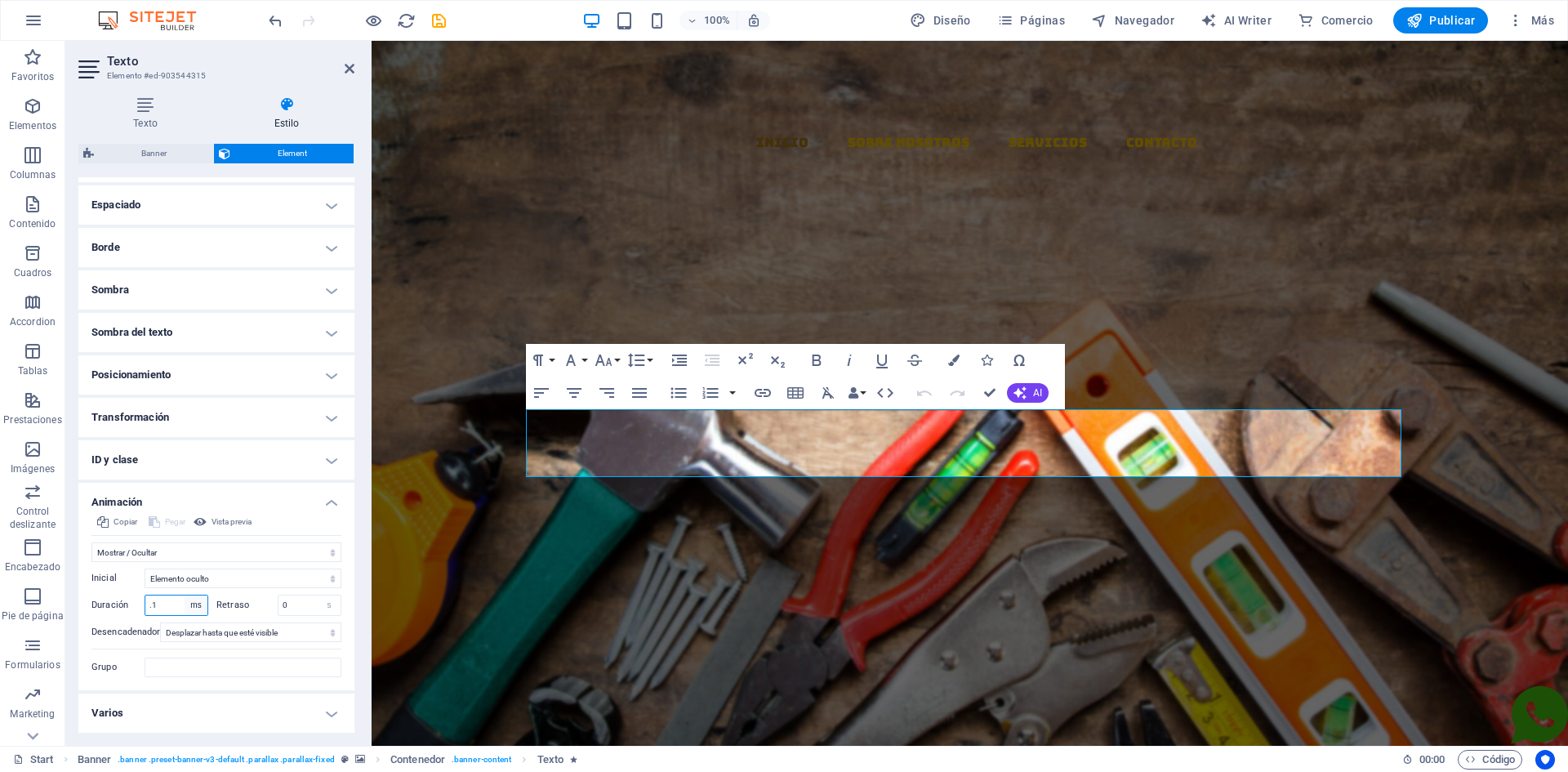
type input "100"
type input "5"
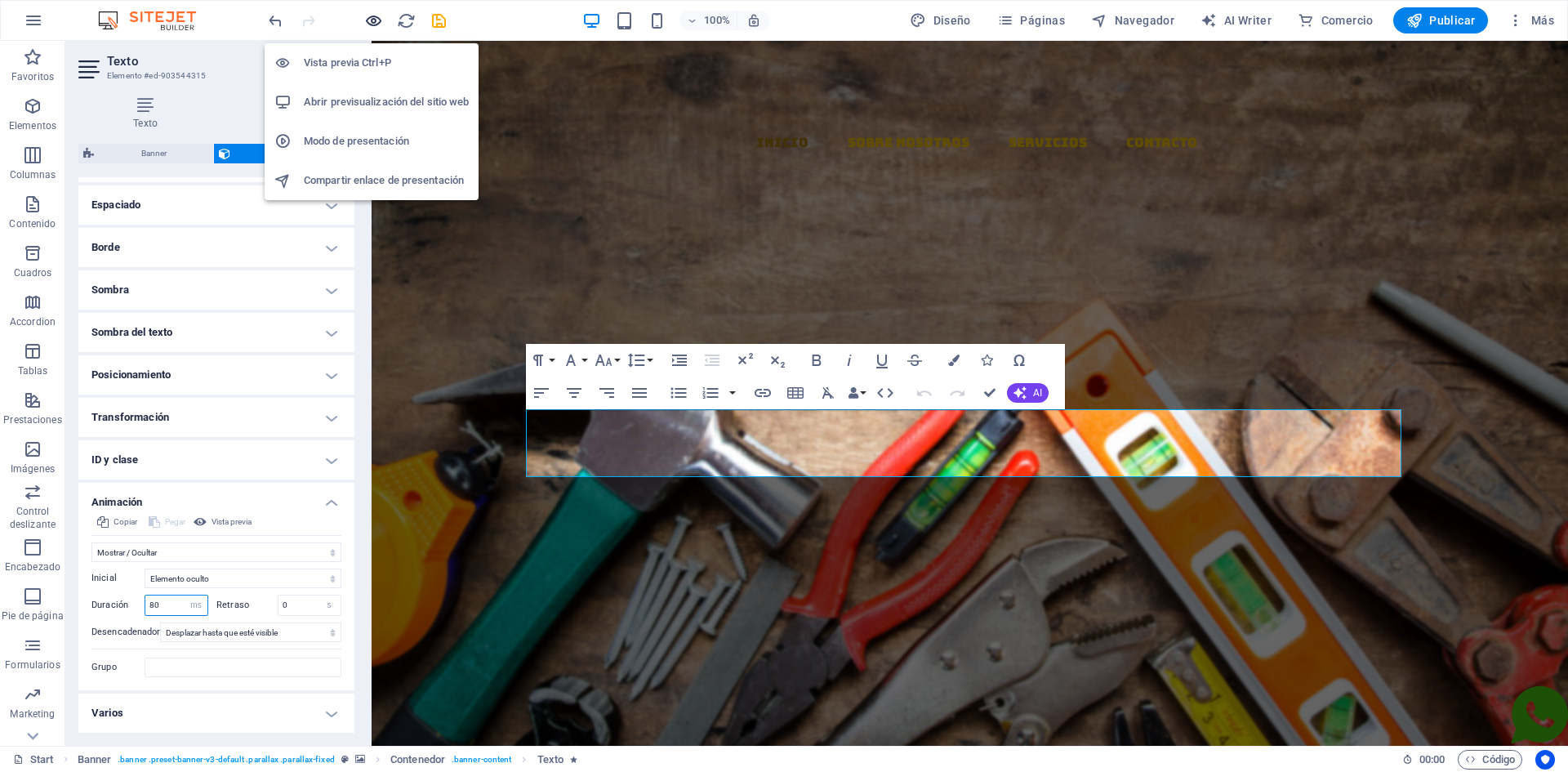
type input "80"
click at [374, 22] on icon "button" at bounding box center [373, 20] width 18 height 18
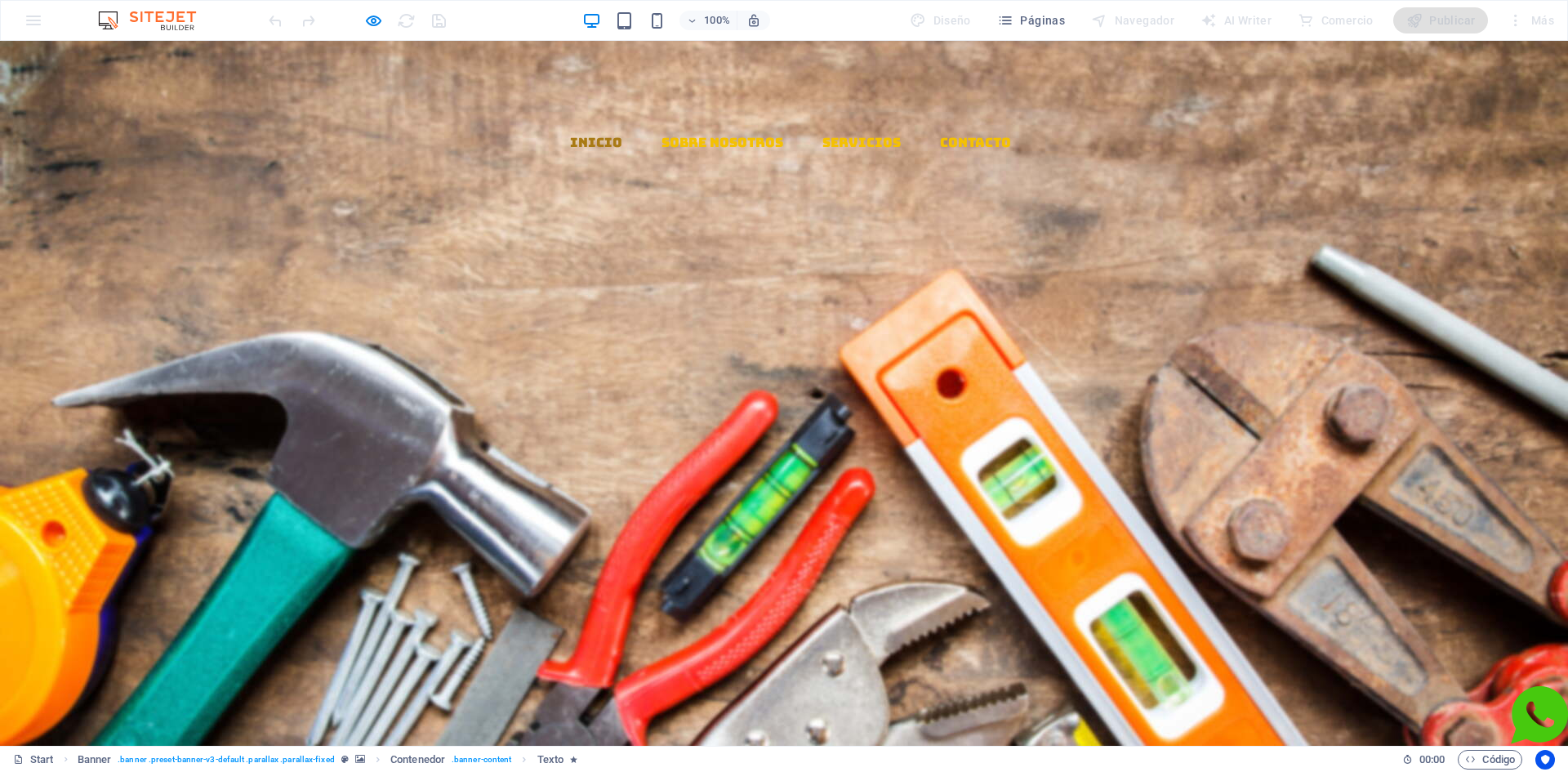
click at [60, 180] on icon at bounding box center [46, 192] width 26 height 26
click at [60, 258] on icon at bounding box center [46, 271] width 26 height 26
click at [60, 336] on icon at bounding box center [46, 349] width 26 height 26
click at [364, 17] on icon "button" at bounding box center [373, 20] width 18 height 18
select select "fade"
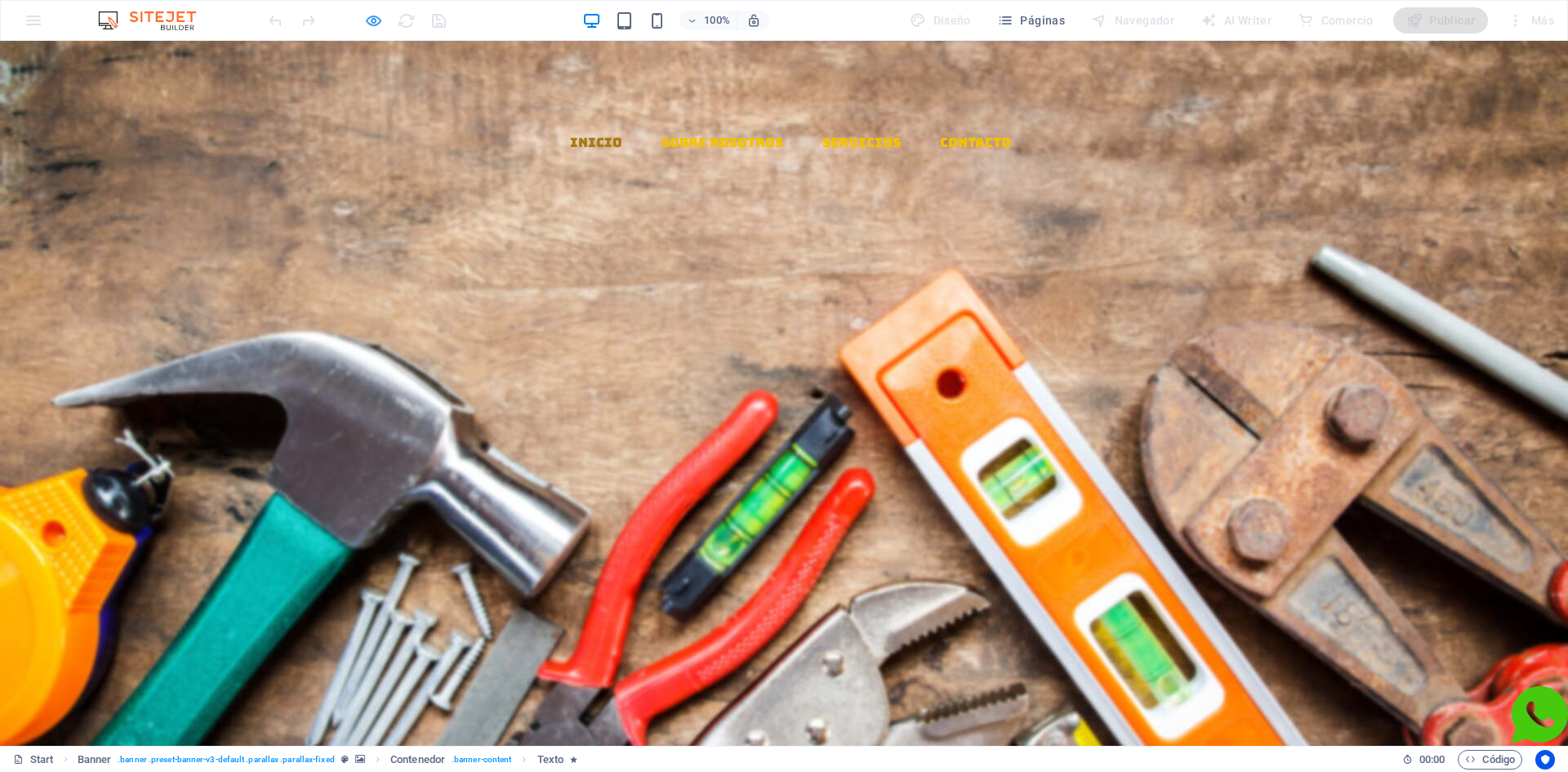
select select "ms"
select select "s"
select select "scroll"
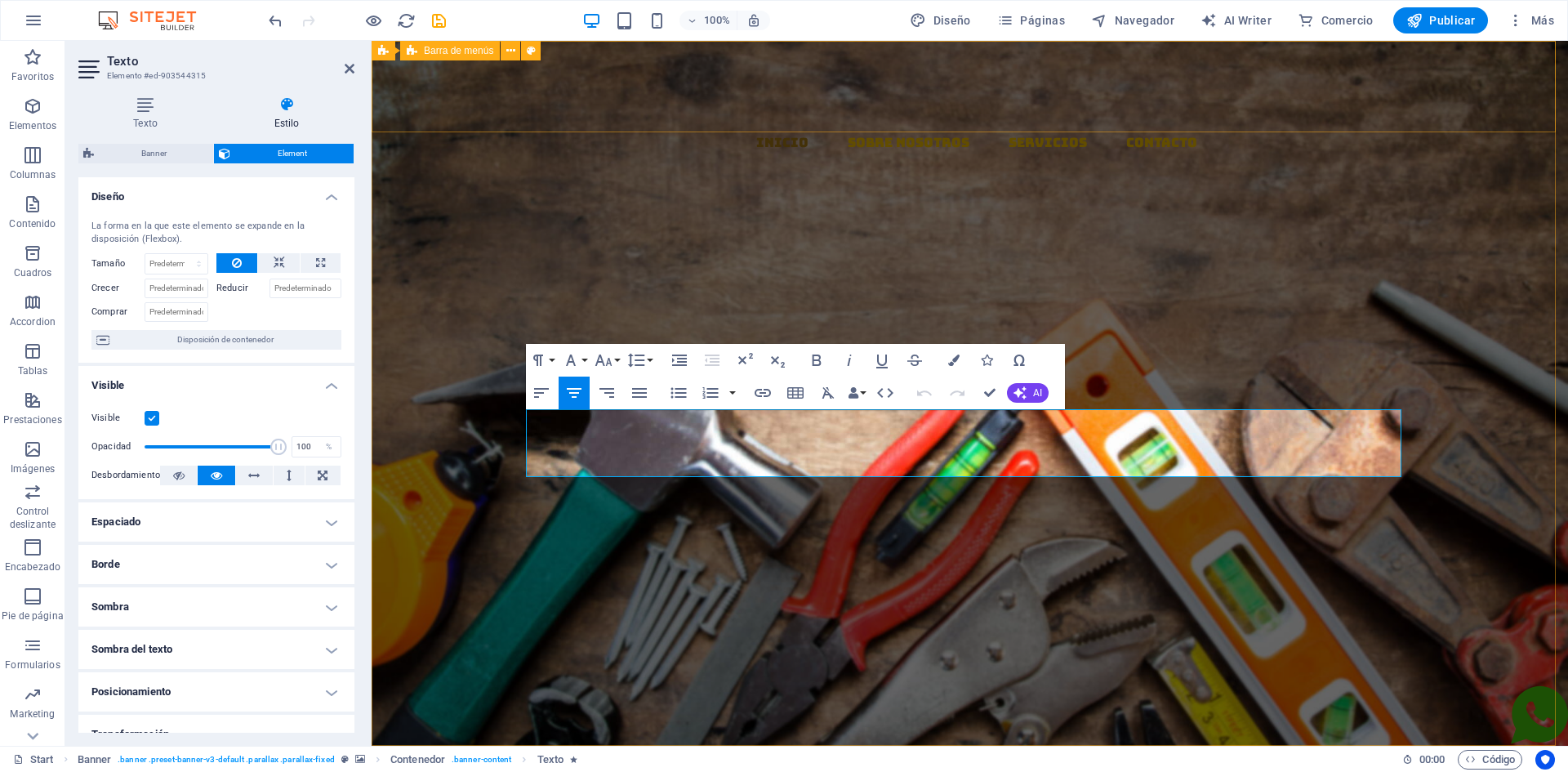
click at [1281, 122] on div "Inicio Sobre Nosotros Servicios Contacto" at bounding box center [970, 214] width 1197 height 349
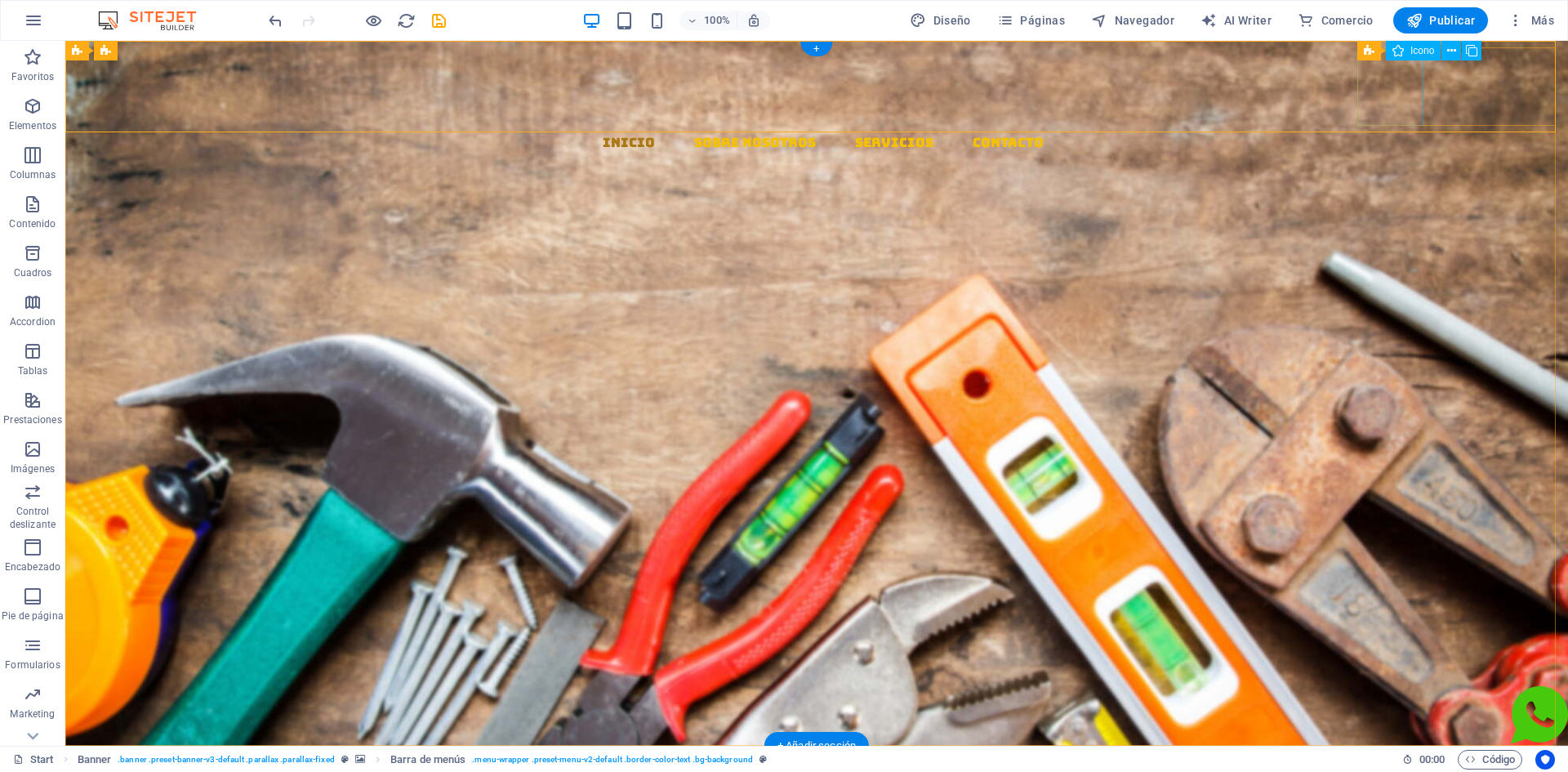
click at [1392, 154] on figure at bounding box center [823, 192] width 1490 height 78
click at [1443, 232] on figure at bounding box center [823, 271] width 1490 height 78
click at [1415, 154] on figure at bounding box center [823, 192] width 1490 height 78
click at [1423, 154] on figure at bounding box center [823, 192] width 1490 height 78
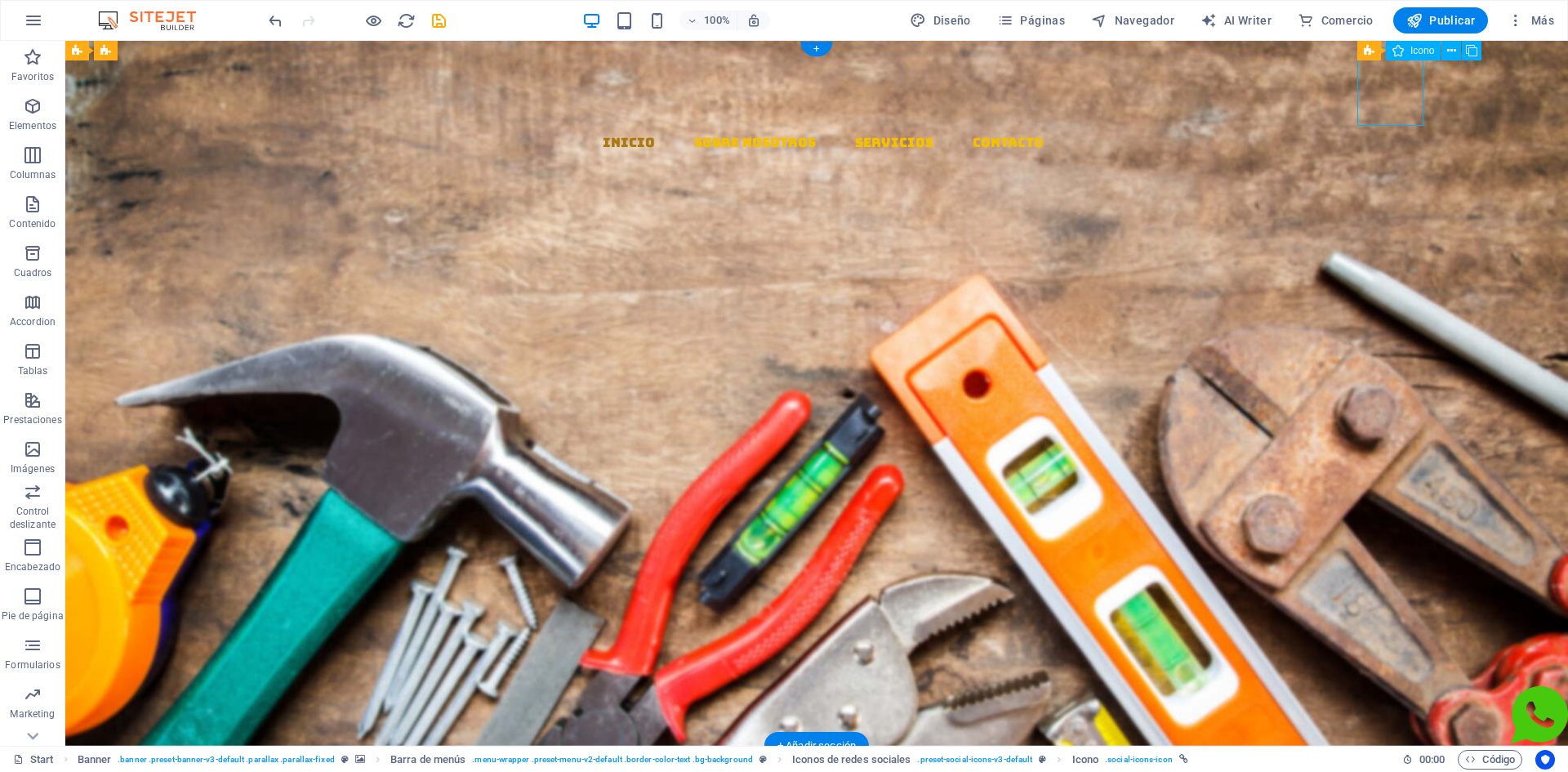
click at [1117, 154] on figure at bounding box center [823, 192] width 1490 height 78
select select "xMidYMid"
select select "px"
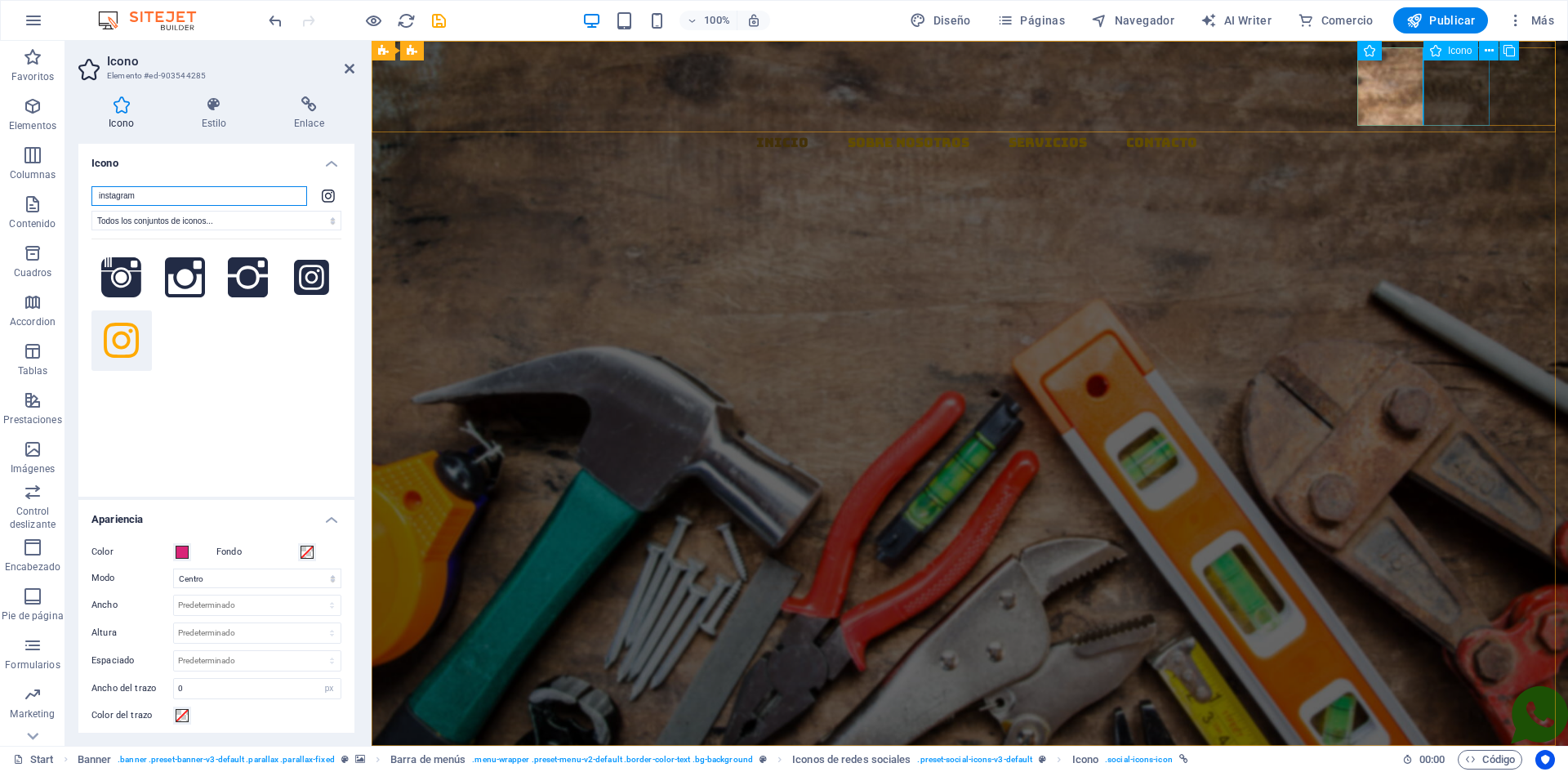
click at [1437, 232] on figure at bounding box center [976, 271] width 1183 height 78
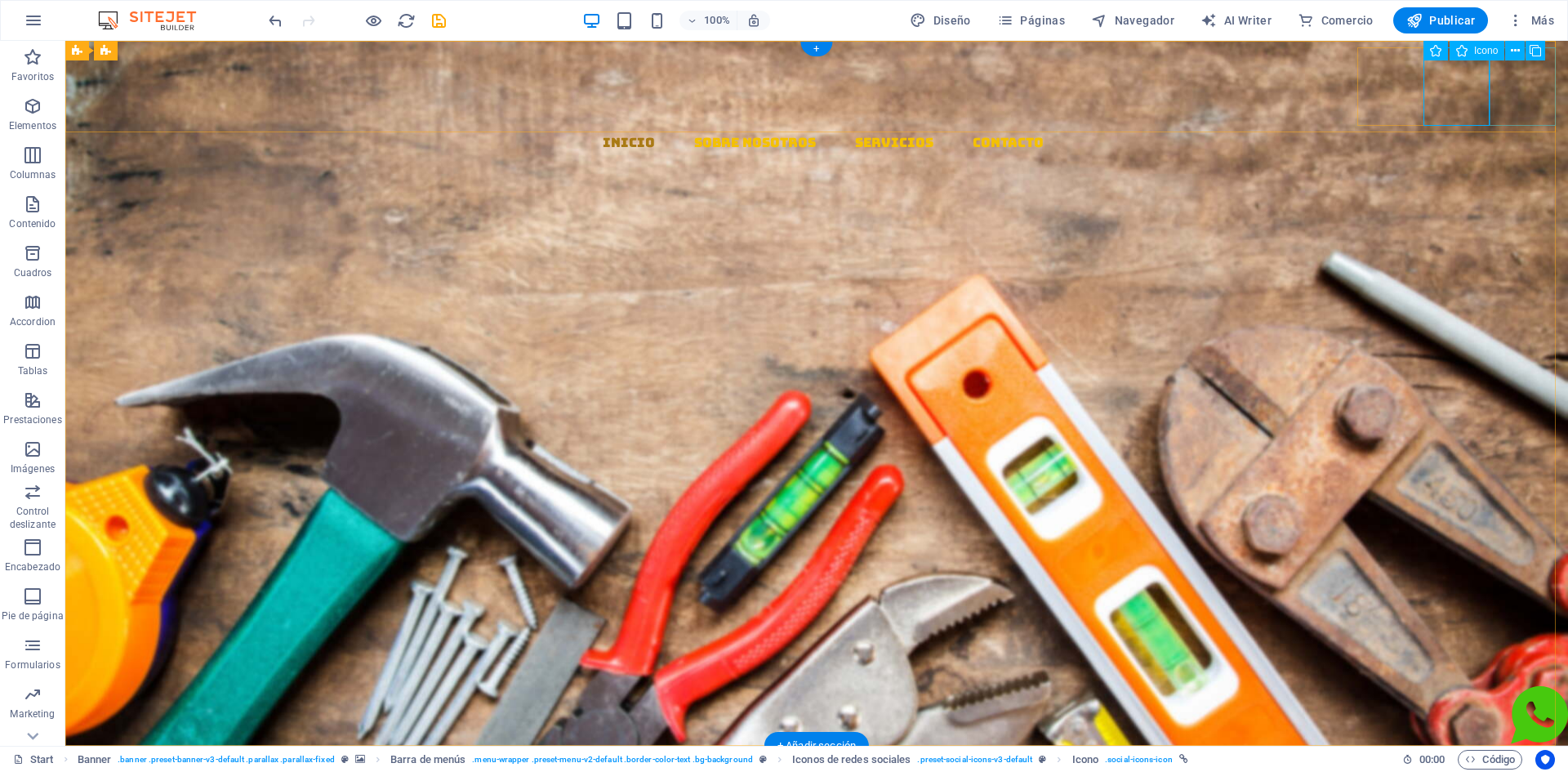
click at [1502, 310] on figure at bounding box center [823, 349] width 1490 height 78
click at [1507, 310] on figure at bounding box center [823, 349] width 1490 height 78
select select "xMidYMid"
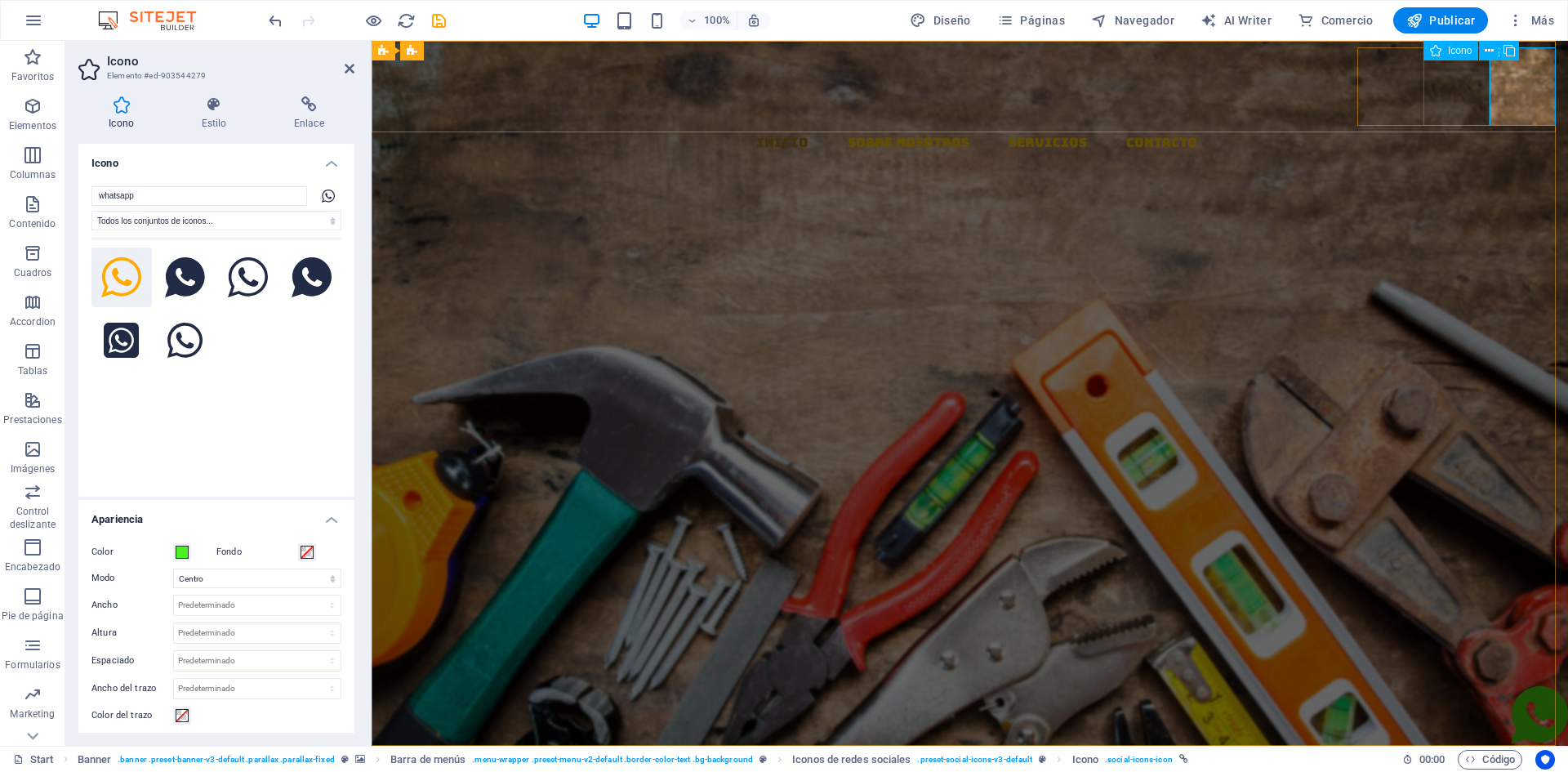
click at [1464, 232] on figure at bounding box center [976, 271] width 1183 height 78
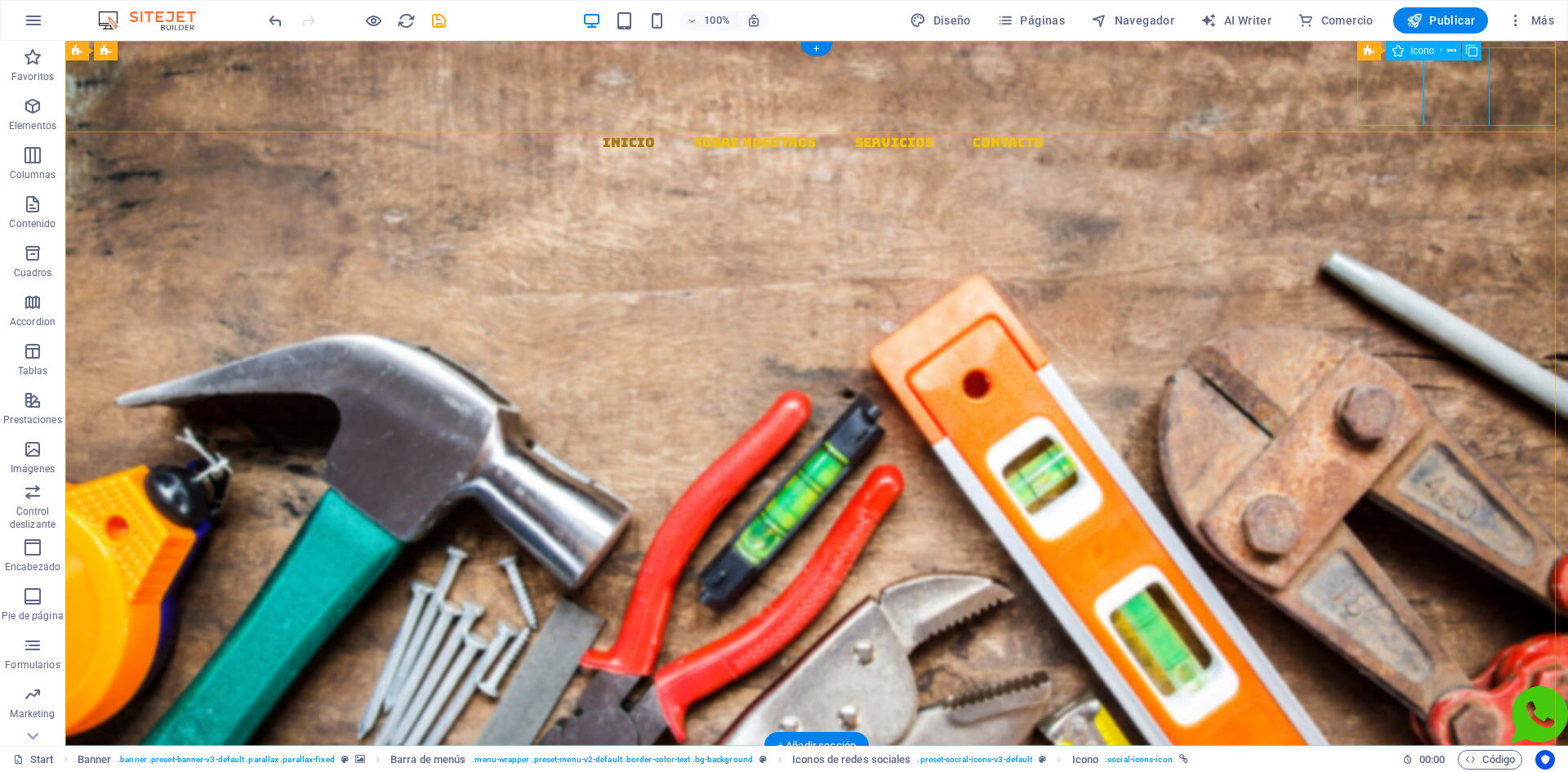
click at [1383, 154] on figure at bounding box center [823, 192] width 1490 height 78
select select "xMidYMid"
select select "px"
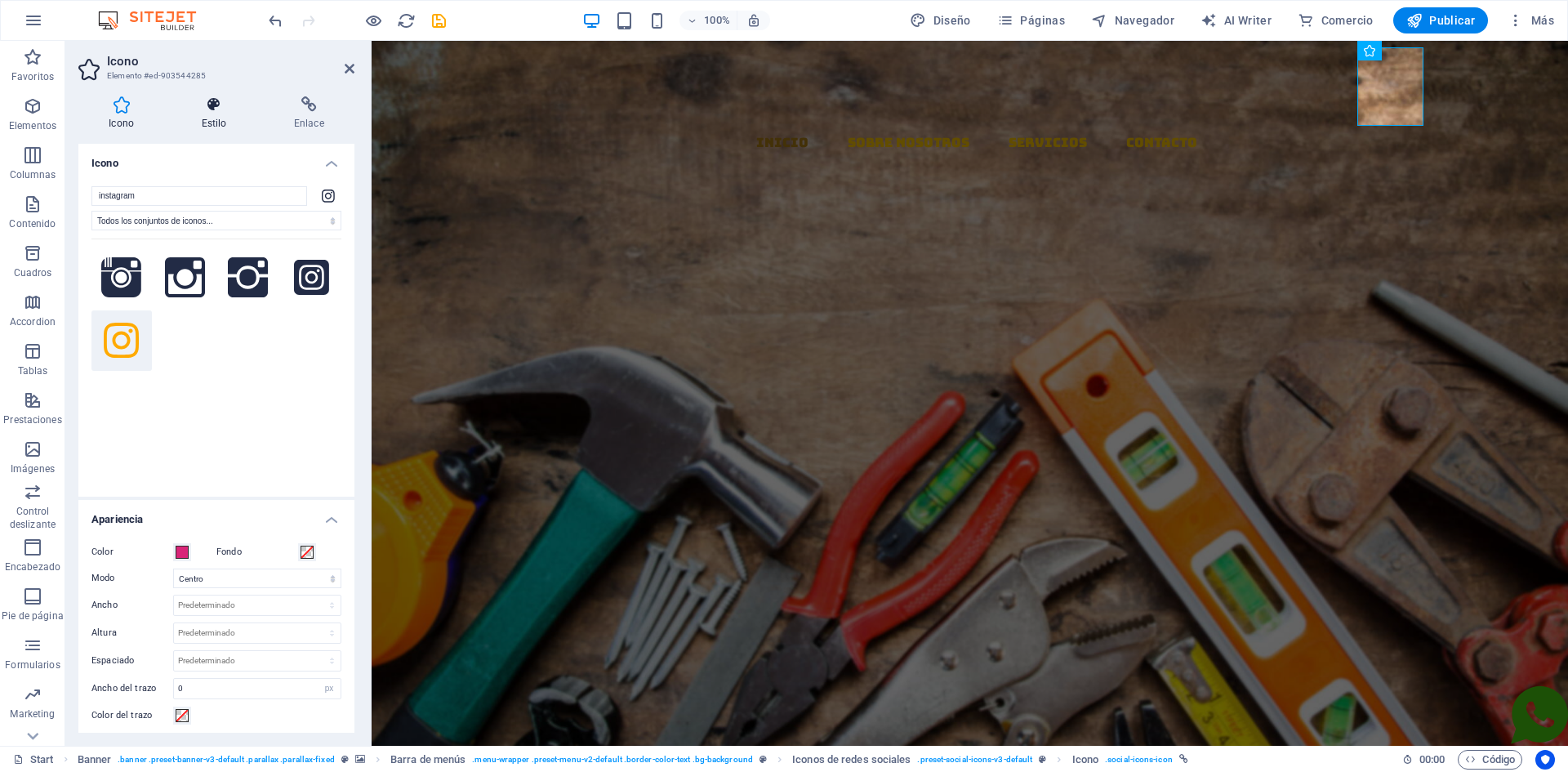
click at [215, 110] on icon at bounding box center [214, 104] width 86 height 16
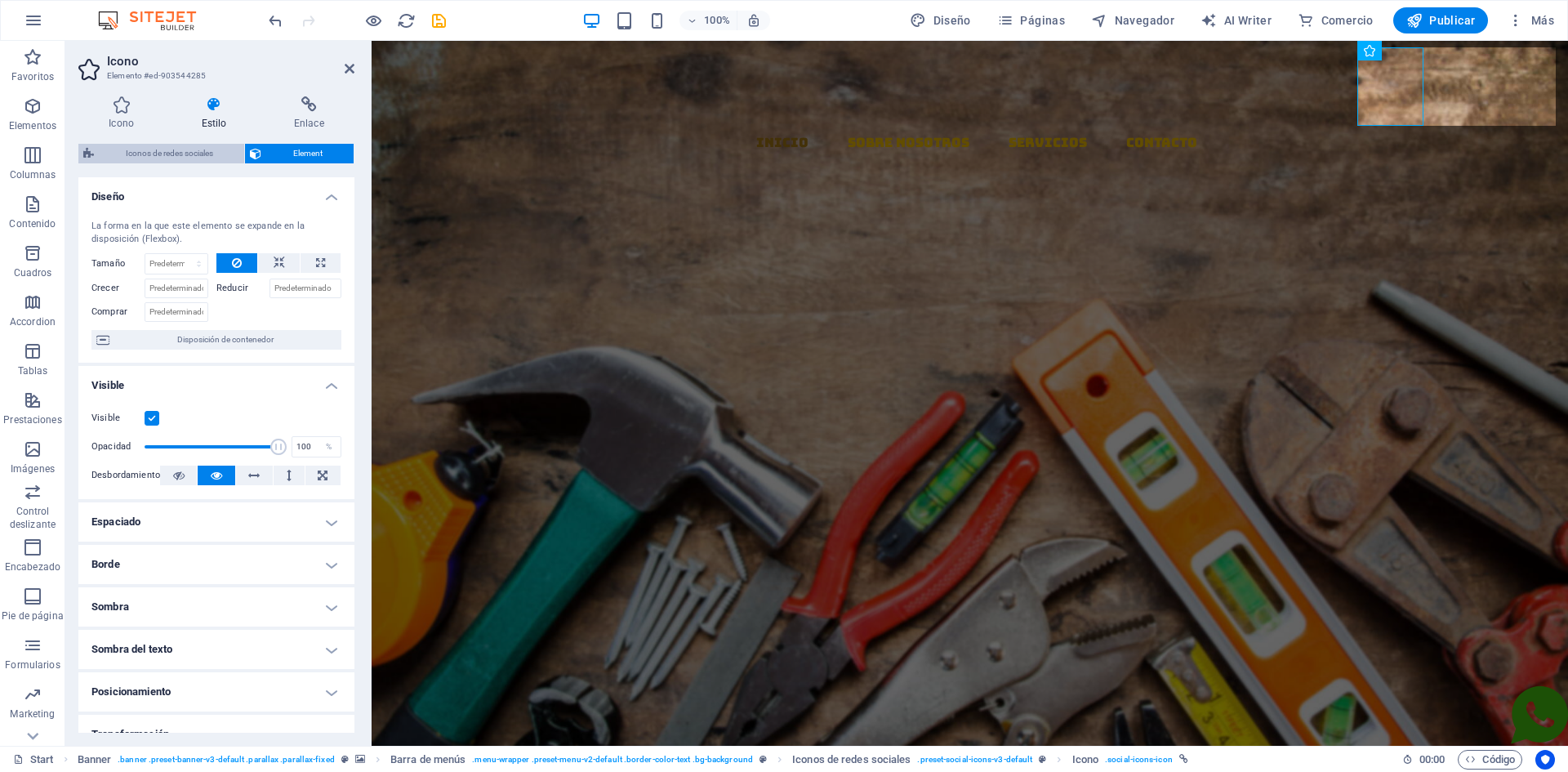
click at [176, 156] on span "Iconos de redes sociales" at bounding box center [168, 154] width 140 height 19
select select "rem"
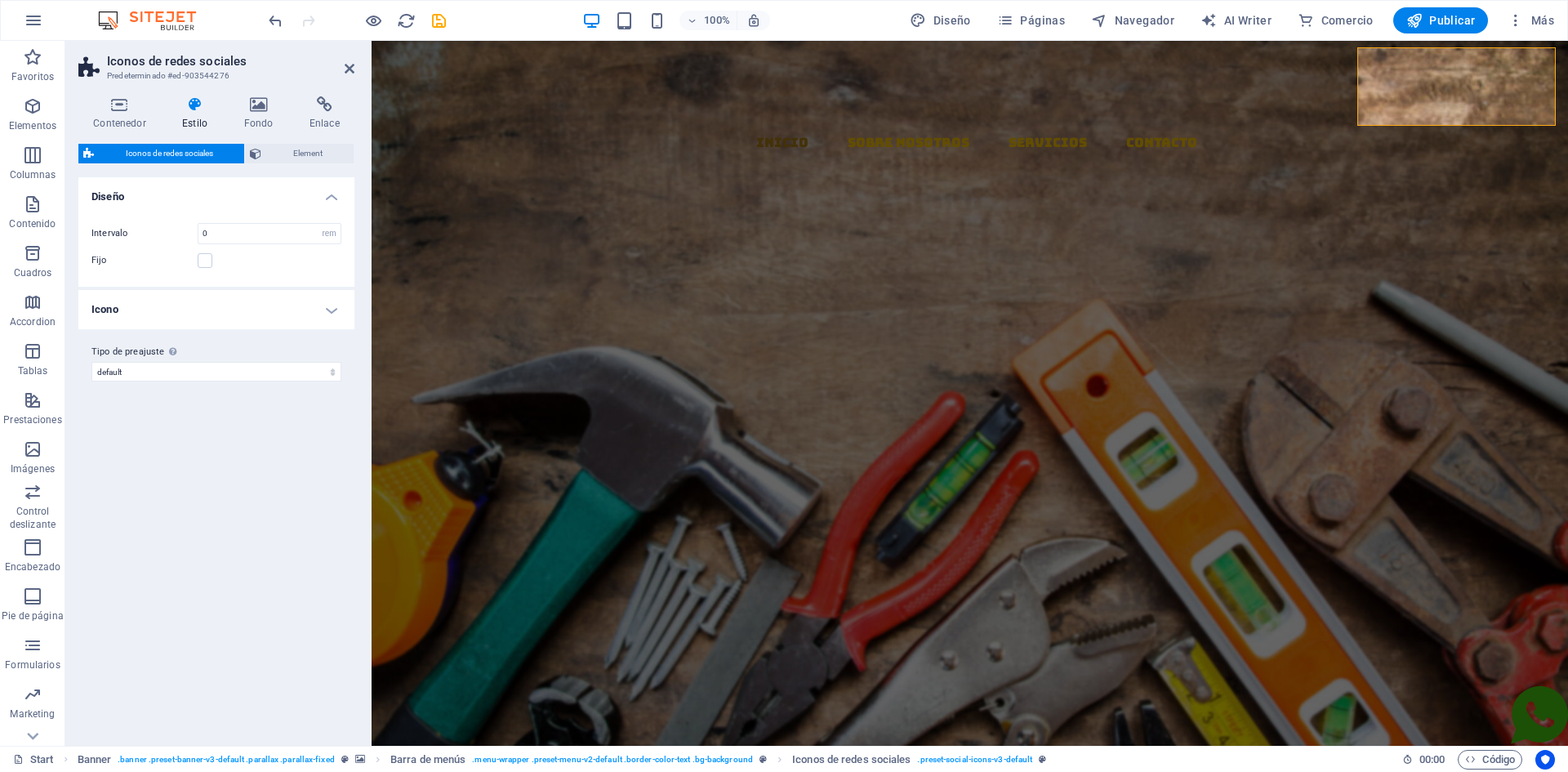
click at [204, 119] on h4 "Estilo" at bounding box center [197, 114] width 61 height 35
click at [256, 108] on icon at bounding box center [258, 104] width 59 height 16
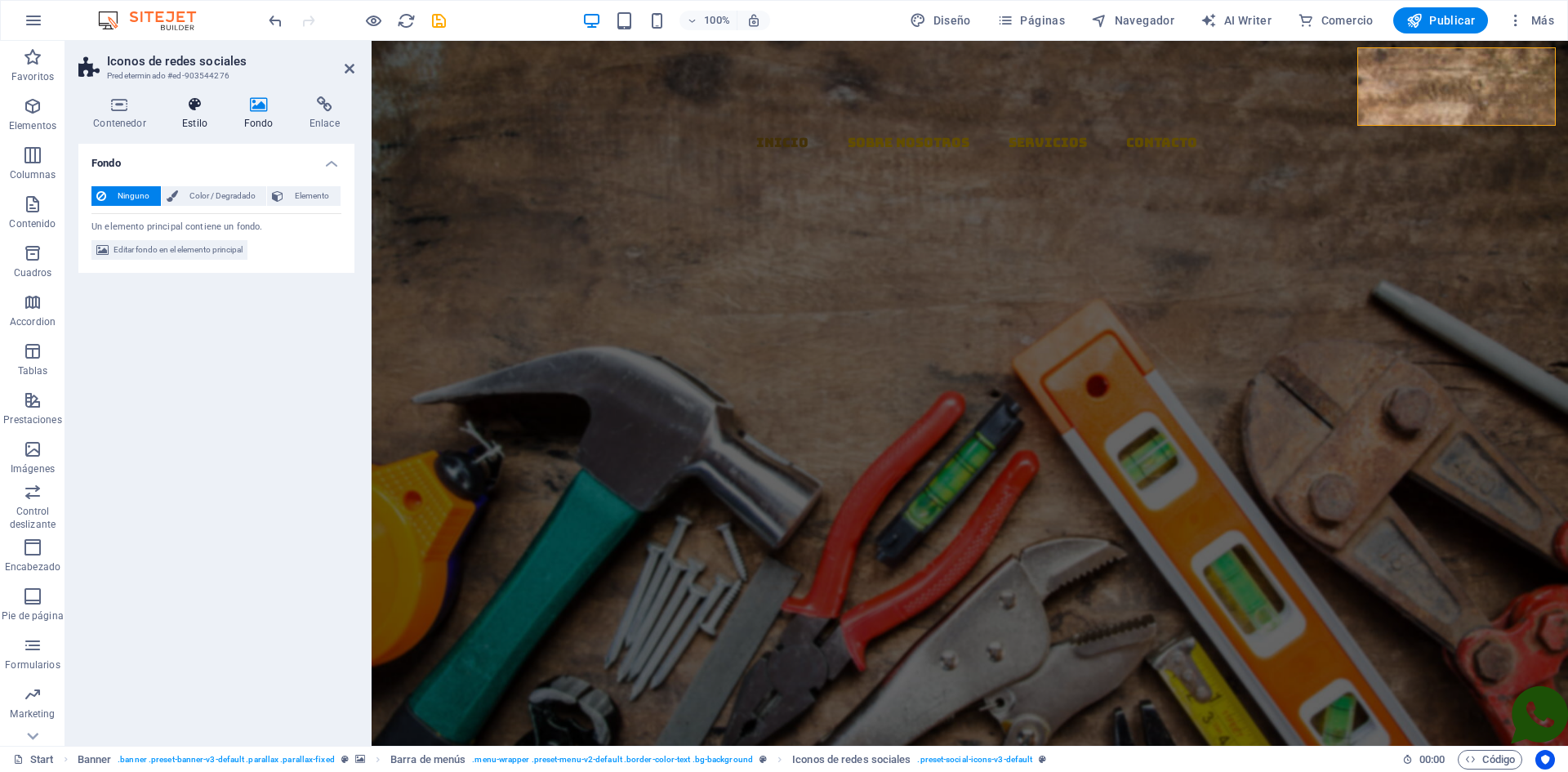
click at [206, 105] on icon at bounding box center [194, 104] width 55 height 16
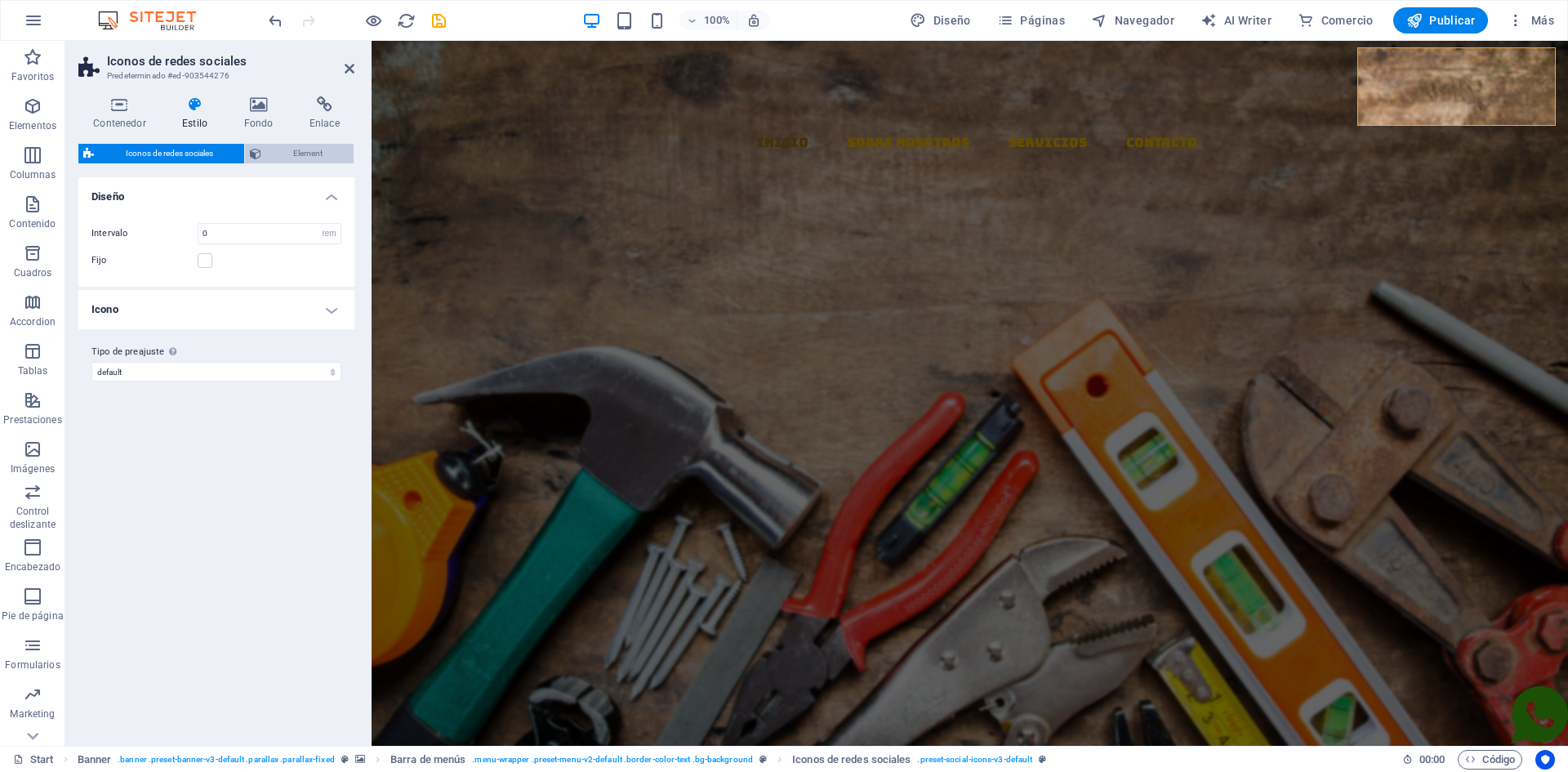
click at [303, 157] on span "Element" at bounding box center [307, 154] width 82 height 19
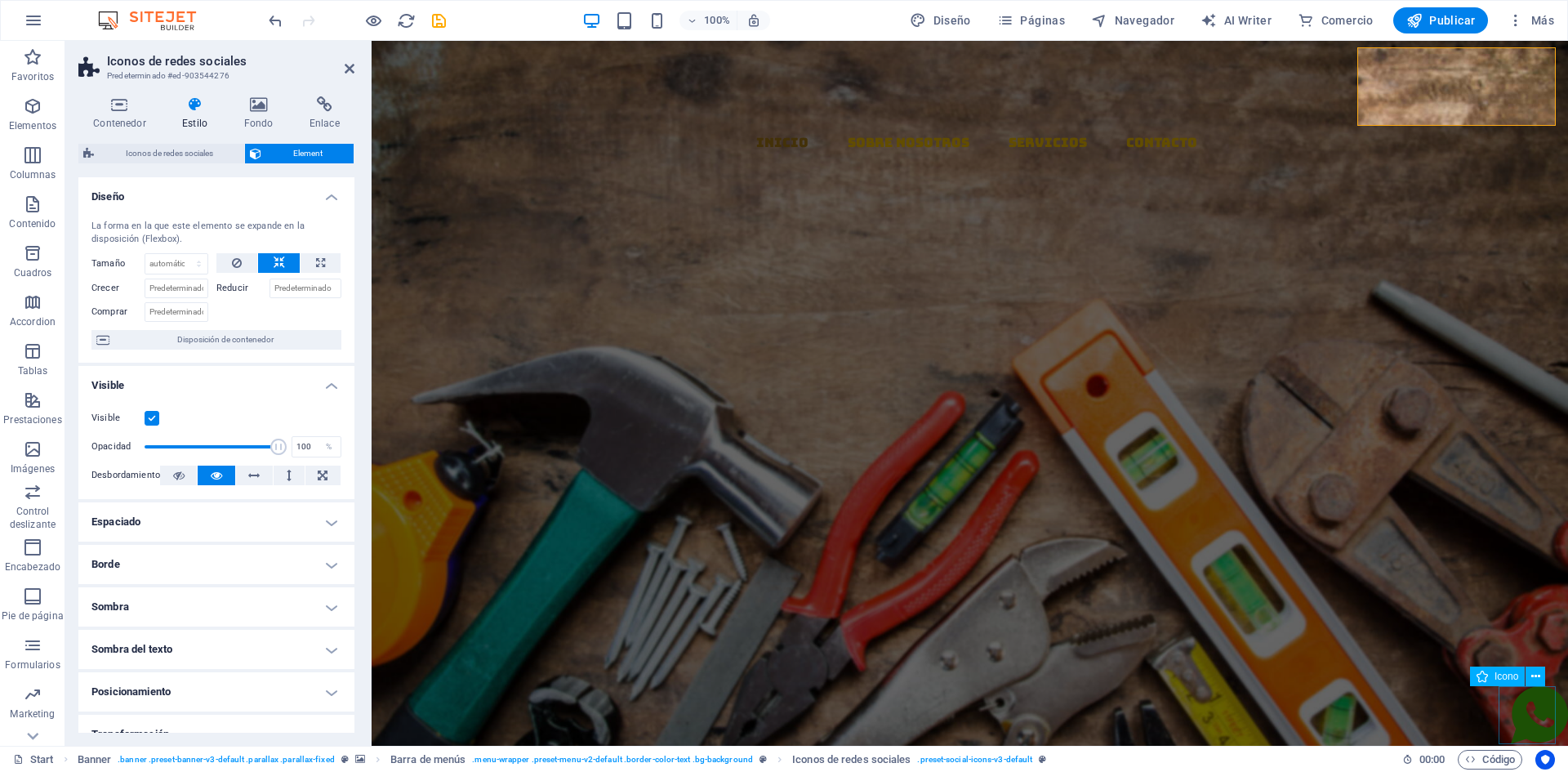
click at [1514, 715] on figure at bounding box center [1539, 718] width 57 height 64
select select "xMidYMid"
select select "px"
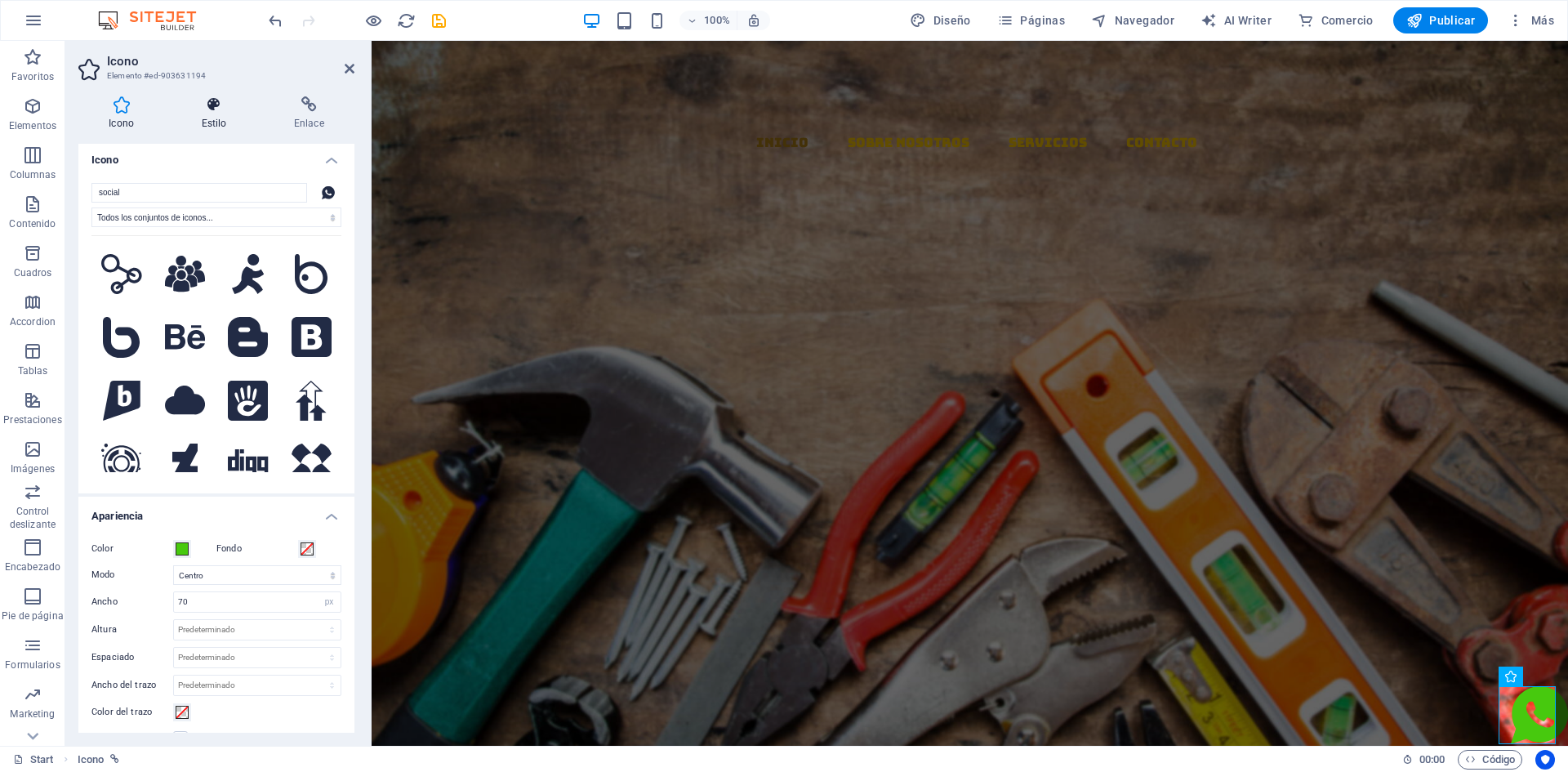
scroll to position [0, 0]
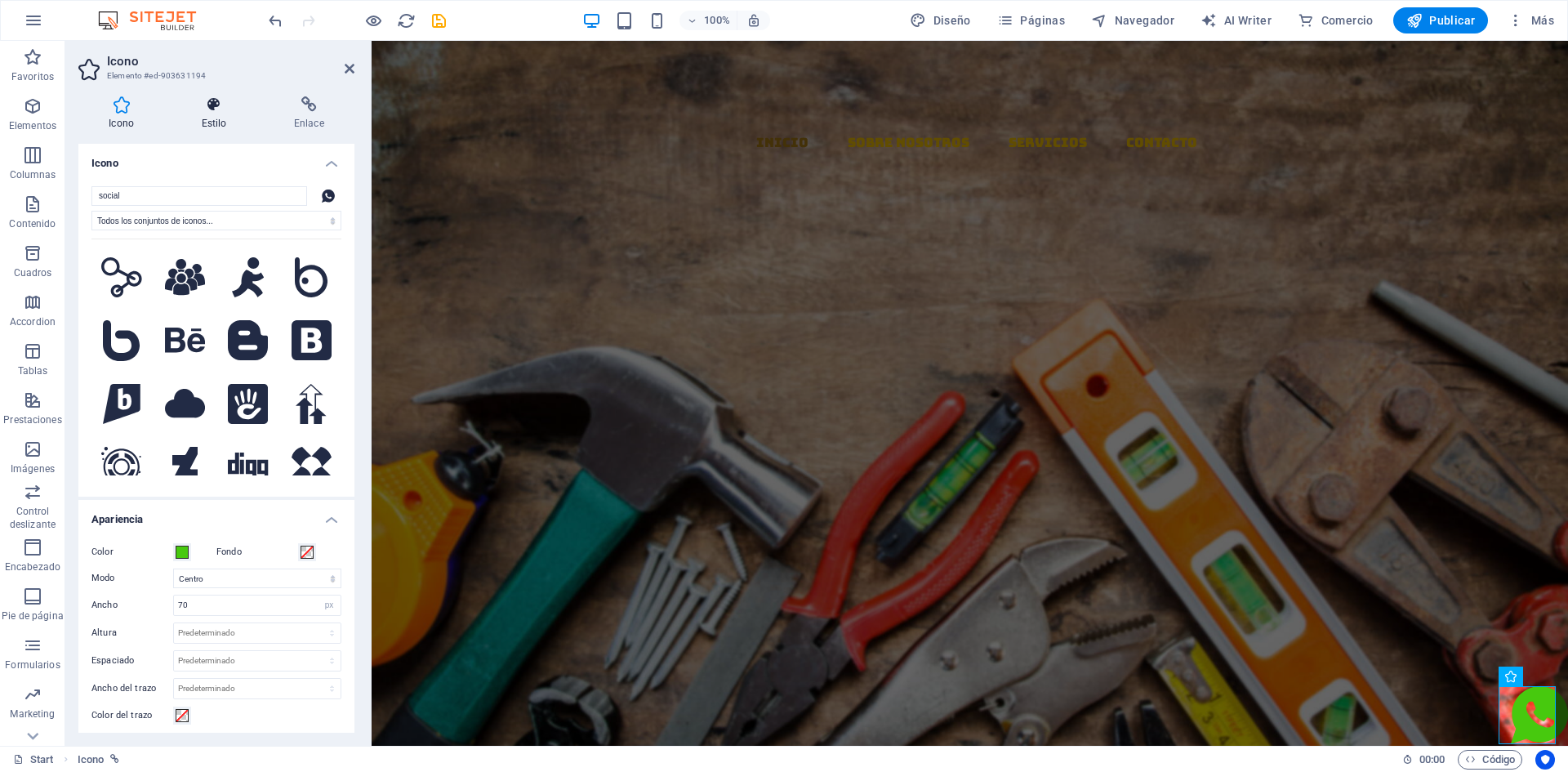
click at [229, 116] on h4 "Estilo" at bounding box center [217, 114] width 93 height 35
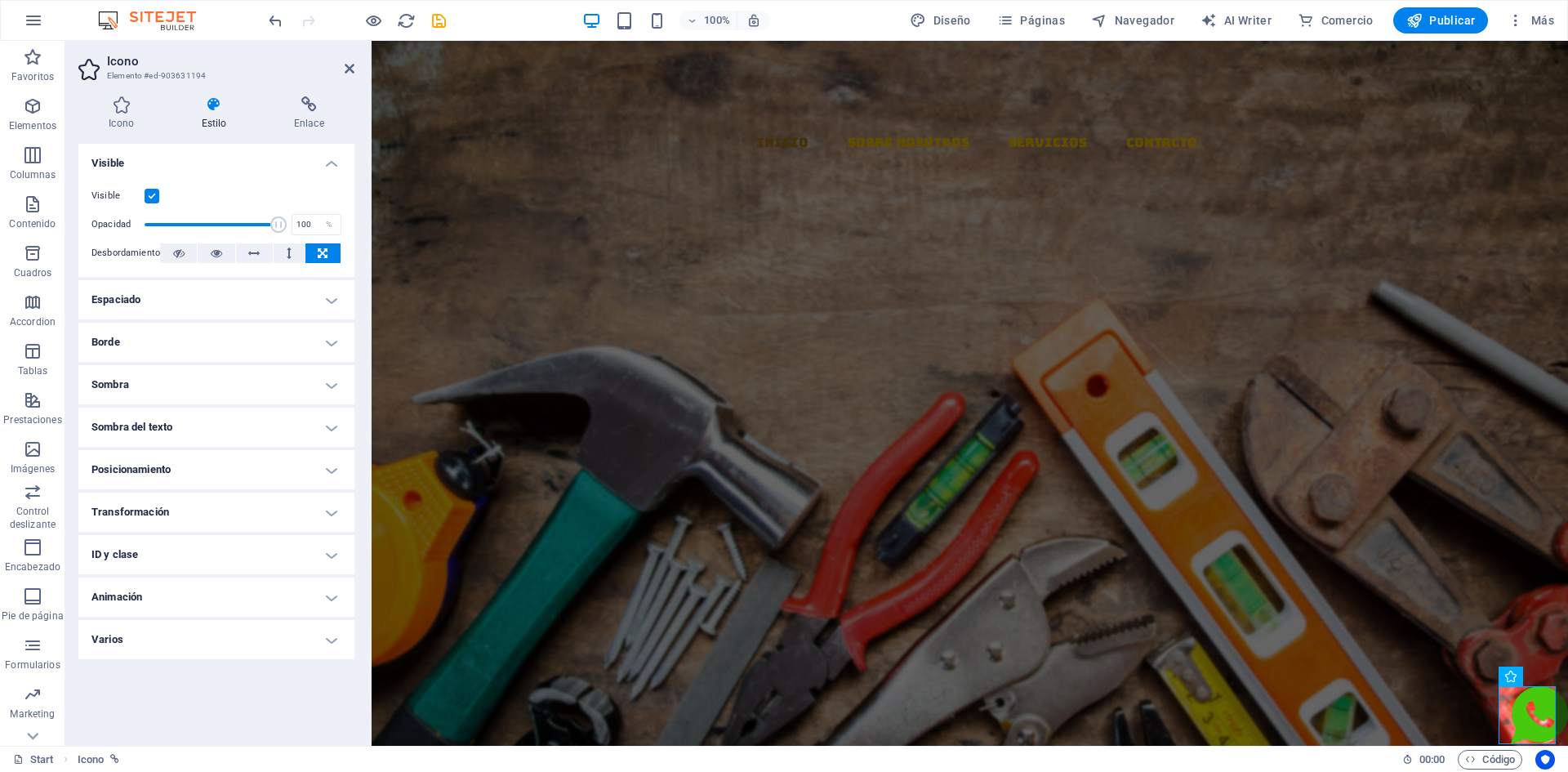
click at [186, 460] on h4 "Posicionamiento" at bounding box center [216, 470] width 276 height 40
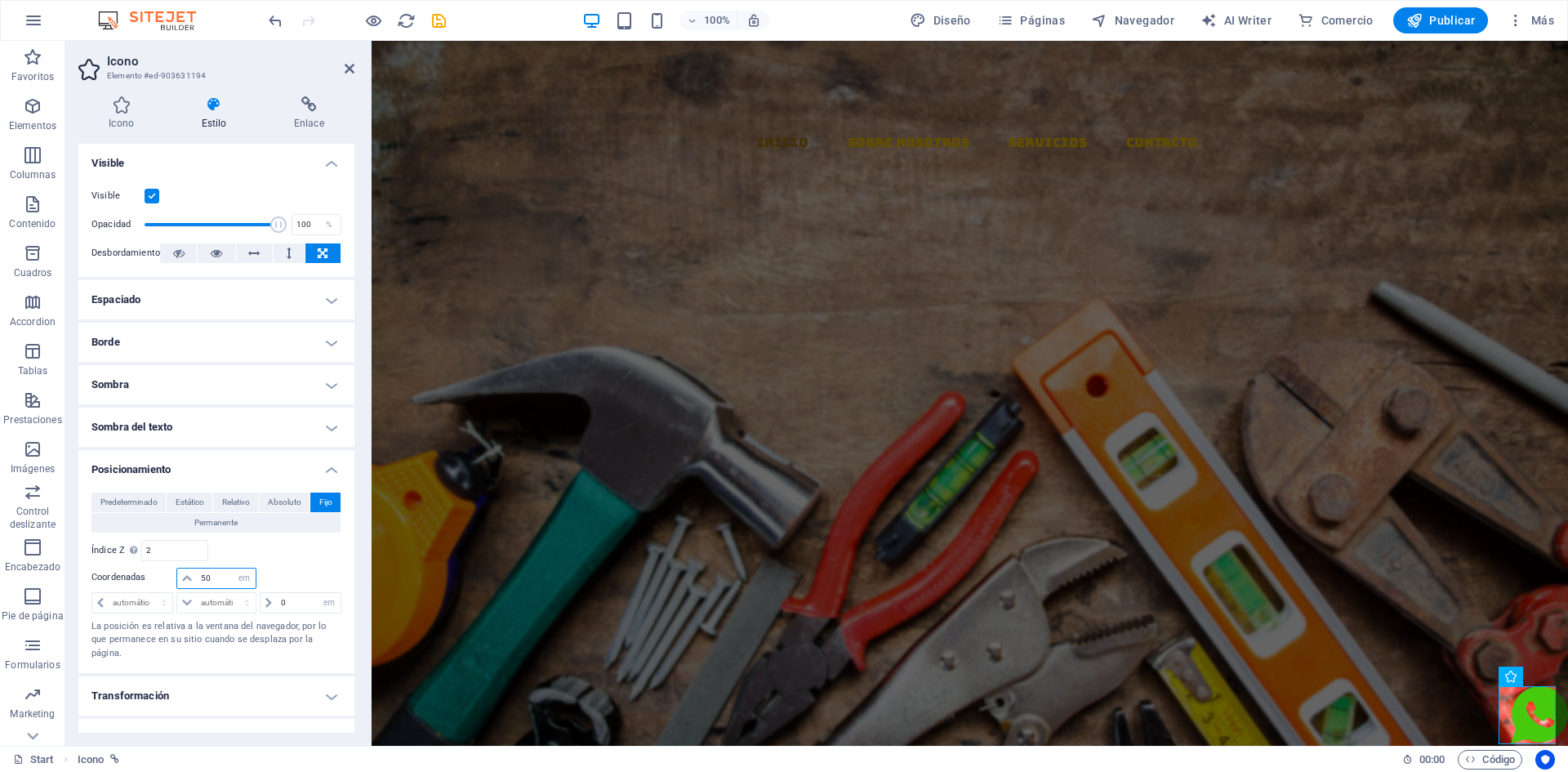
click at [214, 579] on input "50" at bounding box center [226, 578] width 59 height 19
type input "5"
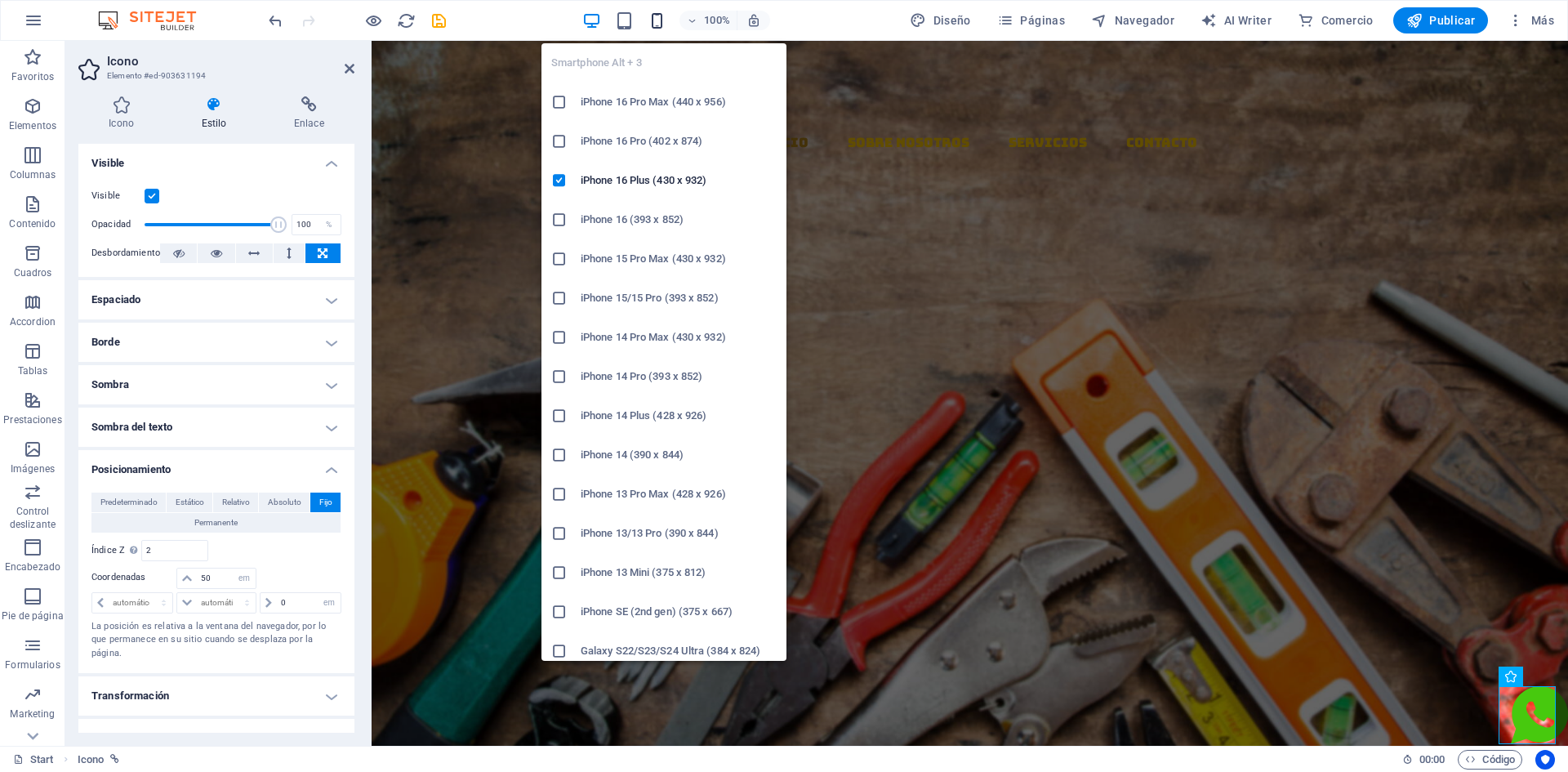
click at [658, 26] on icon "button" at bounding box center [656, 20] width 18 height 18
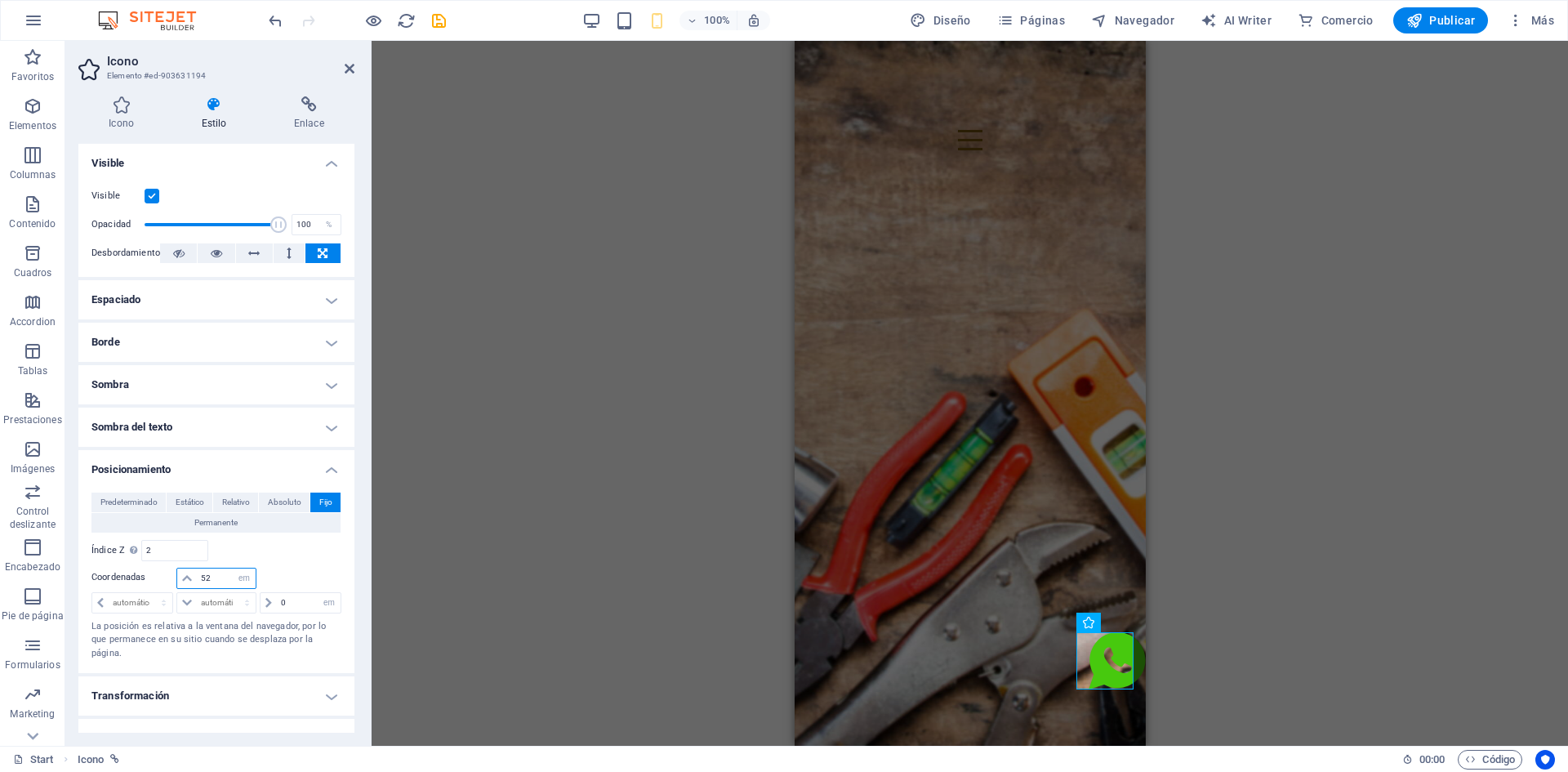
click at [214, 579] on input "52" at bounding box center [226, 578] width 59 height 19
type input "50"
click at [1432, 16] on span "Publicar" at bounding box center [1441, 20] width 70 height 16
select select "fade"
select select "ms"
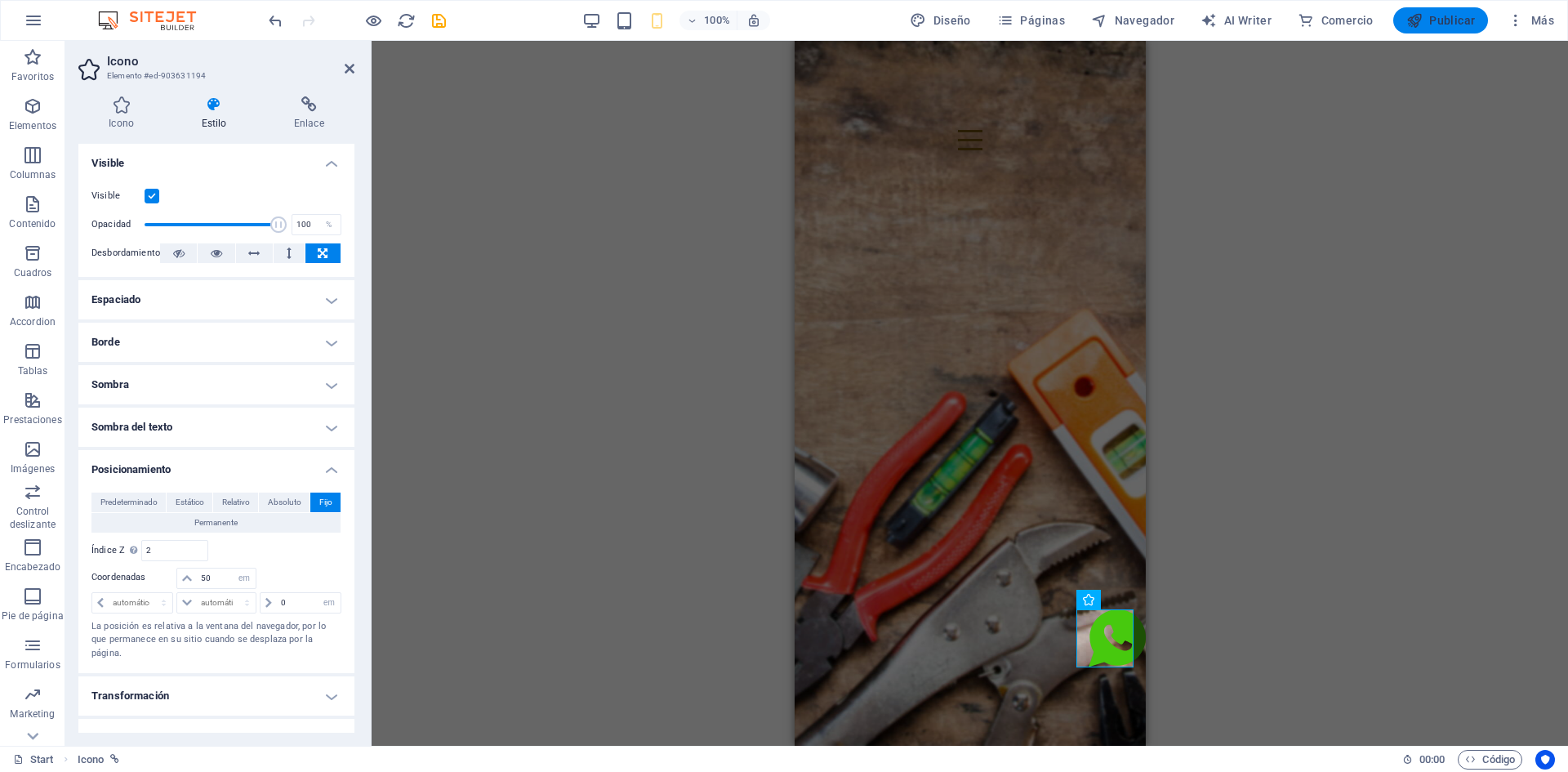
select select "s"
select select "scroll"
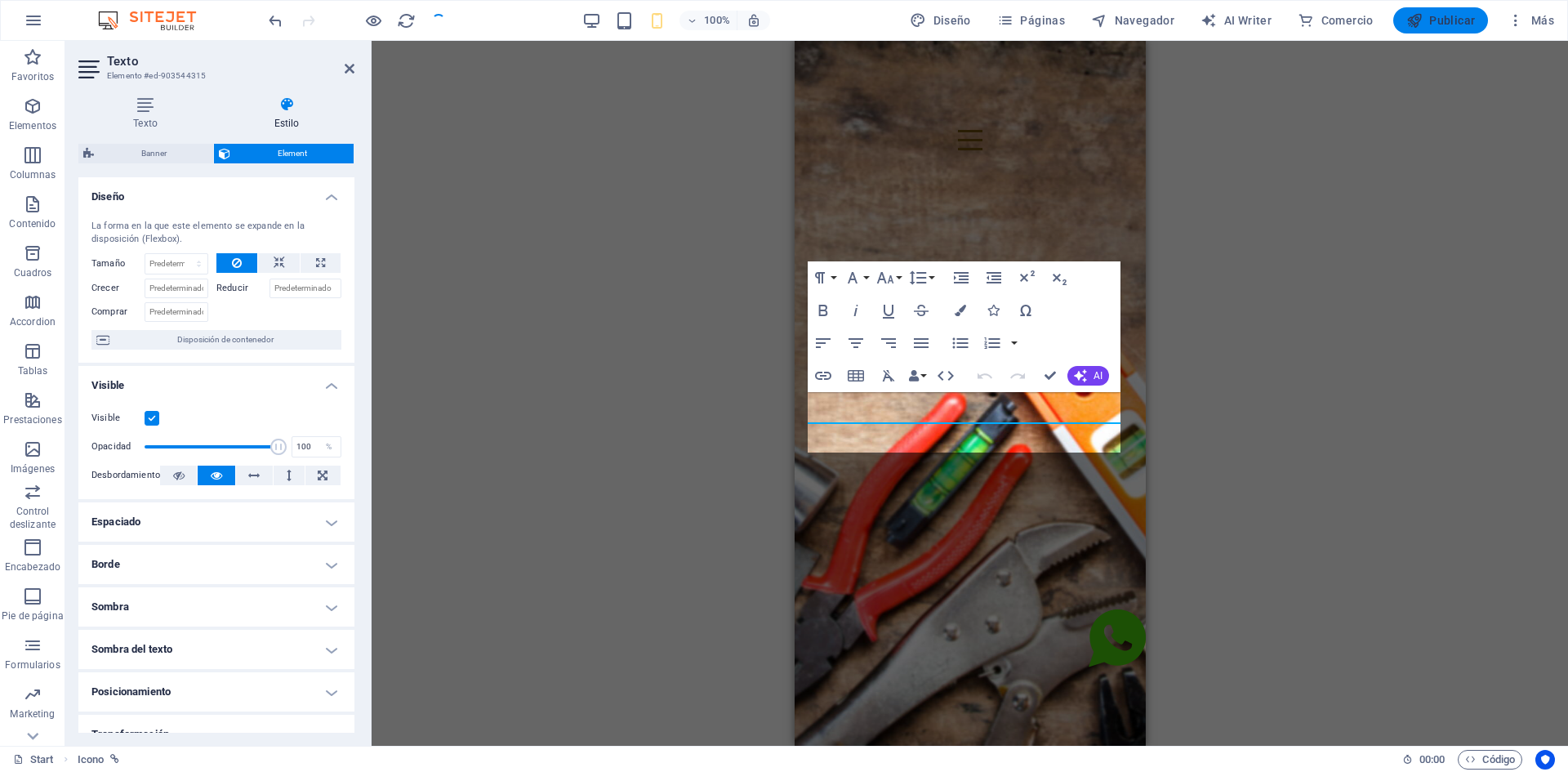
type input "100"
select select "%"
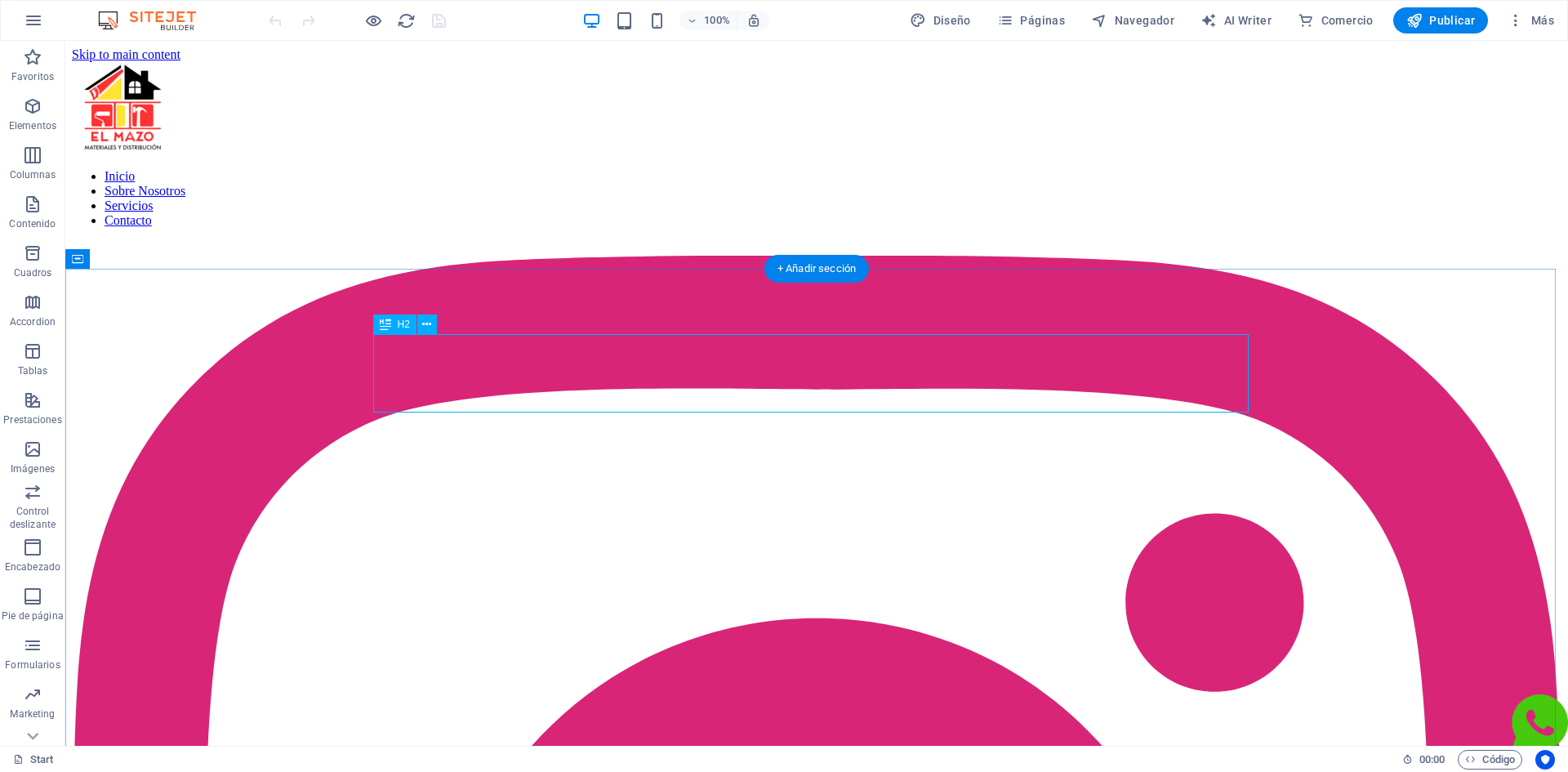
scroll to position [477, 0]
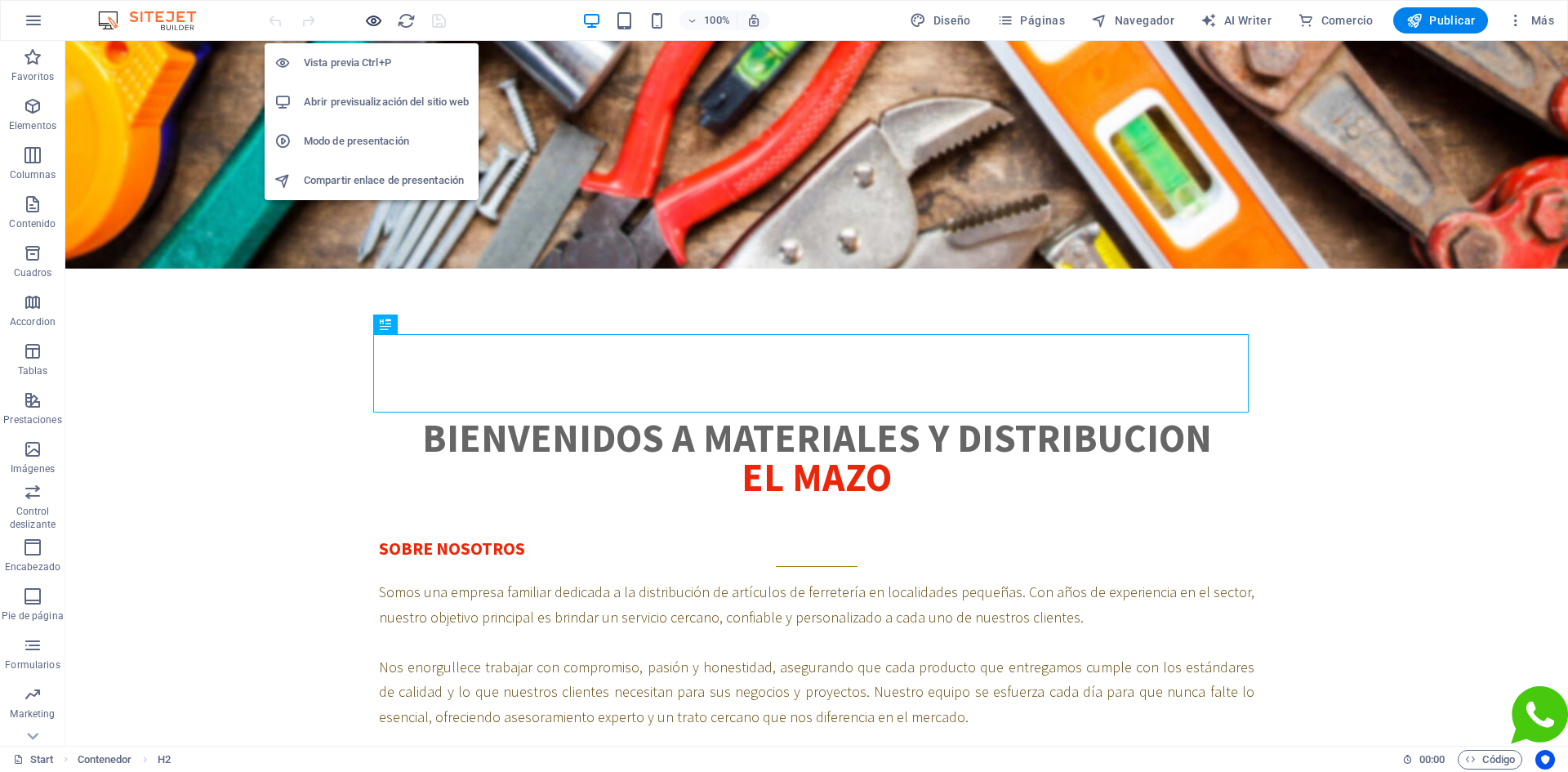
click at [379, 18] on icon "button" at bounding box center [373, 20] width 18 height 18
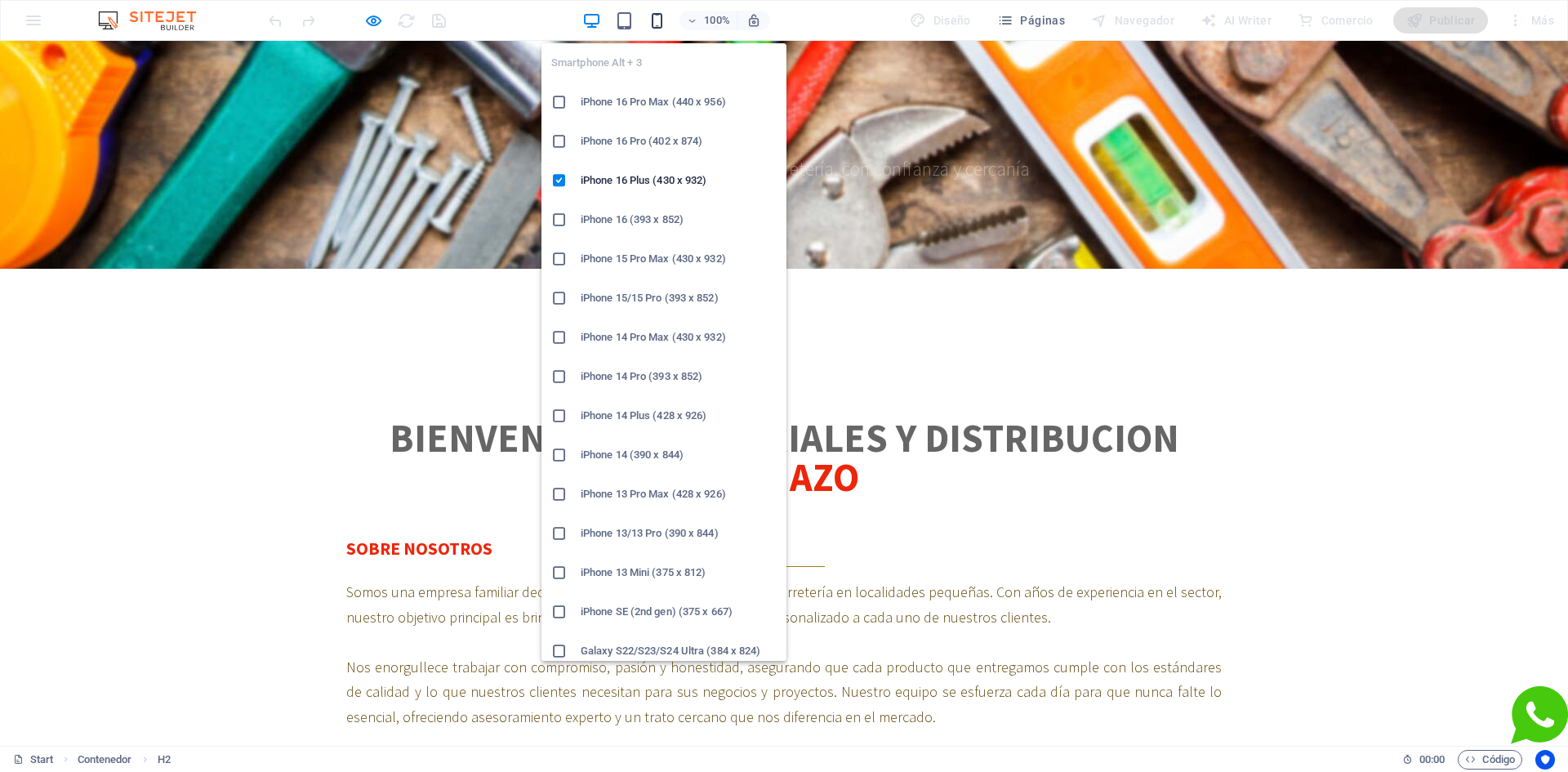
click at [655, 19] on icon "button" at bounding box center [656, 20] width 18 height 18
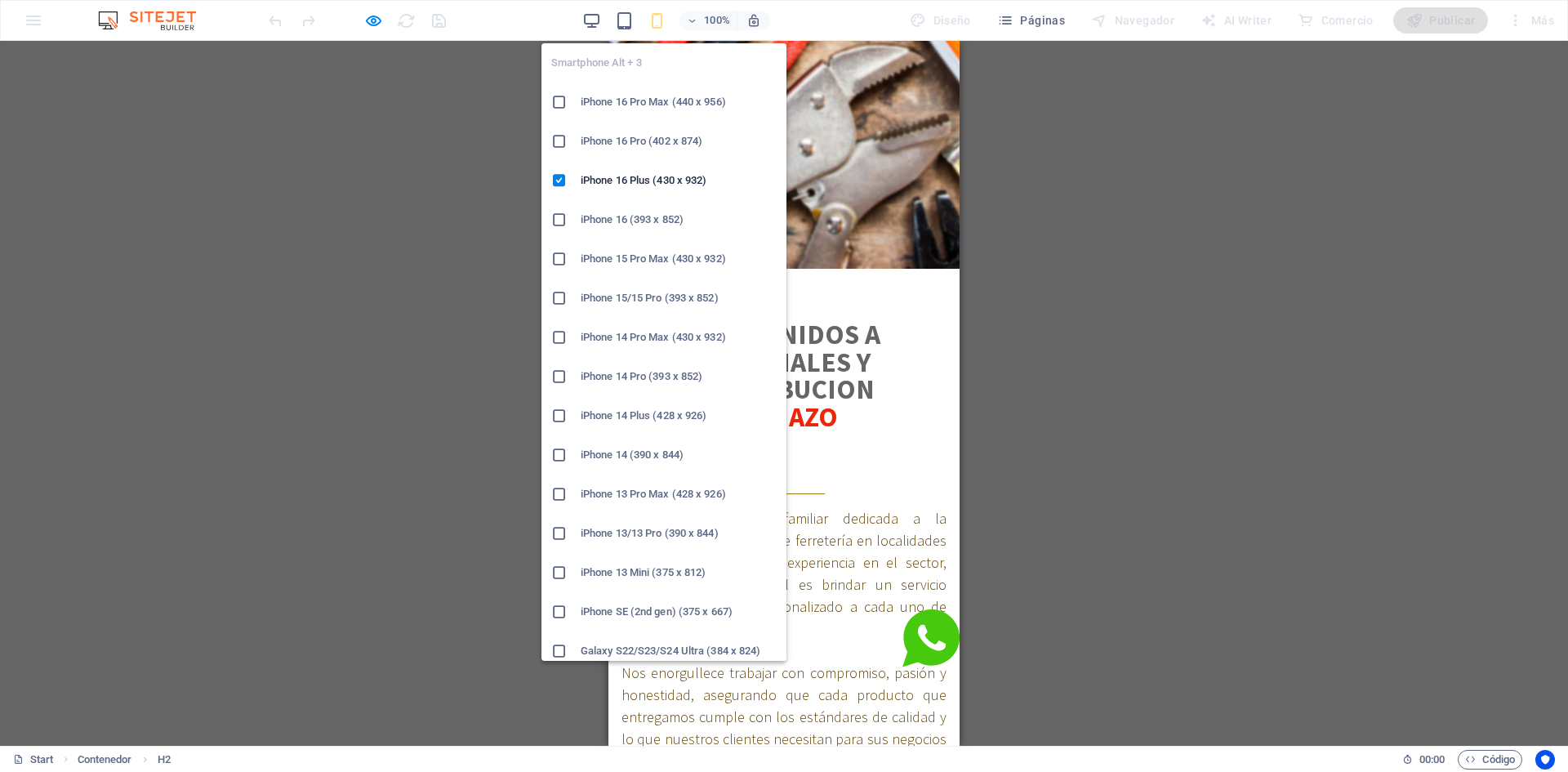
drag, startPoint x: 651, startPoint y: 530, endPoint x: 43, endPoint y: 489, distance: 609.4
click at [651, 530] on h6 "iPhone 13/13 Pro (390 x 844)" at bounding box center [678, 533] width 196 height 19
click at [640, 611] on h6 "iPhone SE (2nd gen) (375 x 667)" at bounding box center [678, 612] width 196 height 19
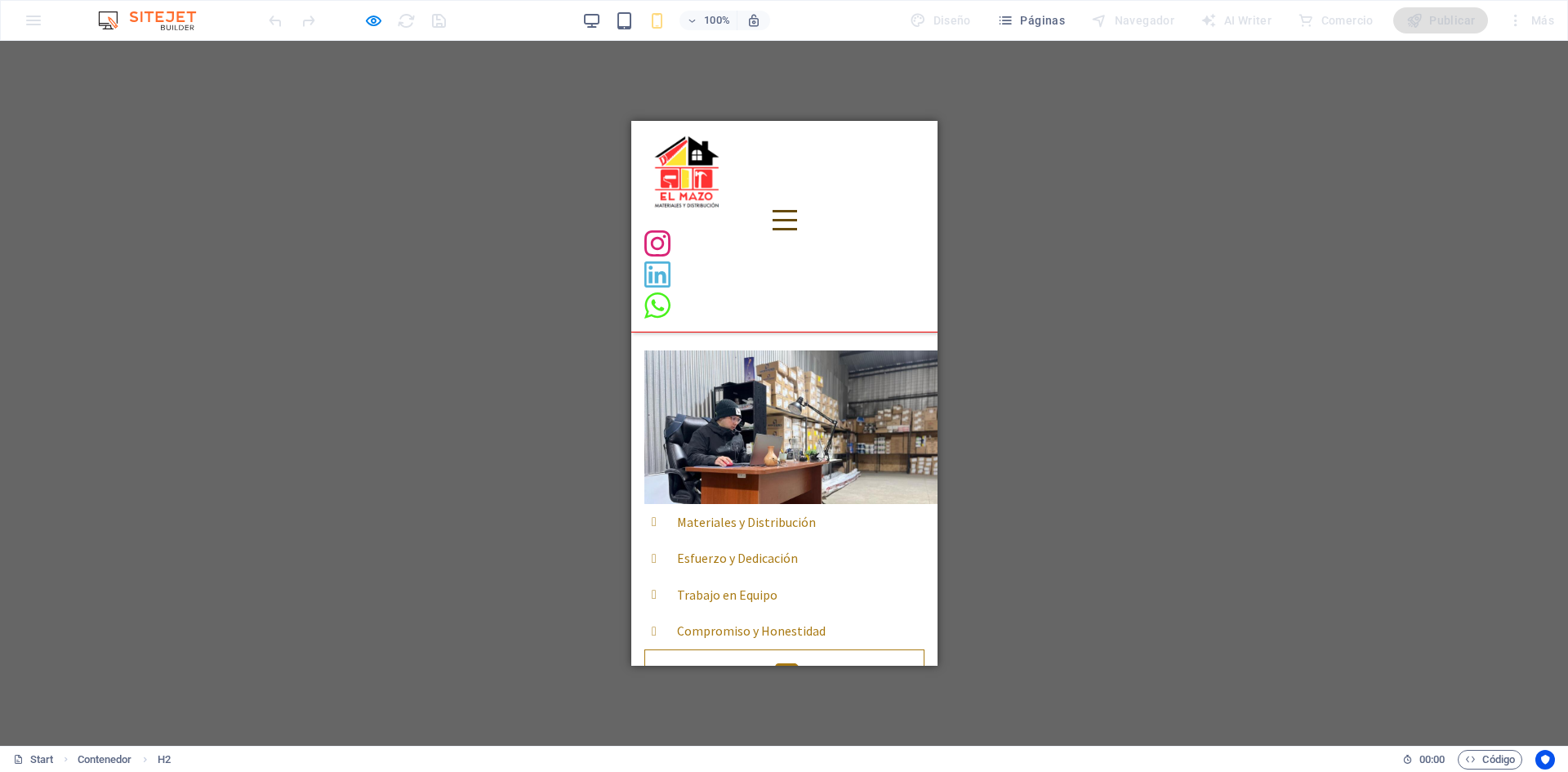
scroll to position [1213, 0]
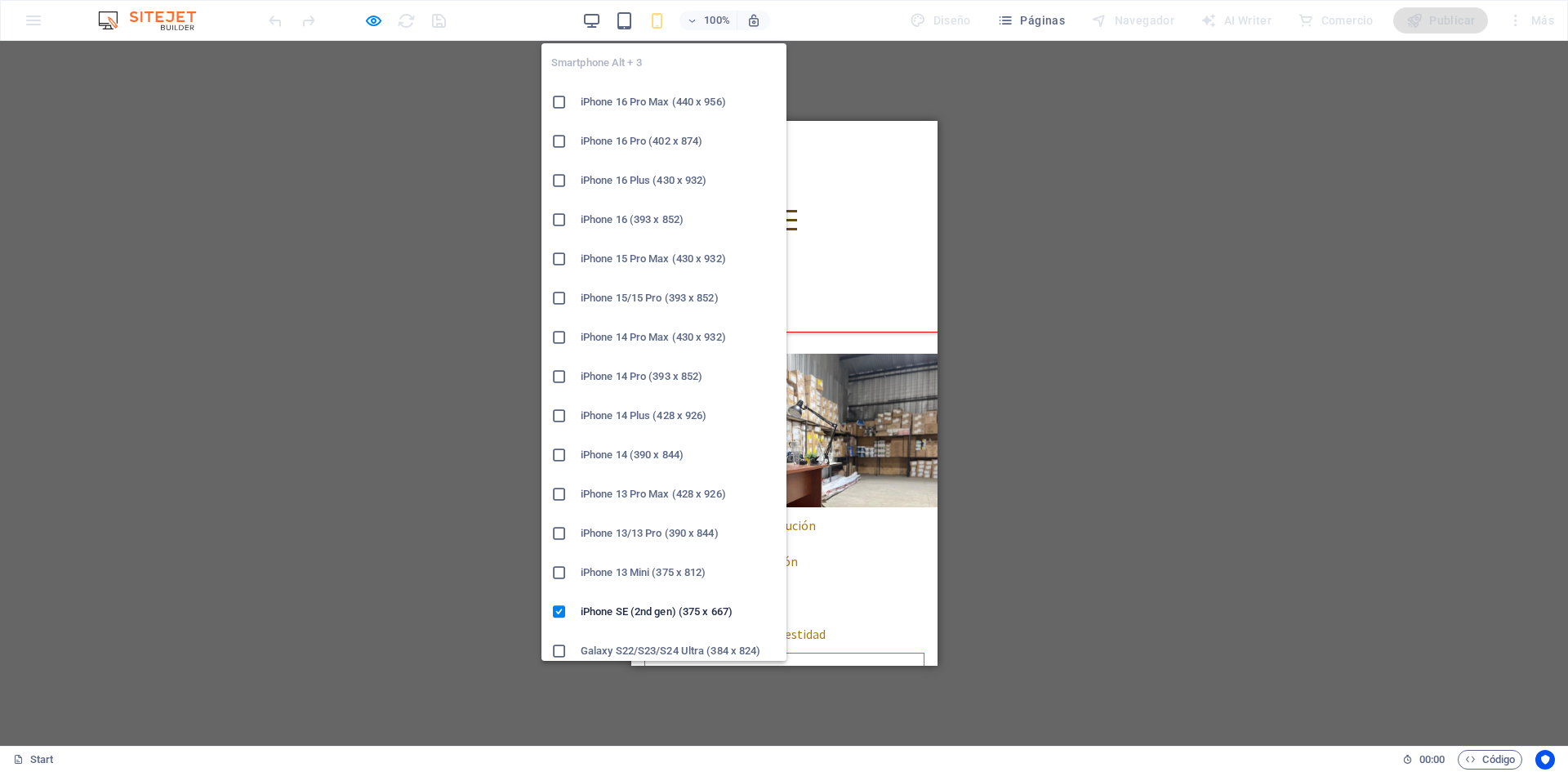
click at [677, 536] on h6 "iPhone 13/13 Pro (390 x 844)" at bounding box center [678, 533] width 196 height 19
click at [639, 488] on h6 "iPhone 13 Pro Max (428 x 926)" at bounding box center [678, 494] width 196 height 19
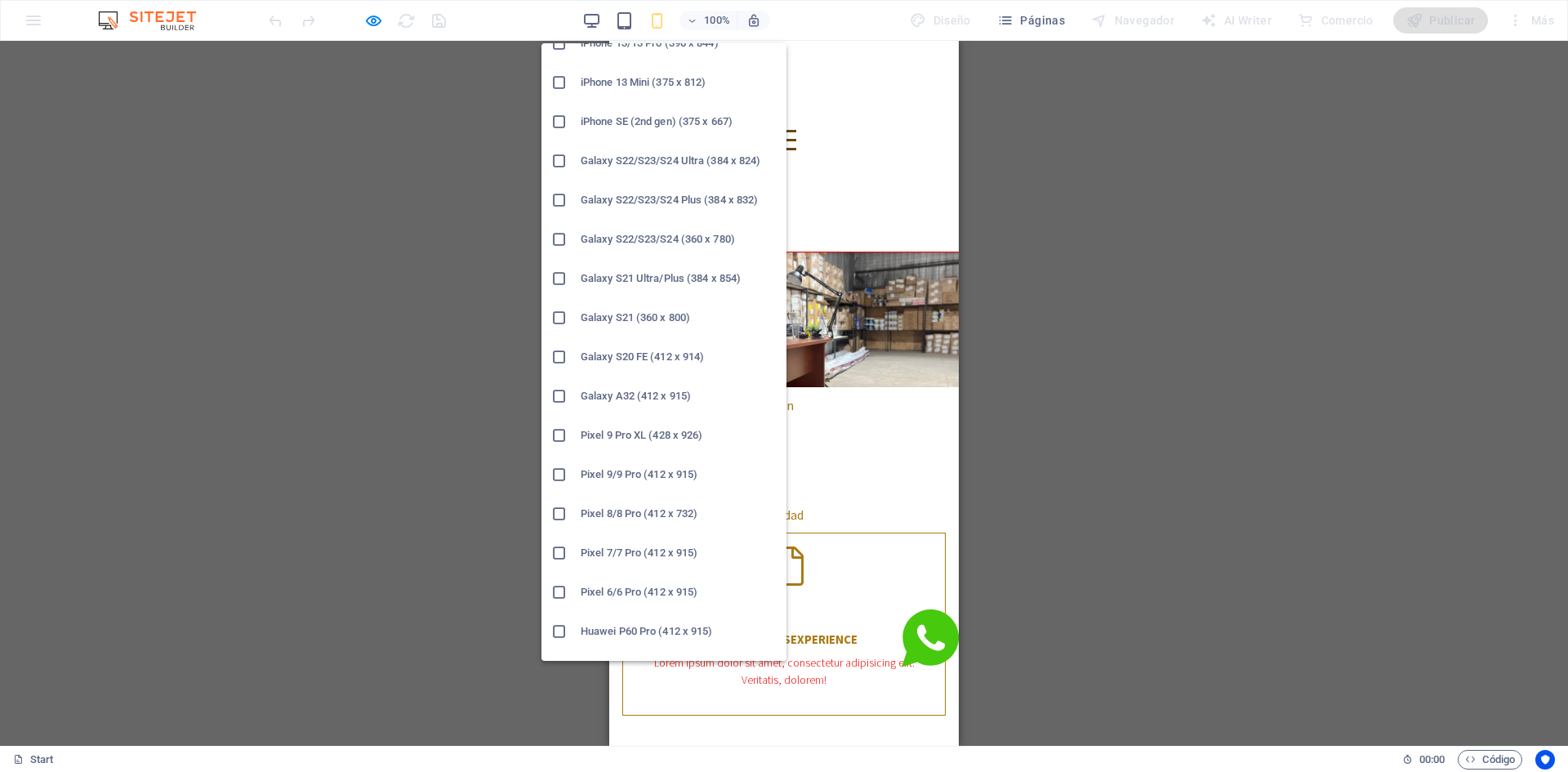
scroll to position [653, 0]
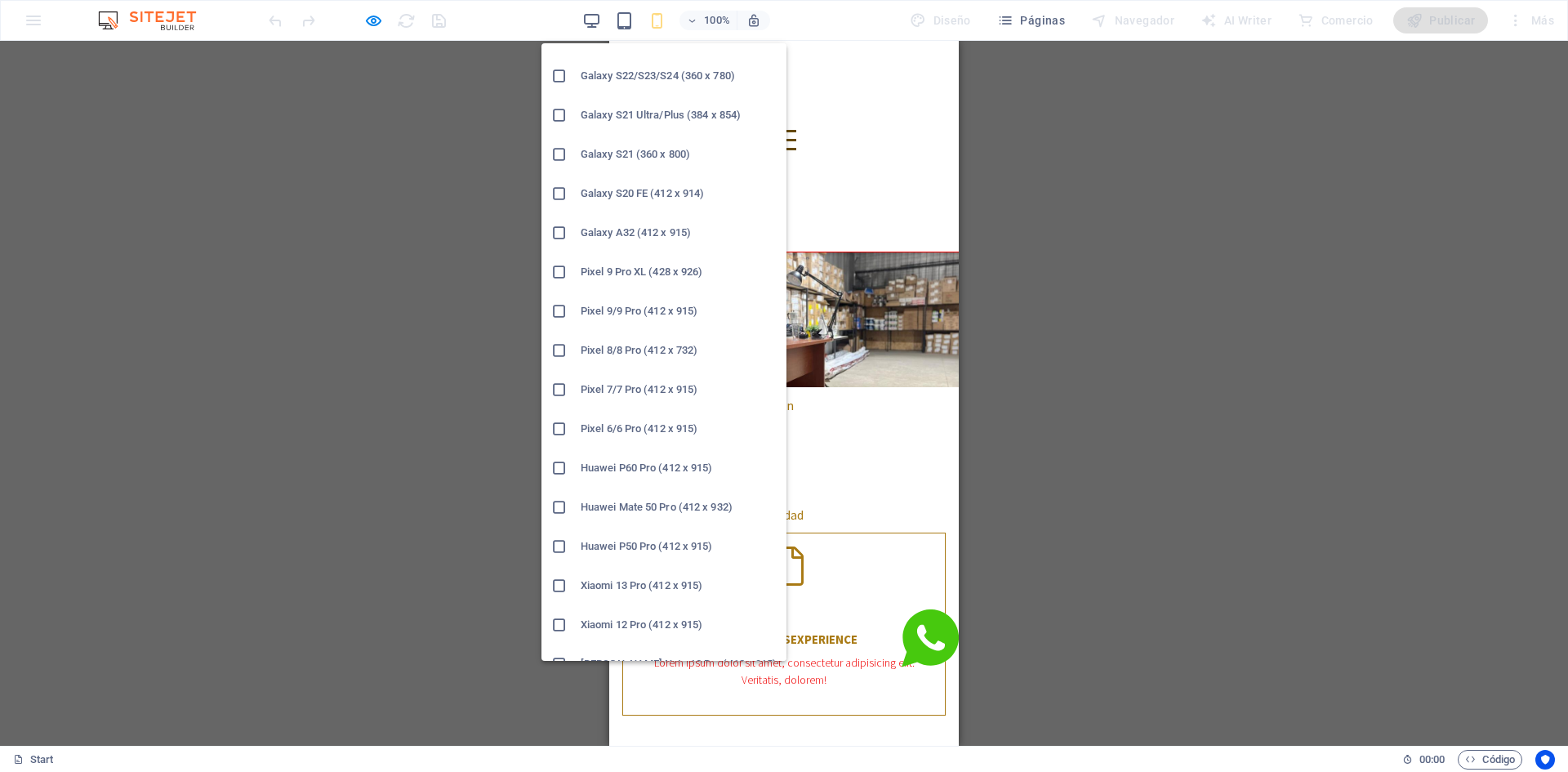
click at [660, 507] on h6 "Huawei Mate 50 Pro (412 x 932)" at bounding box center [678, 507] width 196 height 19
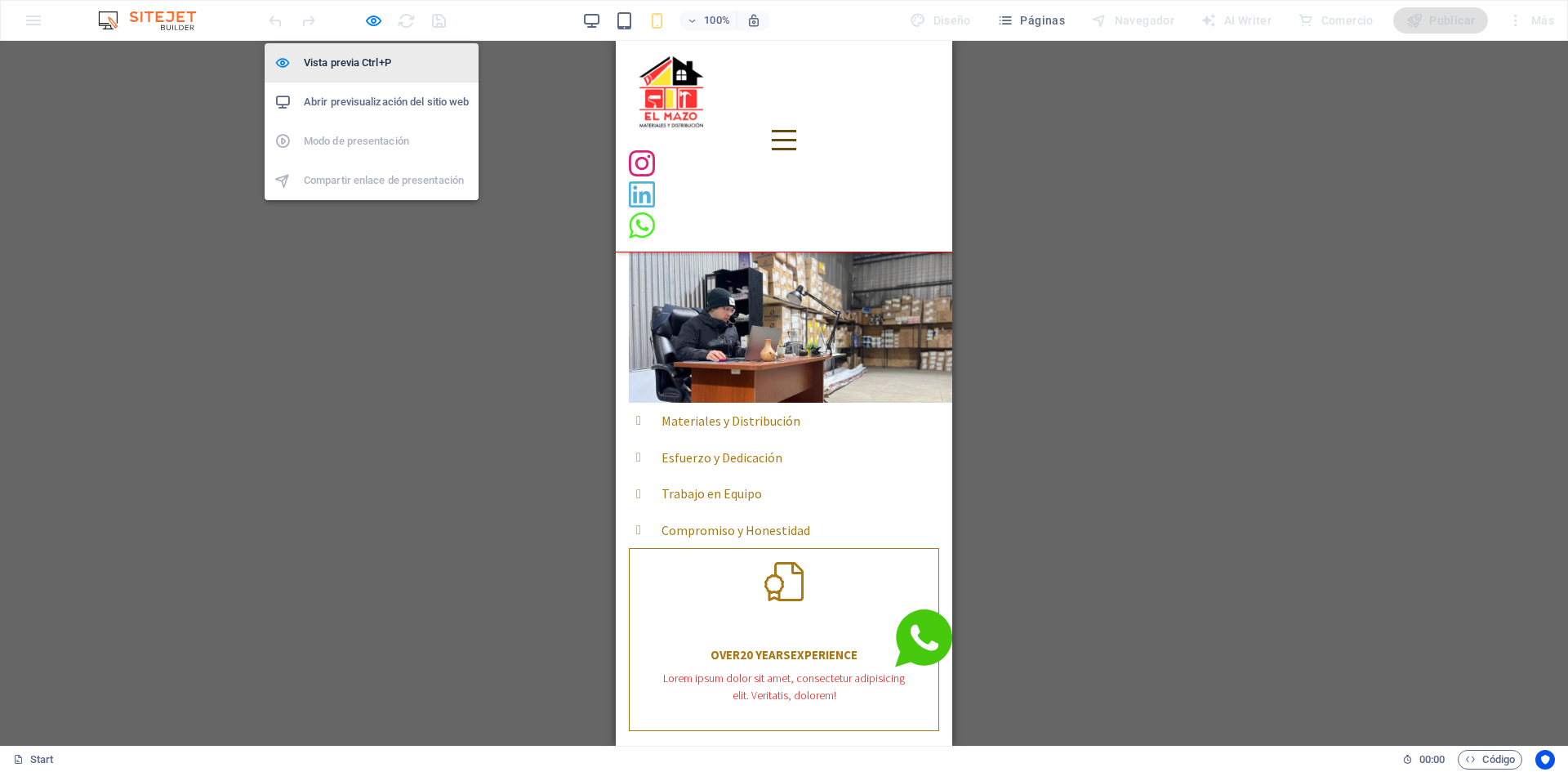
click at [367, 61] on h6 "Vista previa Ctrl+P" at bounding box center [385, 63] width 165 height 19
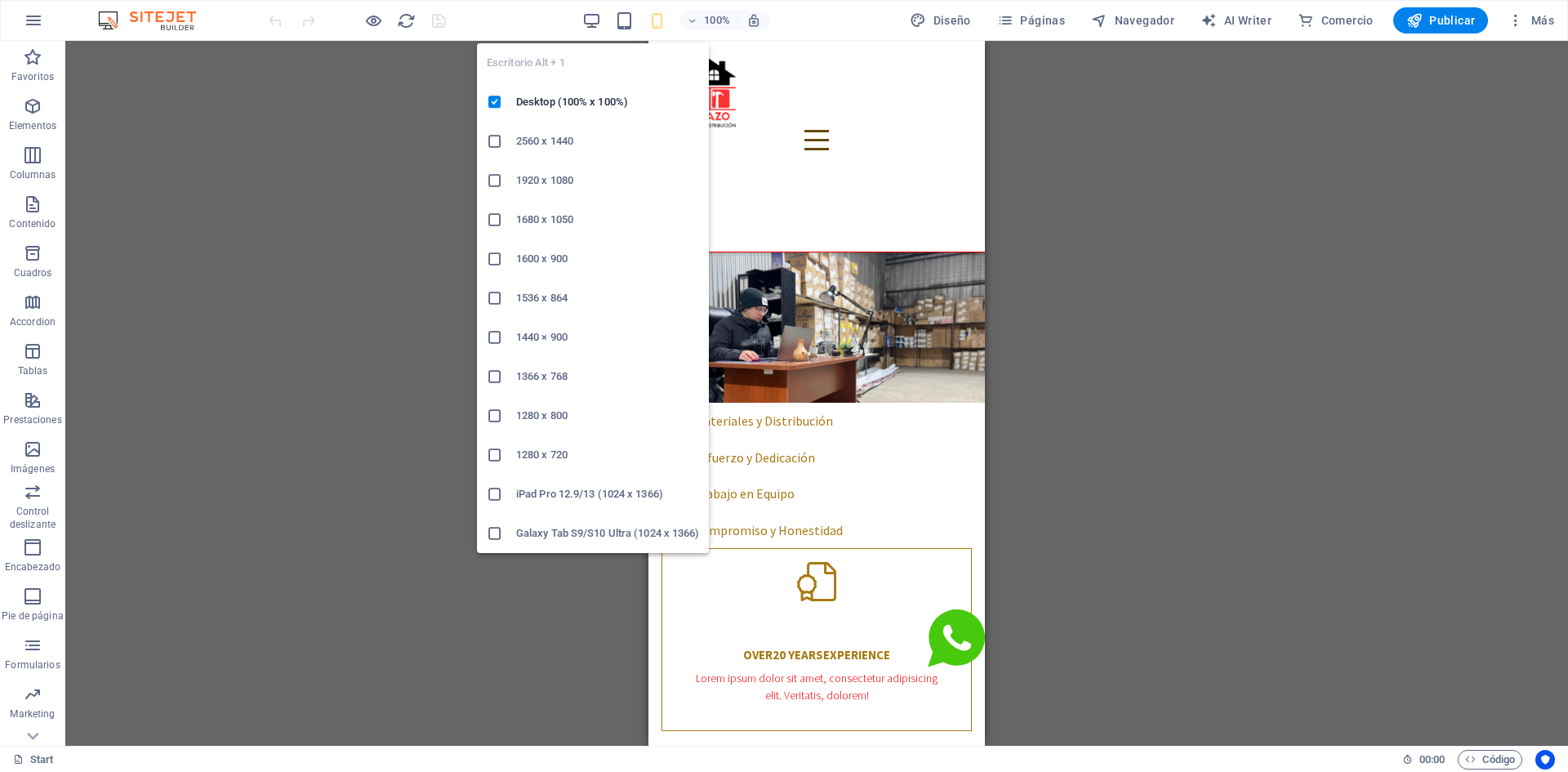
click at [583, 24] on div "100% Diseño Páginas Navegador AI Writer Comercio Publicar Más" at bounding box center [913, 20] width 1296 height 26
click at [589, 18] on icon "button" at bounding box center [591, 20] width 18 height 18
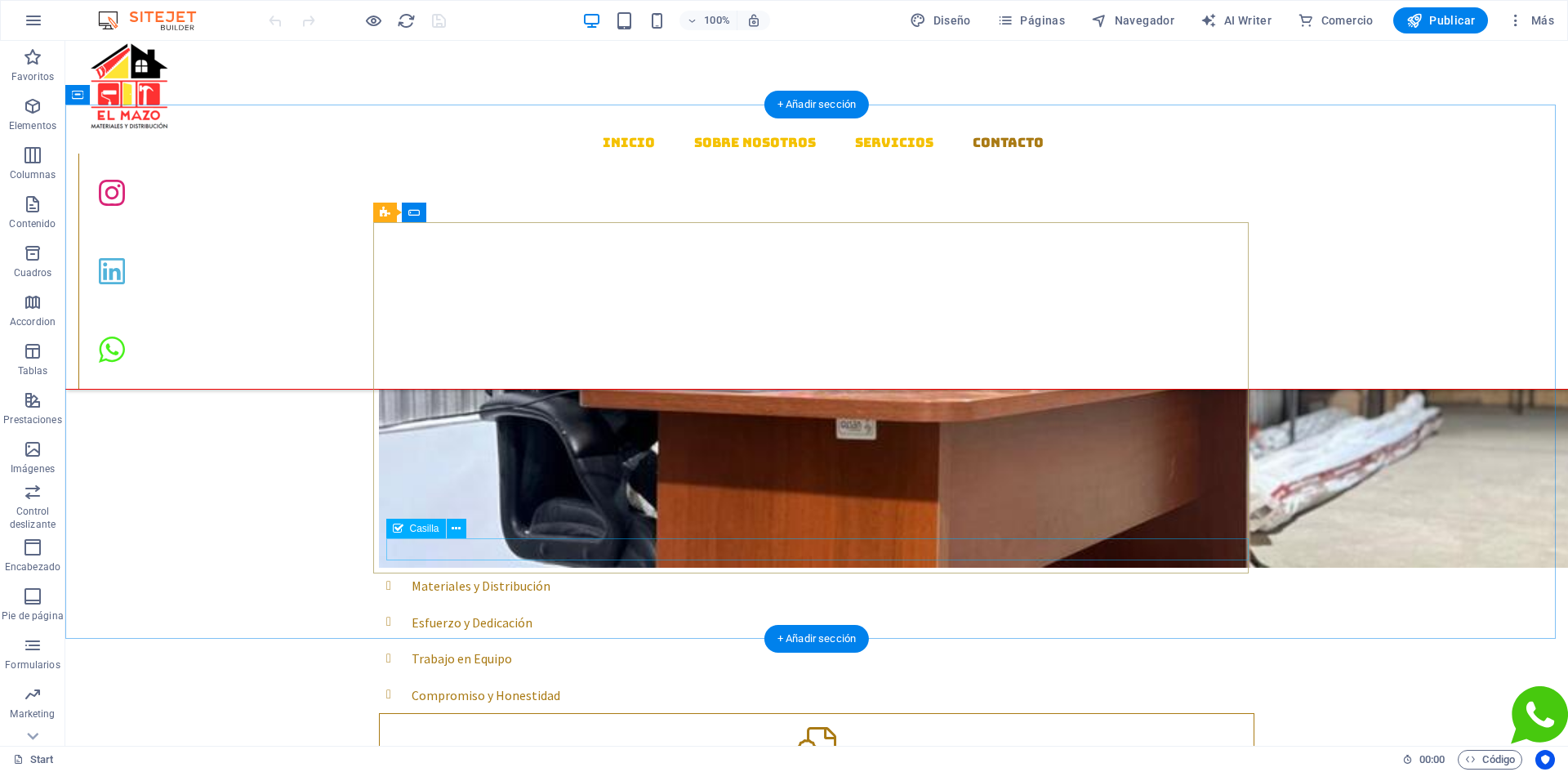
scroll to position [1429, 0]
